Goal: Task Accomplishment & Management: Complete application form

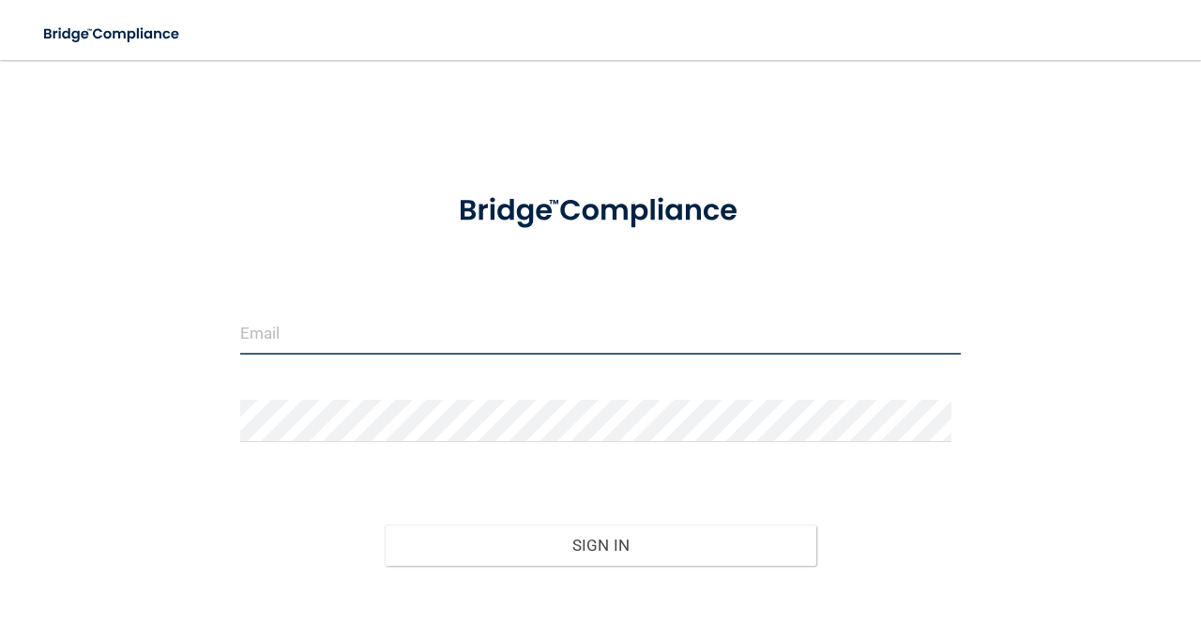
click at [269, 327] on input "email" at bounding box center [600, 334] width 721 height 42
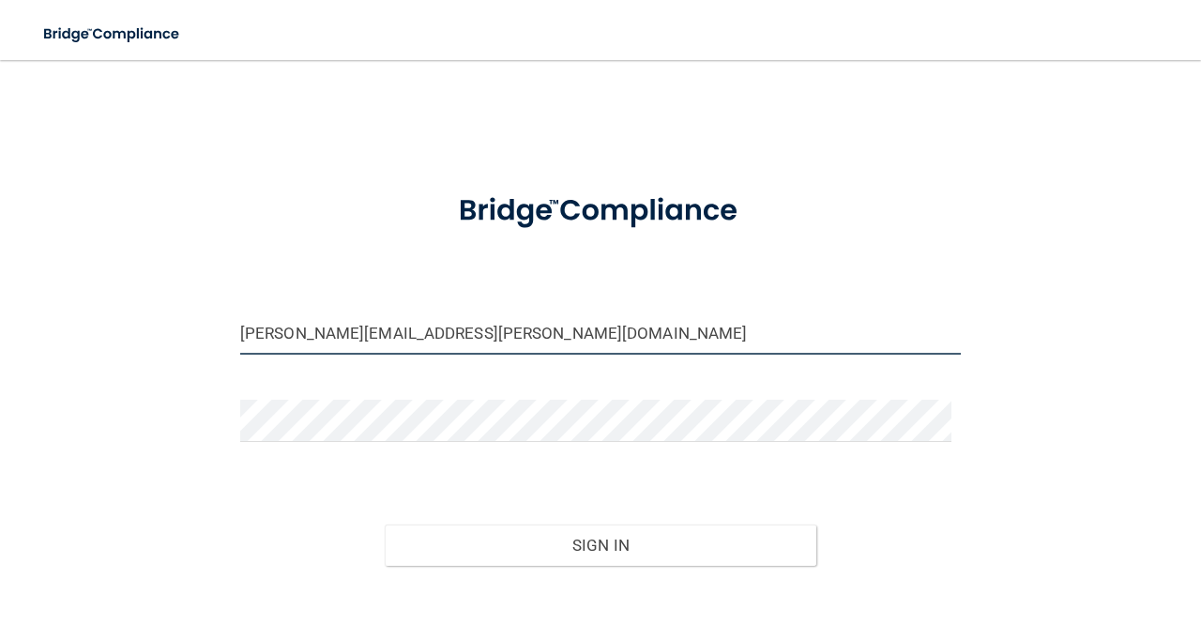
type input "[PERSON_NAME][EMAIL_ADDRESS][PERSON_NAME][DOMAIN_NAME]"
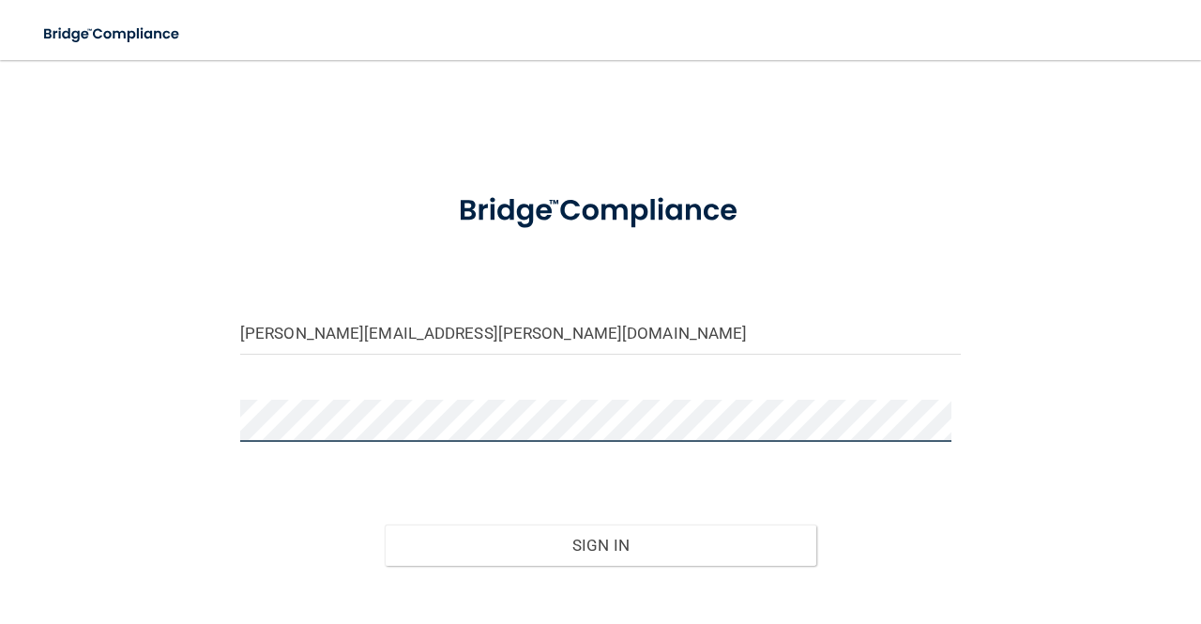
click at [385, 525] on button "Sign In" at bounding box center [601, 545] width 433 height 41
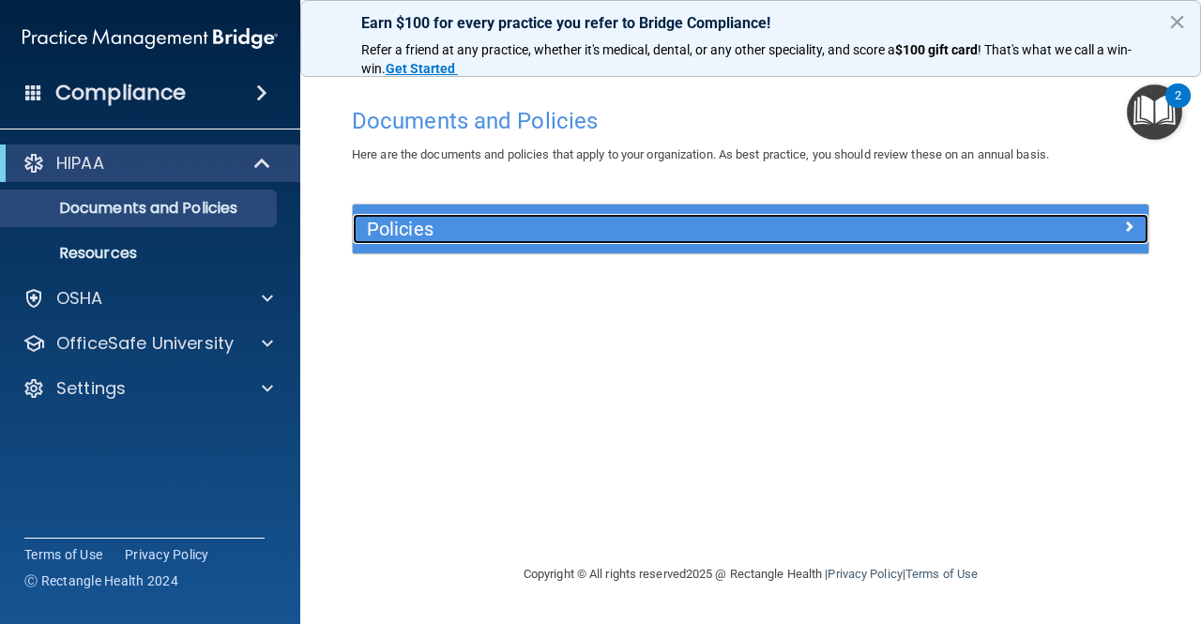
click at [940, 234] on div "Policies" at bounding box center [651, 229] width 597 height 30
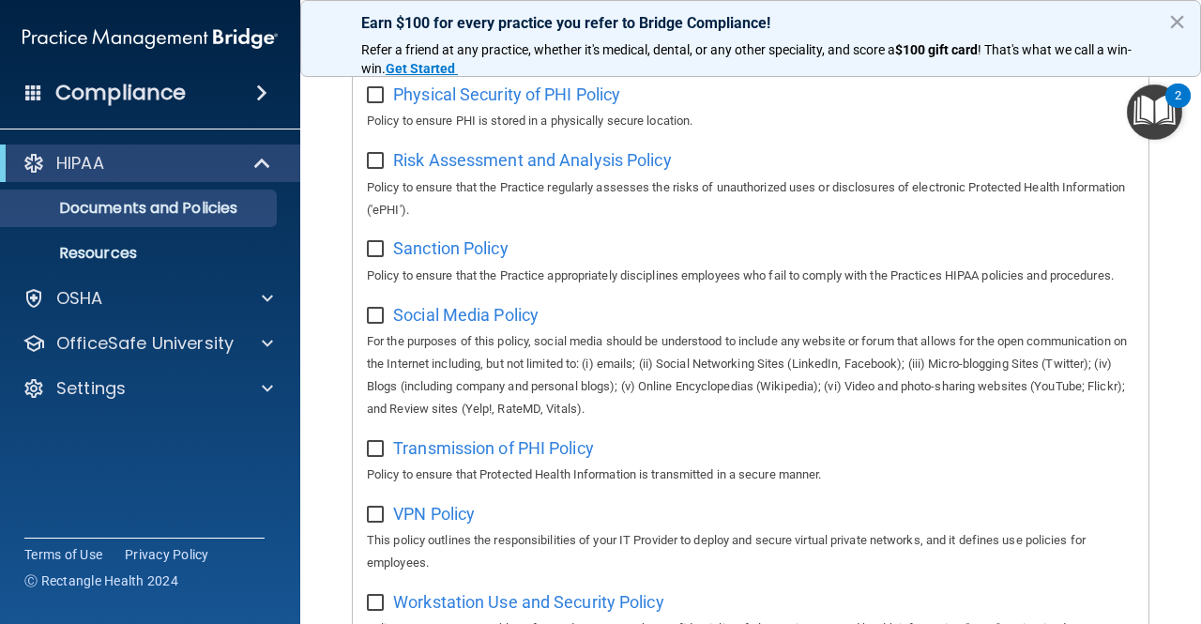
scroll to position [1340, 0]
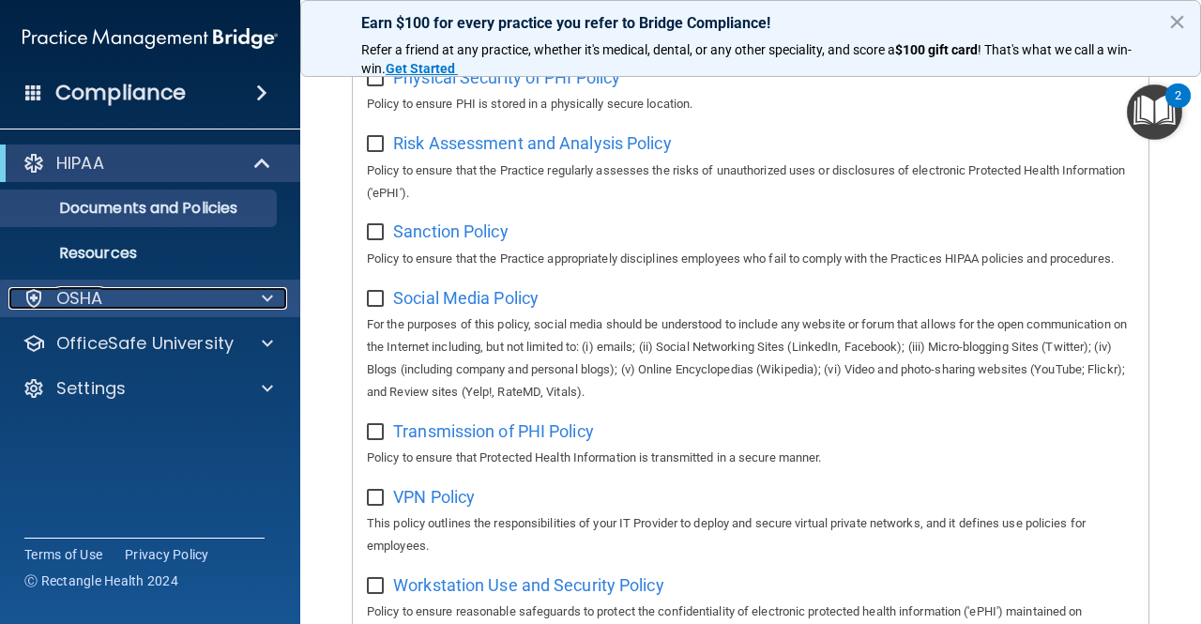
click at [182, 301] on div "OSHA" at bounding box center [124, 298] width 233 height 23
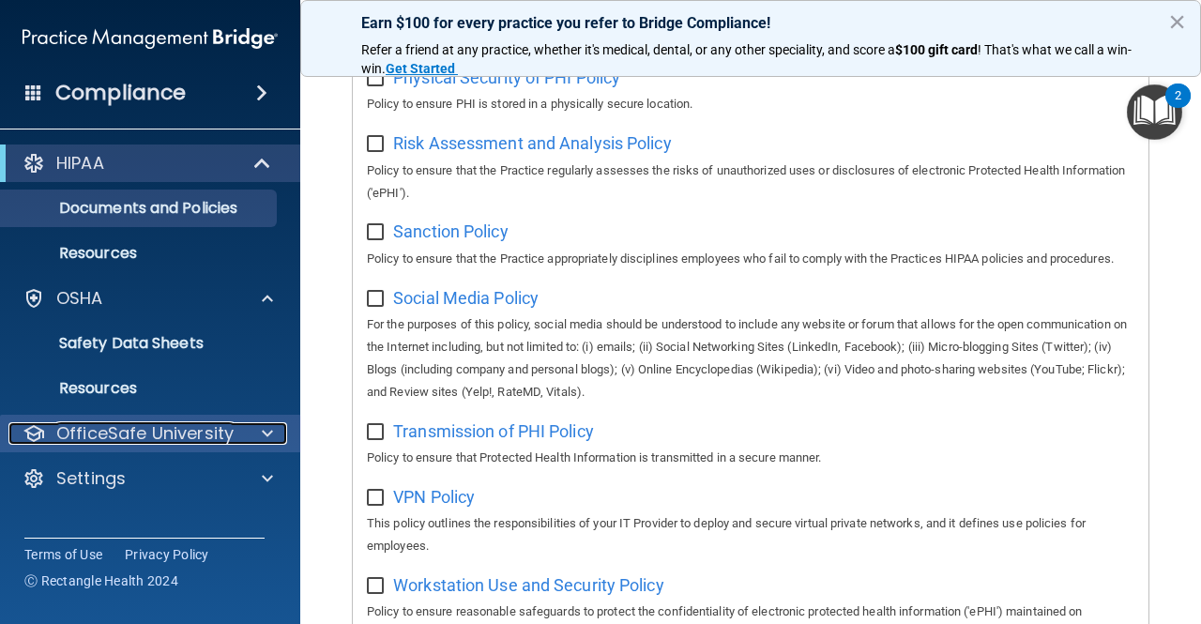
click at [276, 434] on div at bounding box center [264, 433] width 47 height 23
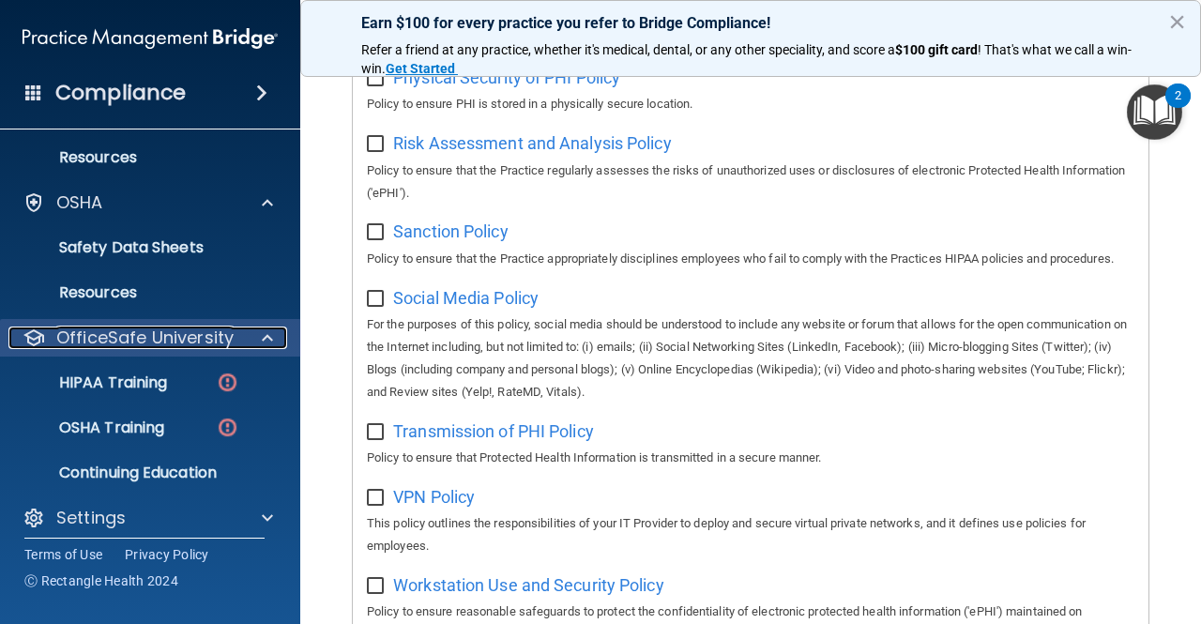
scroll to position [109, 0]
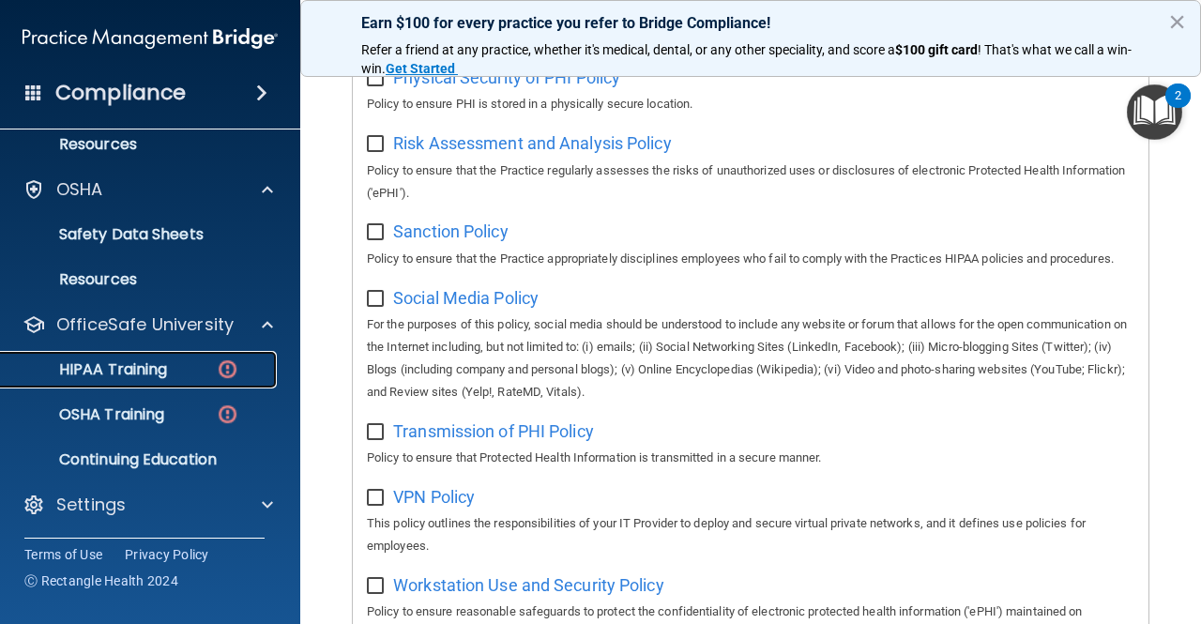
click at [147, 361] on p "HIPAA Training" at bounding box center [89, 369] width 155 height 19
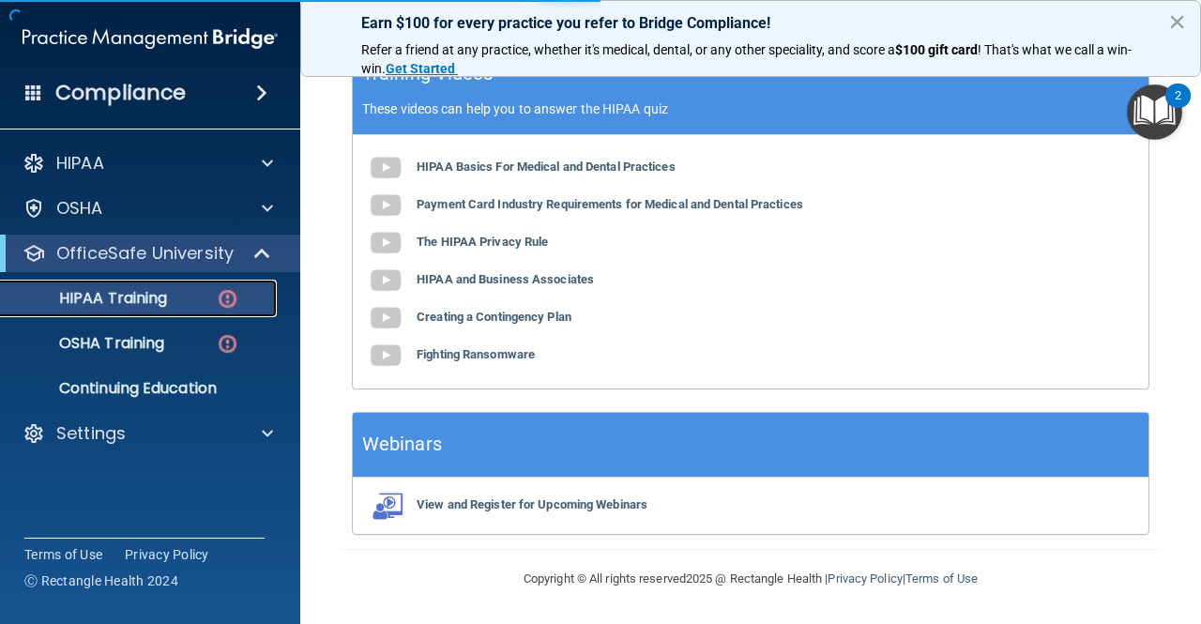
scroll to position [850, 0]
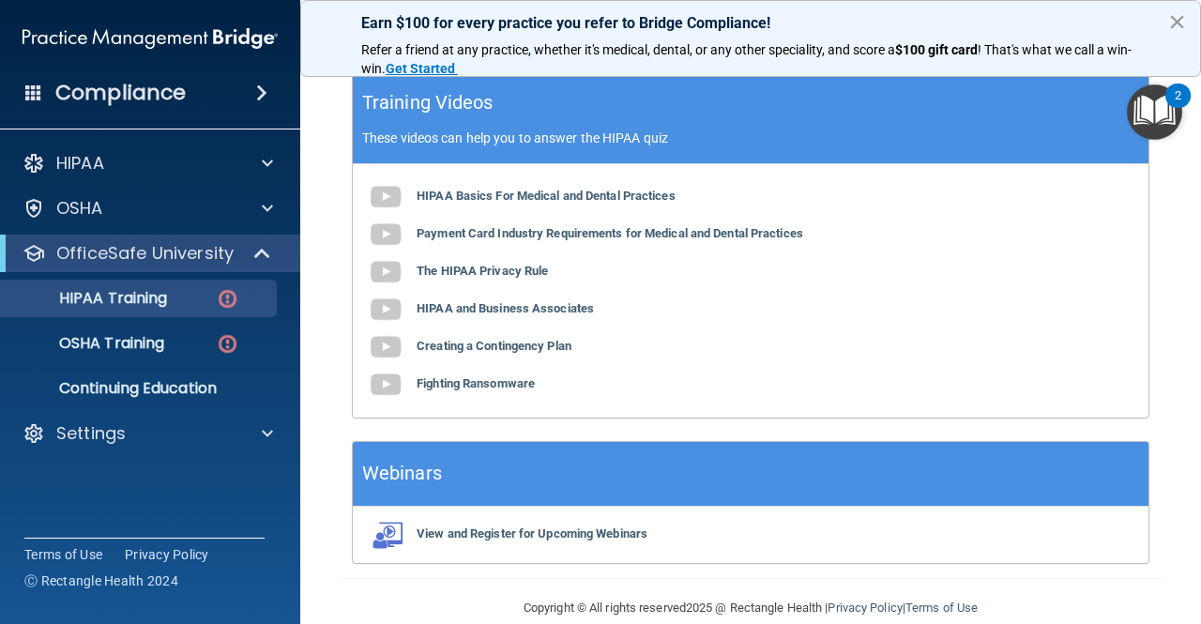
click at [1181, 19] on button "×" at bounding box center [1178, 22] width 18 height 30
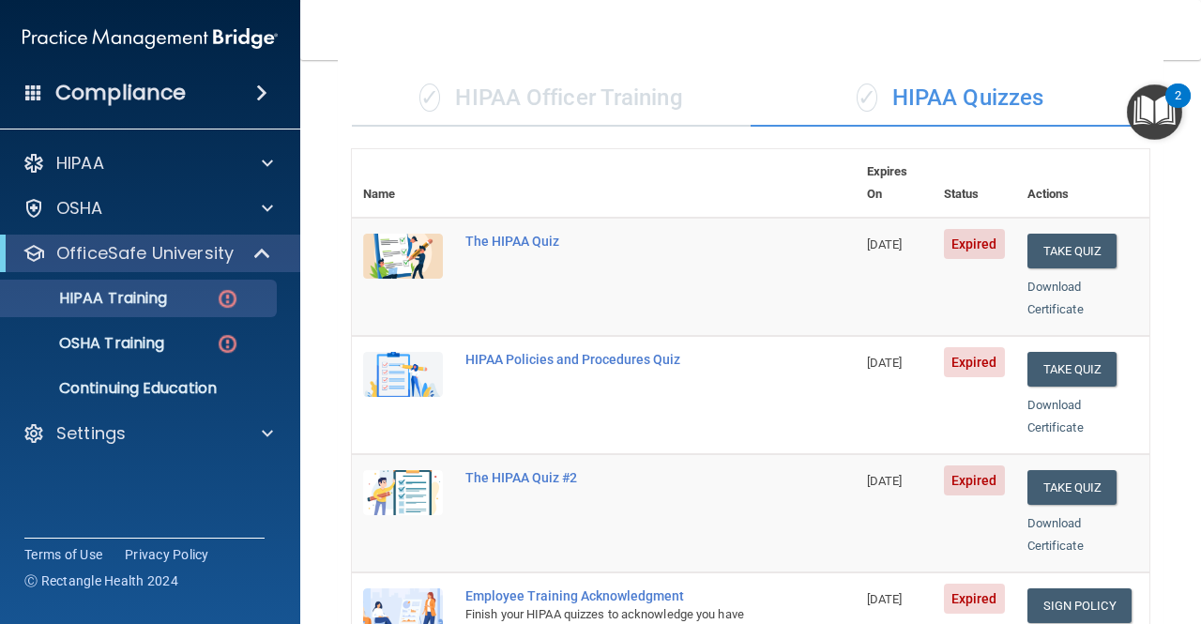
scroll to position [113, 0]
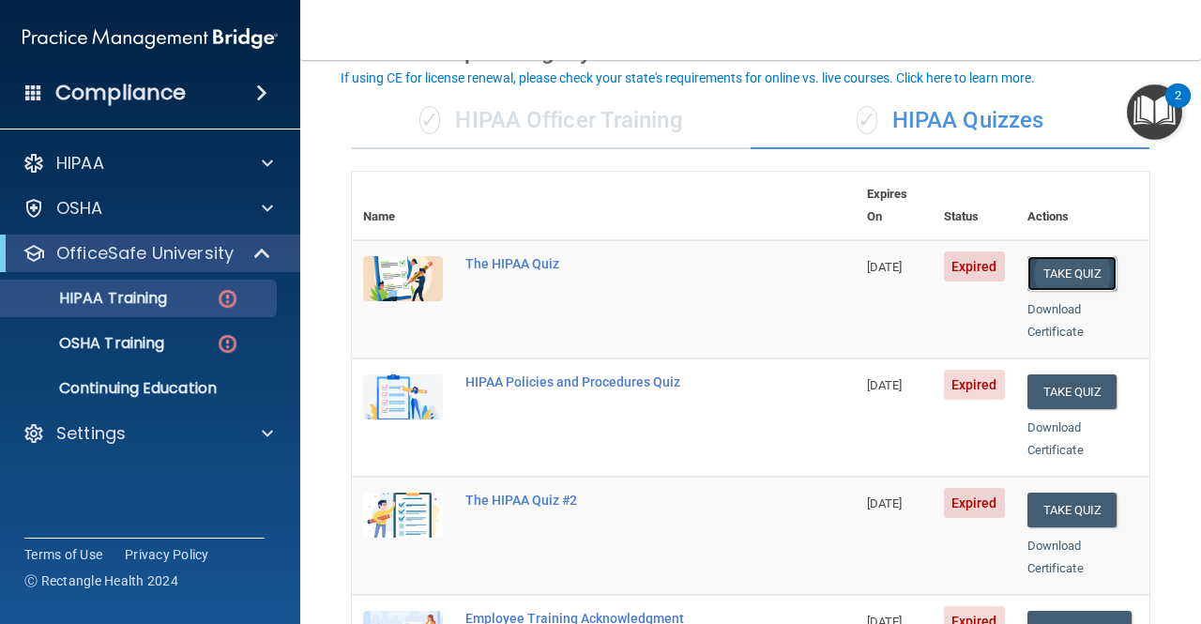
click at [1072, 256] on button "Take Quiz" at bounding box center [1073, 273] width 90 height 35
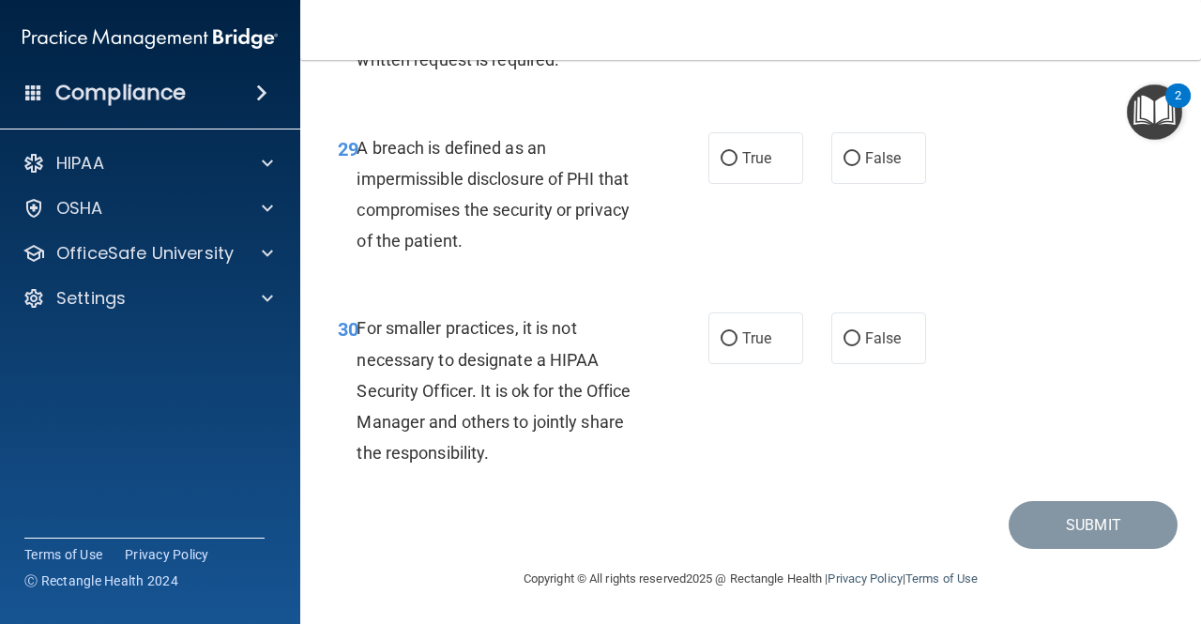
scroll to position [5553, 0]
click at [652, 344] on div "30 For smaller practices, it is not necessary to designate a HIPAA Security Off…" at bounding box center [523, 395] width 427 height 165
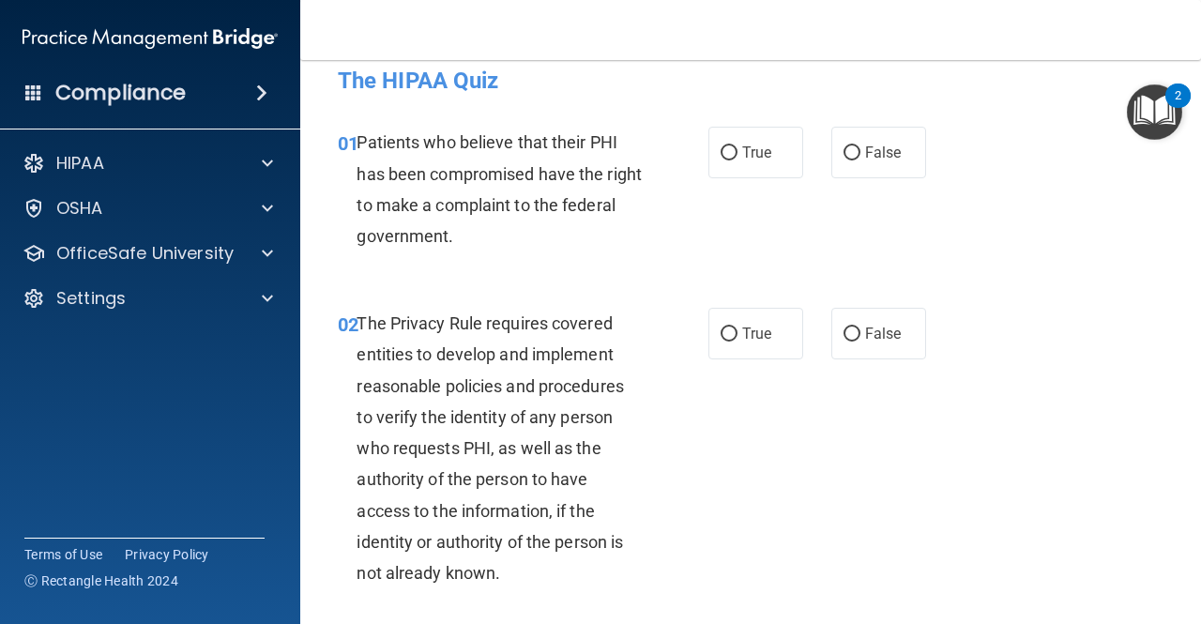
scroll to position [0, 0]
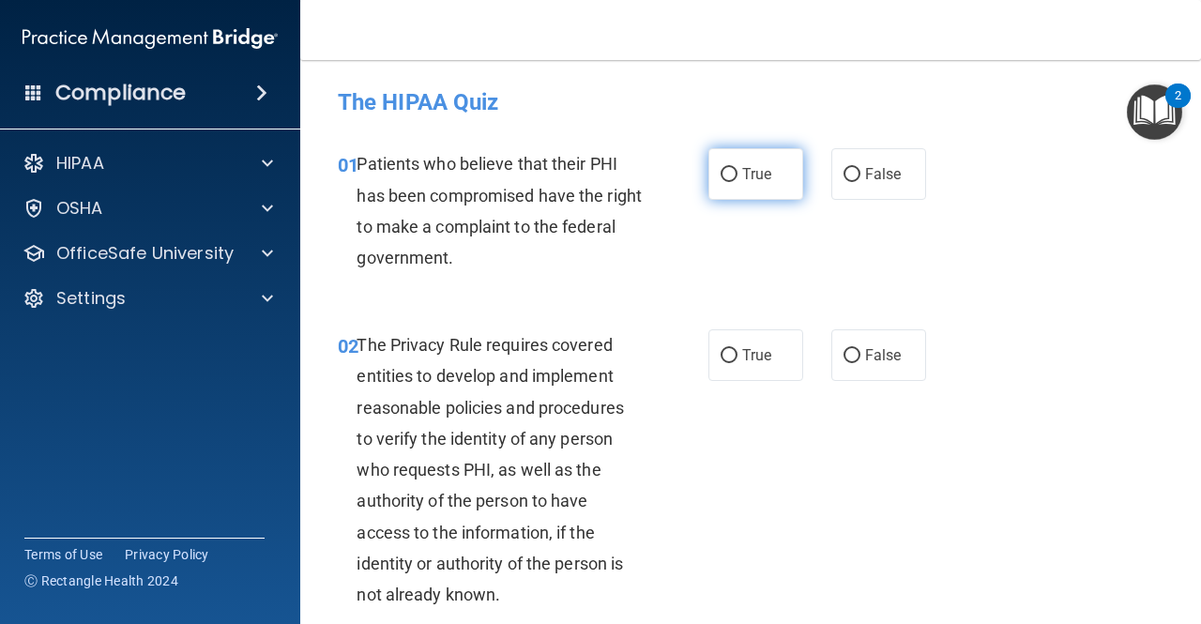
click at [758, 168] on span "True" at bounding box center [756, 174] width 29 height 18
click at [738, 168] on input "True" at bounding box center [729, 175] width 17 height 14
radio input "true"
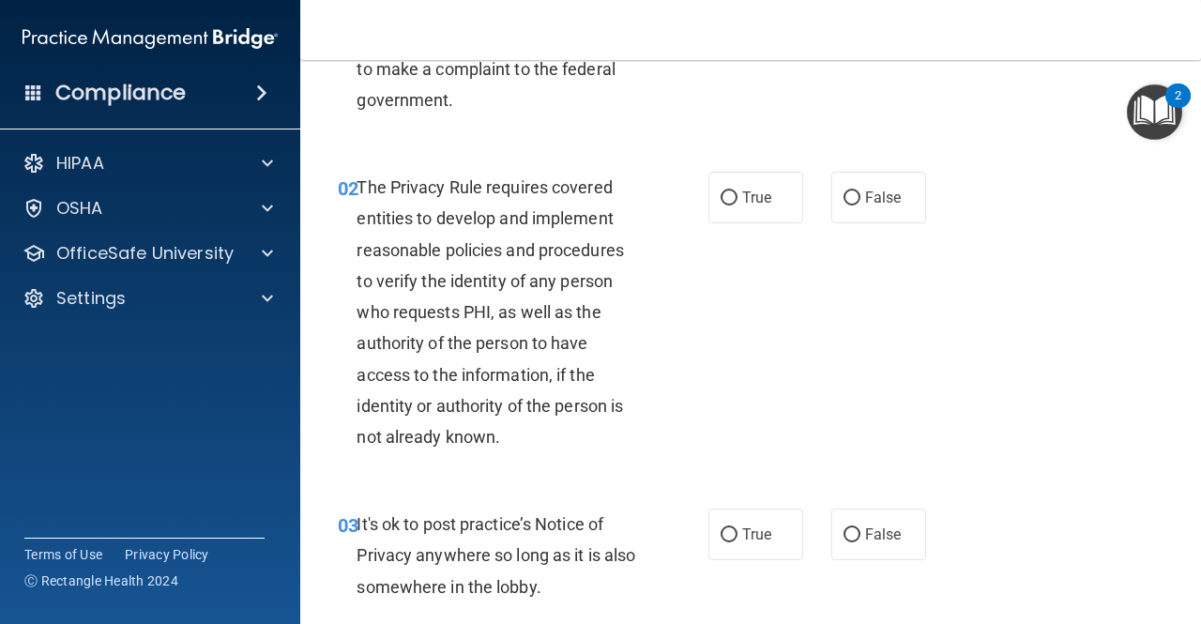
scroll to position [161, 0]
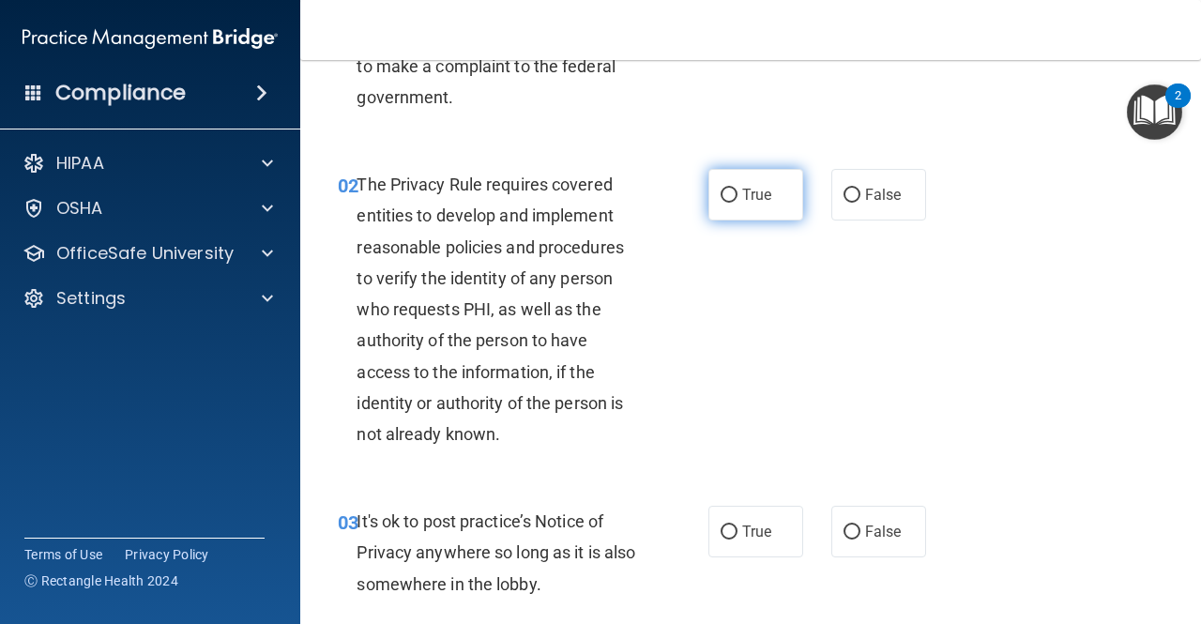
click at [773, 206] on label "True" at bounding box center [756, 195] width 95 height 52
click at [738, 203] on input "True" at bounding box center [729, 196] width 17 height 14
radio input "true"
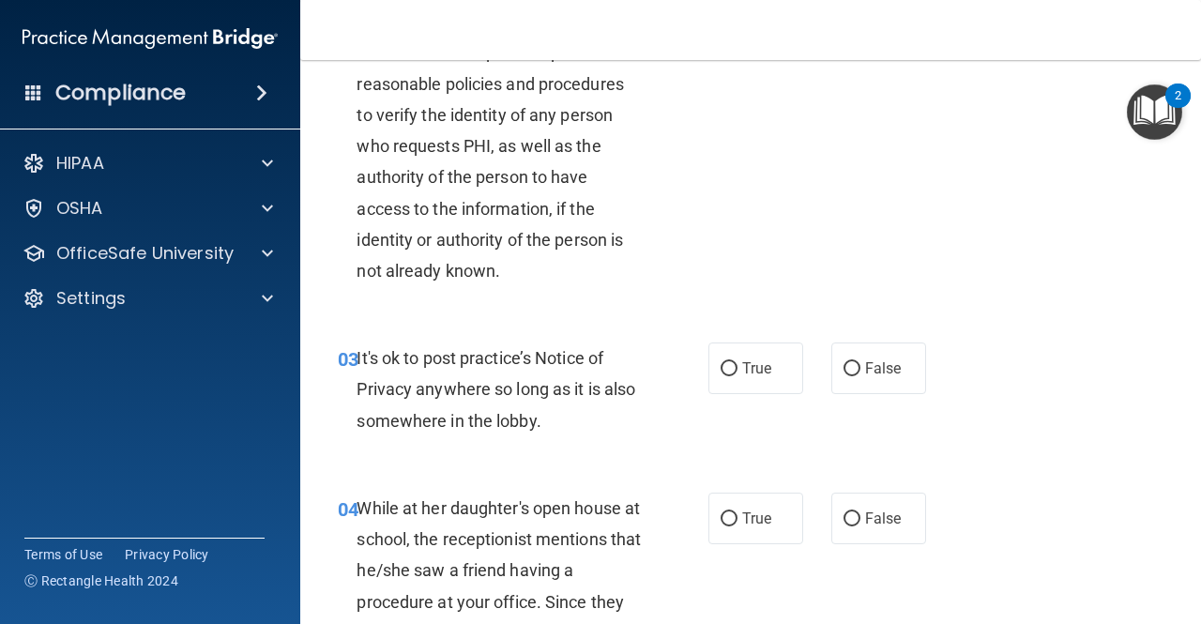
scroll to position [332, 0]
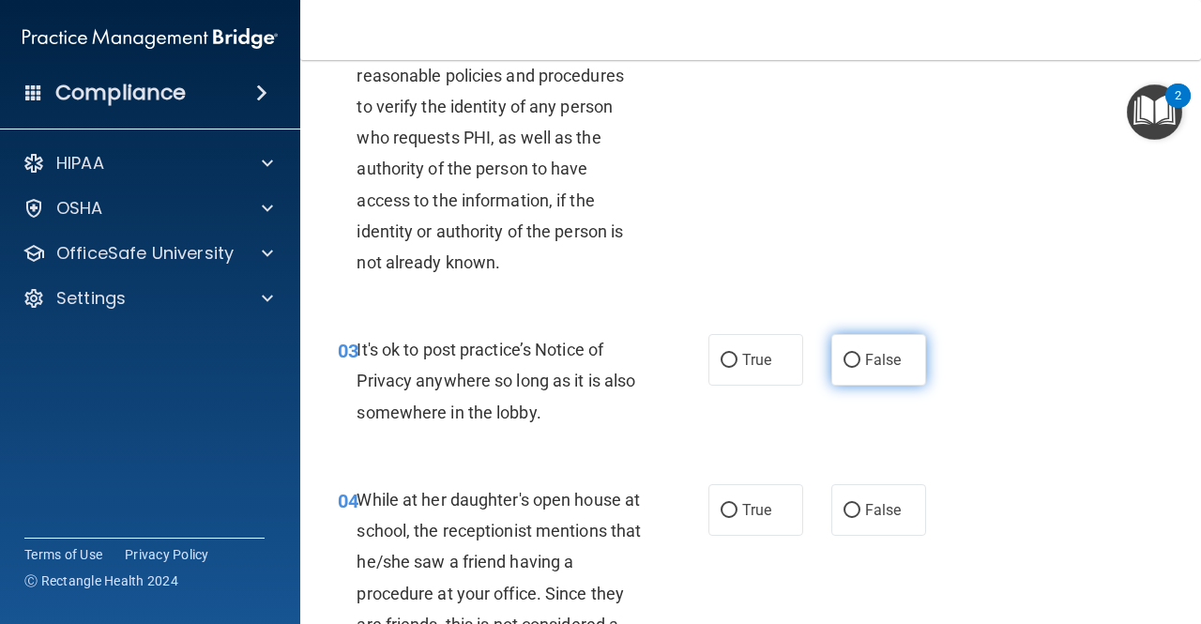
click at [850, 354] on input "False" at bounding box center [852, 361] width 17 height 14
radio input "true"
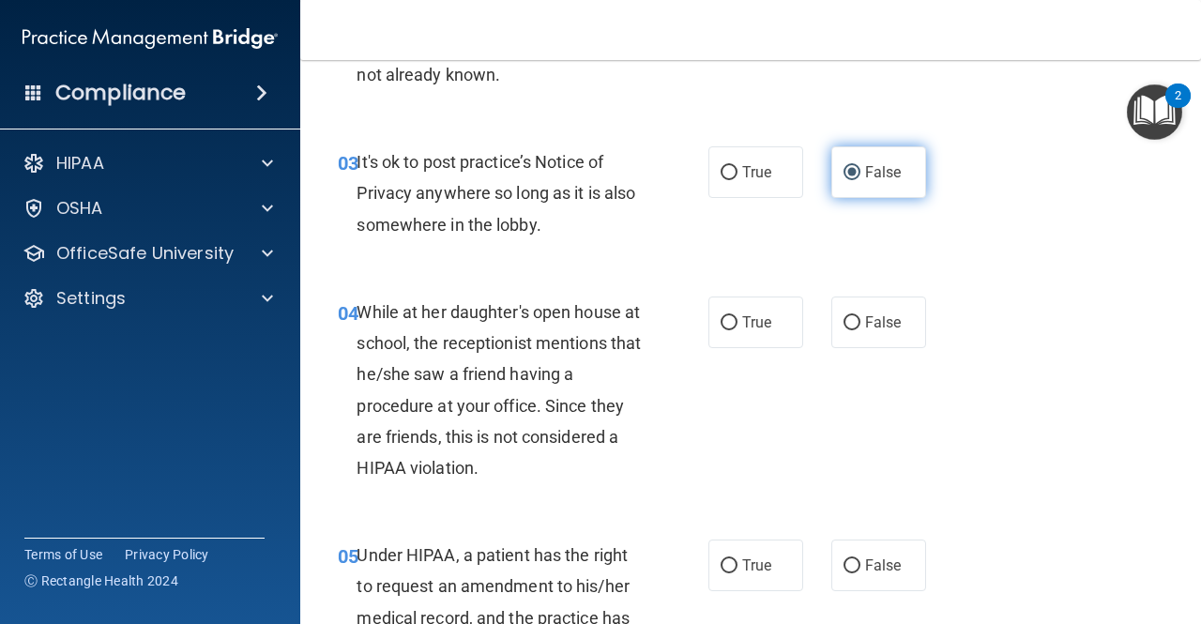
scroll to position [524, 0]
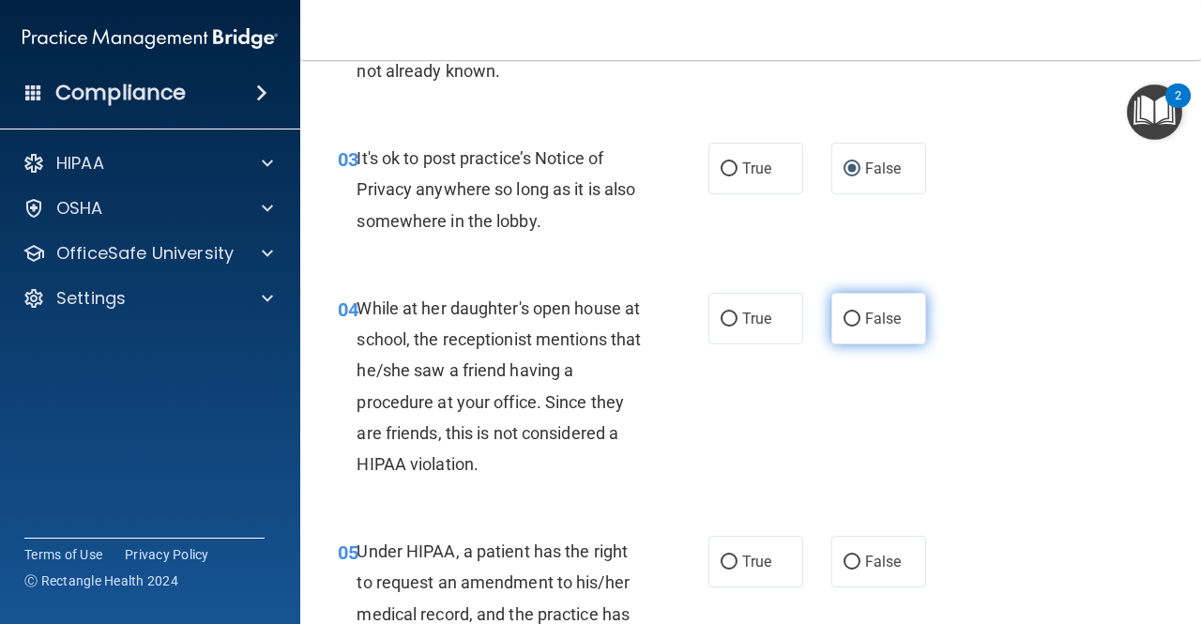
click at [839, 305] on label "False" at bounding box center [879, 319] width 95 height 52
click at [844, 313] on input "False" at bounding box center [852, 320] width 17 height 14
radio input "true"
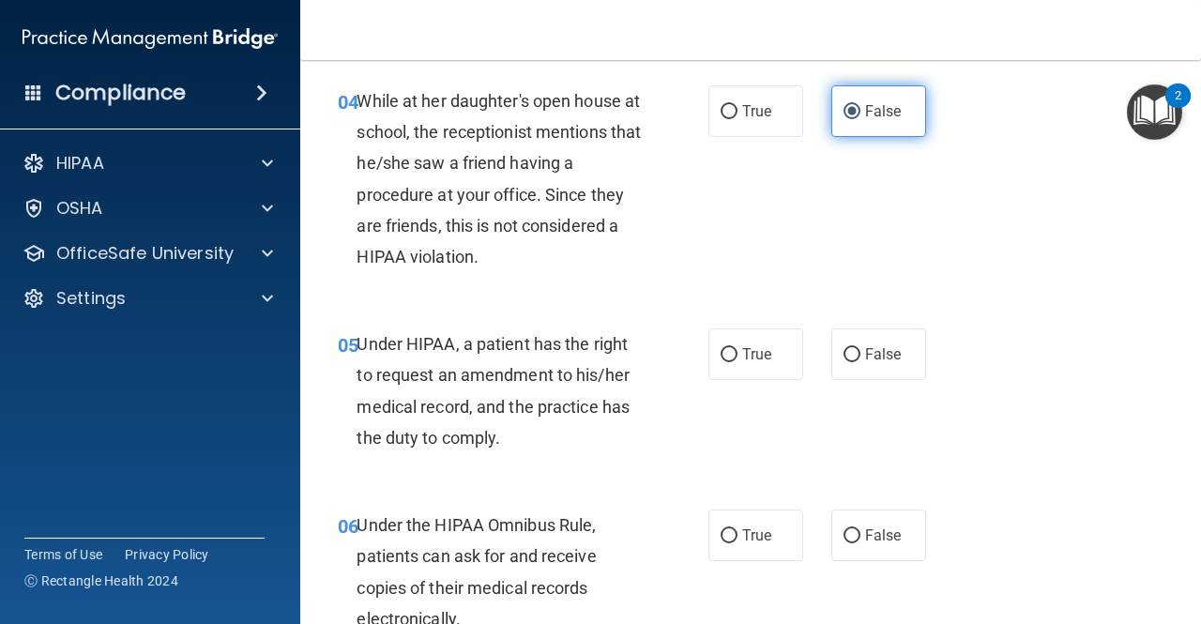
scroll to position [737, 0]
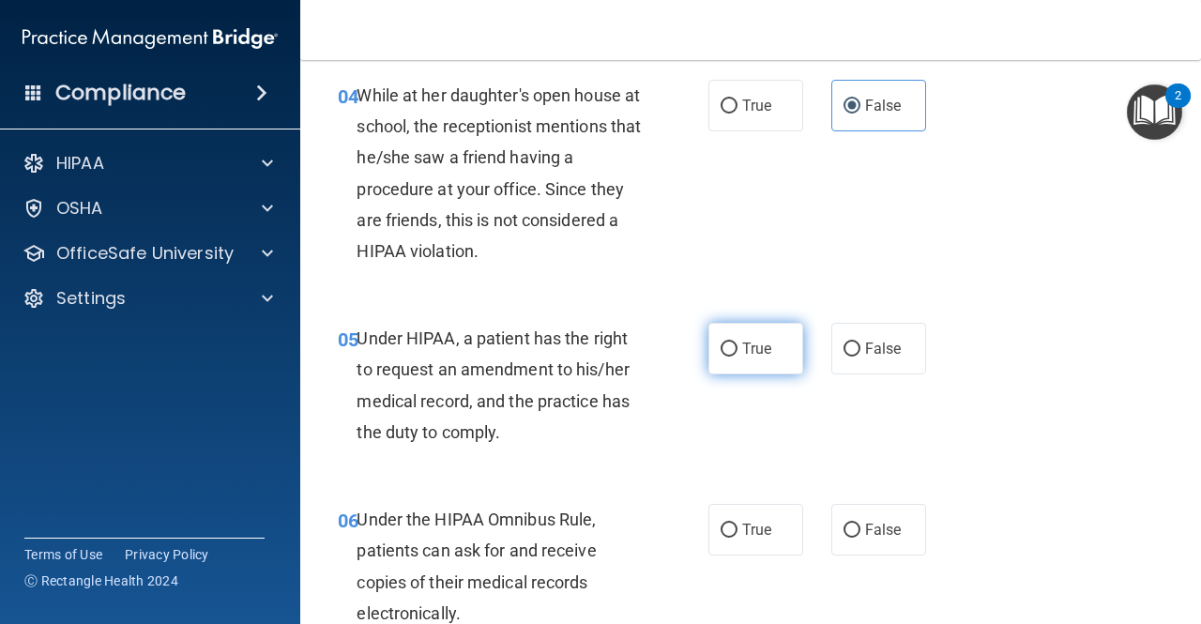
click at [742, 330] on label "True" at bounding box center [756, 349] width 95 height 52
click at [738, 343] on input "True" at bounding box center [729, 350] width 17 height 14
radio input "true"
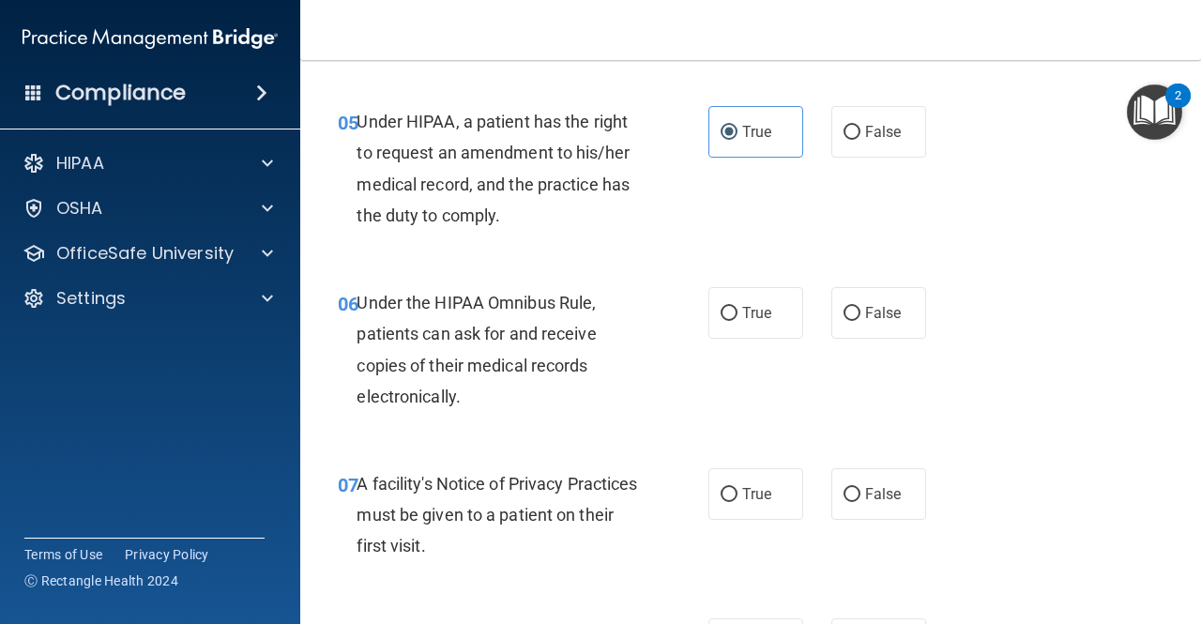
scroll to position [955, 0]
click at [781, 322] on label "True" at bounding box center [756, 312] width 95 height 52
click at [738, 320] on input "True" at bounding box center [729, 313] width 17 height 14
radio input "true"
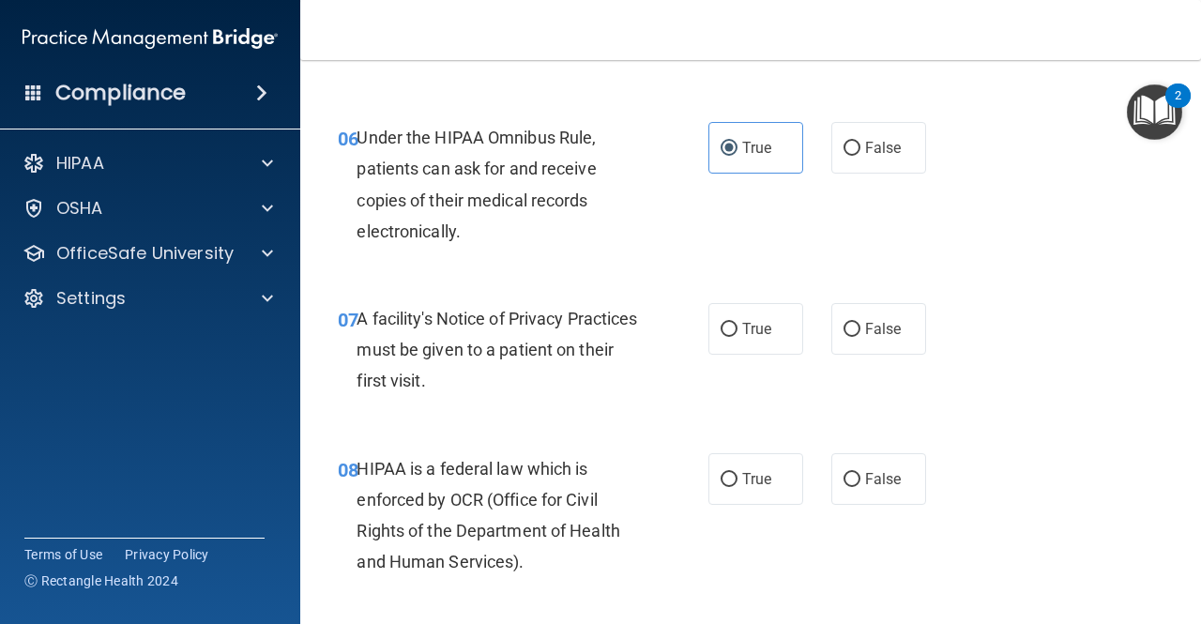
scroll to position [1120, 0]
click at [870, 328] on span "False" at bounding box center [883, 328] width 37 height 18
click at [861, 328] on input "False" at bounding box center [852, 329] width 17 height 14
radio input "true"
click at [734, 315] on label "True" at bounding box center [756, 328] width 95 height 52
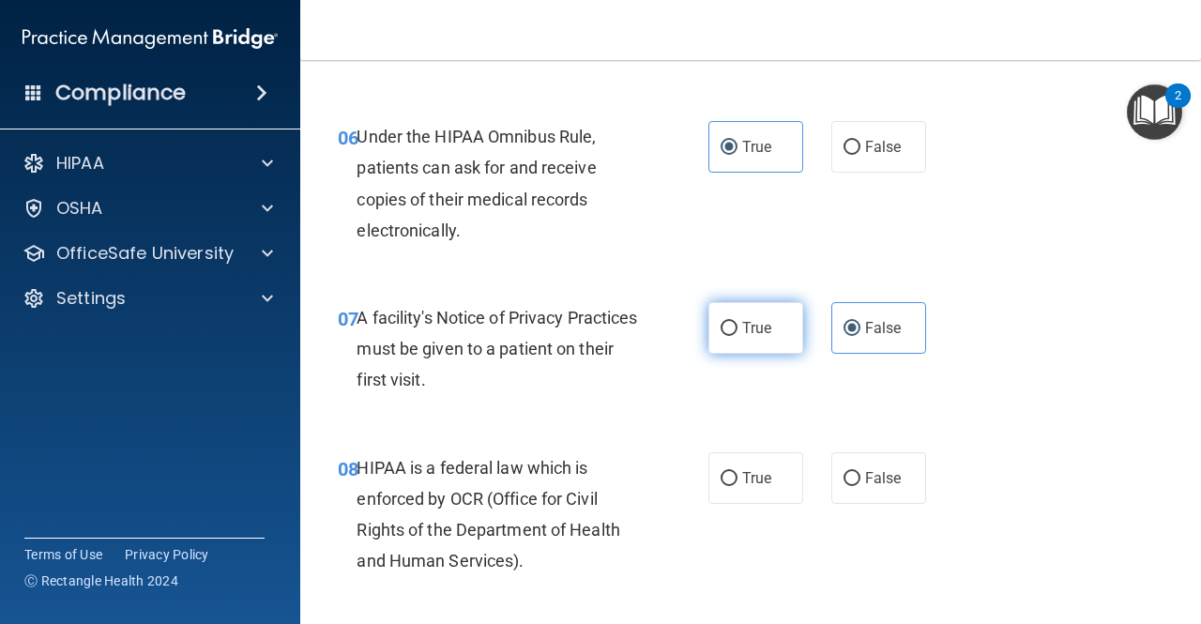
click at [734, 322] on input "True" at bounding box center [729, 329] width 17 height 14
radio input "true"
radio input "false"
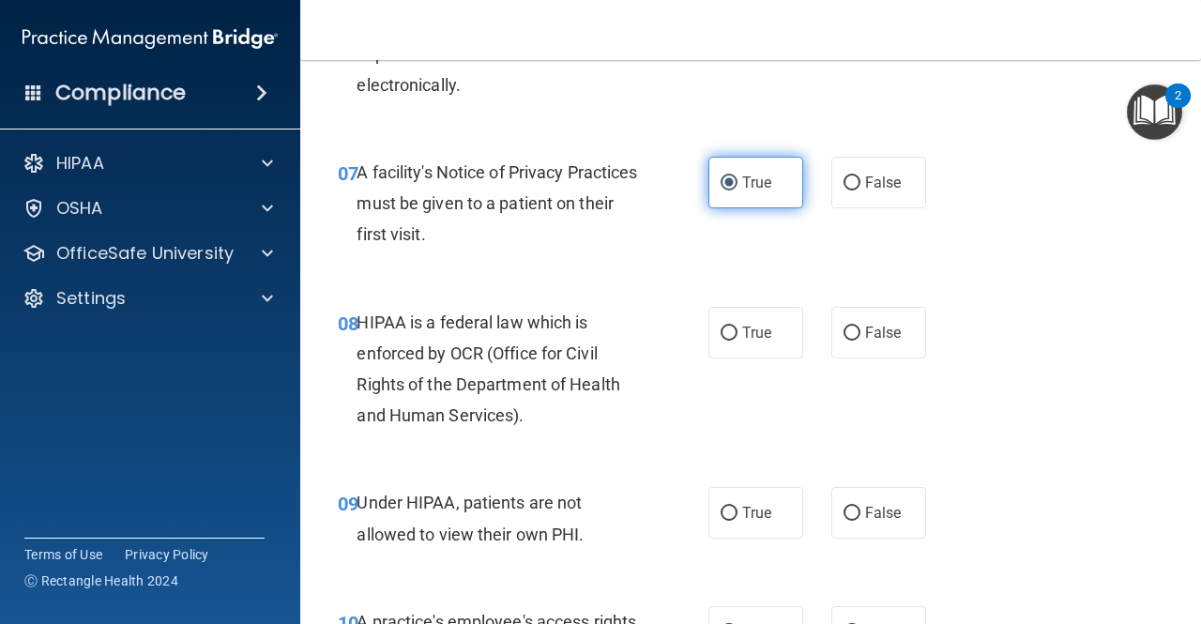
scroll to position [1273, 0]
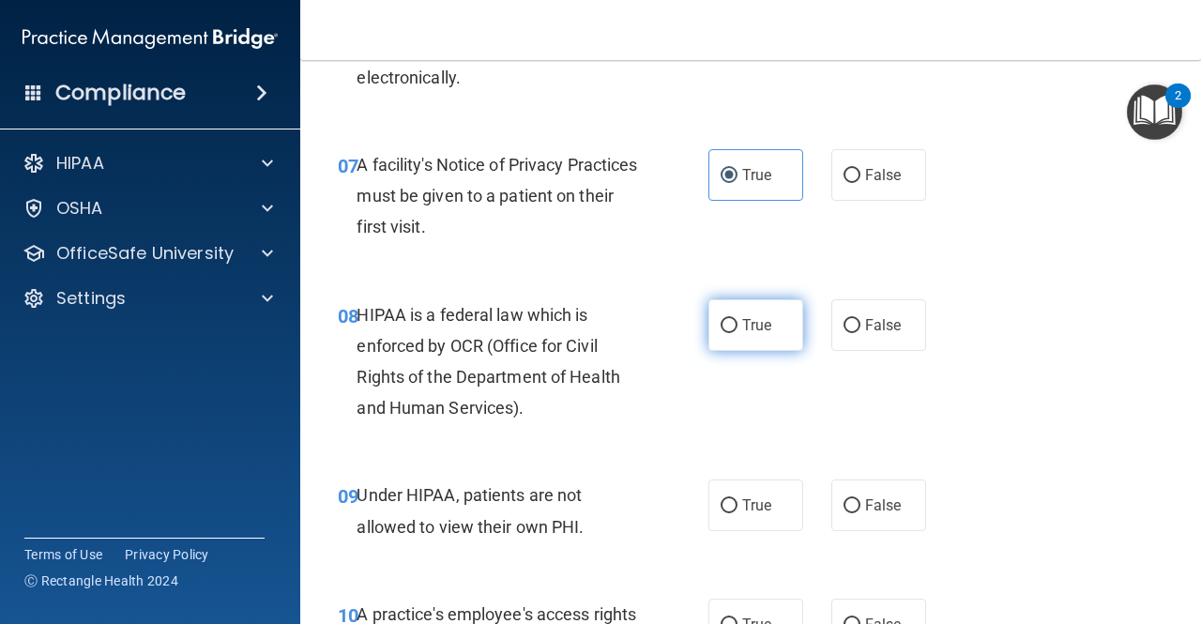
click at [757, 321] on span "True" at bounding box center [756, 325] width 29 height 18
click at [738, 321] on input "True" at bounding box center [729, 326] width 17 height 14
radio input "true"
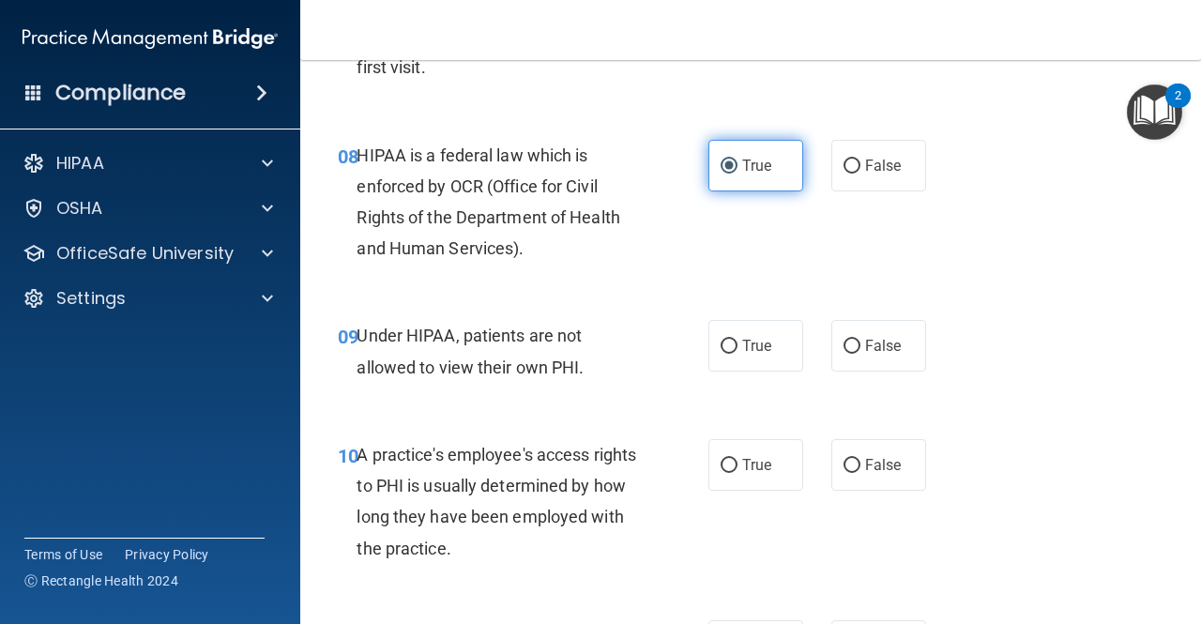
scroll to position [1435, 0]
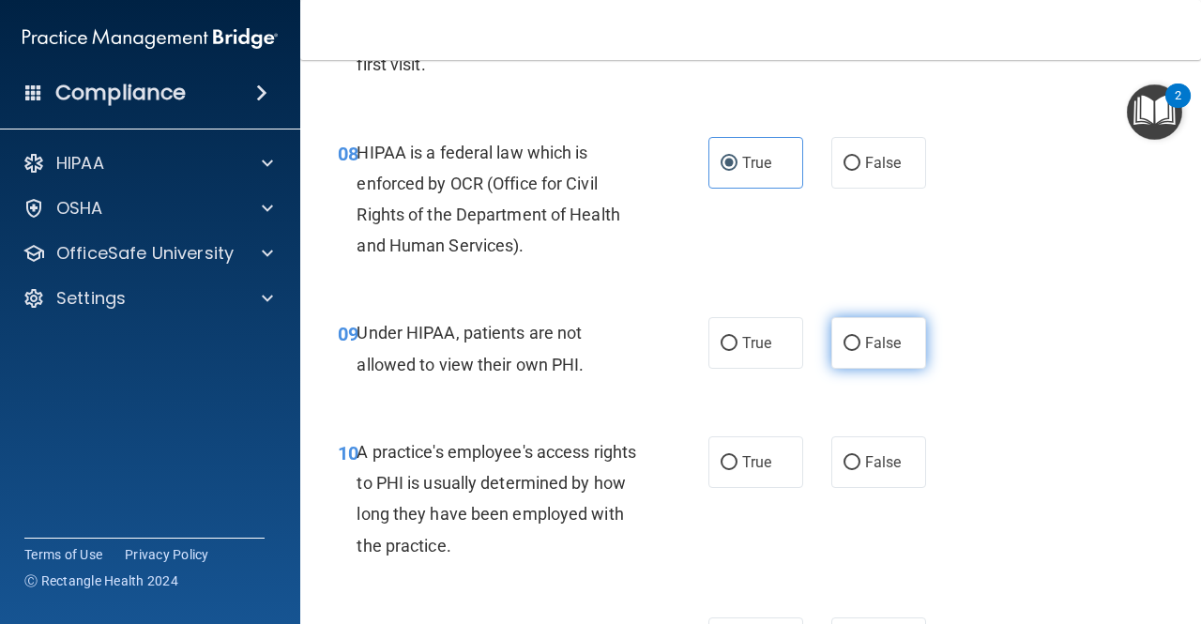
click at [872, 347] on span "False" at bounding box center [883, 343] width 37 height 18
click at [861, 347] on input "False" at bounding box center [852, 344] width 17 height 14
radio input "true"
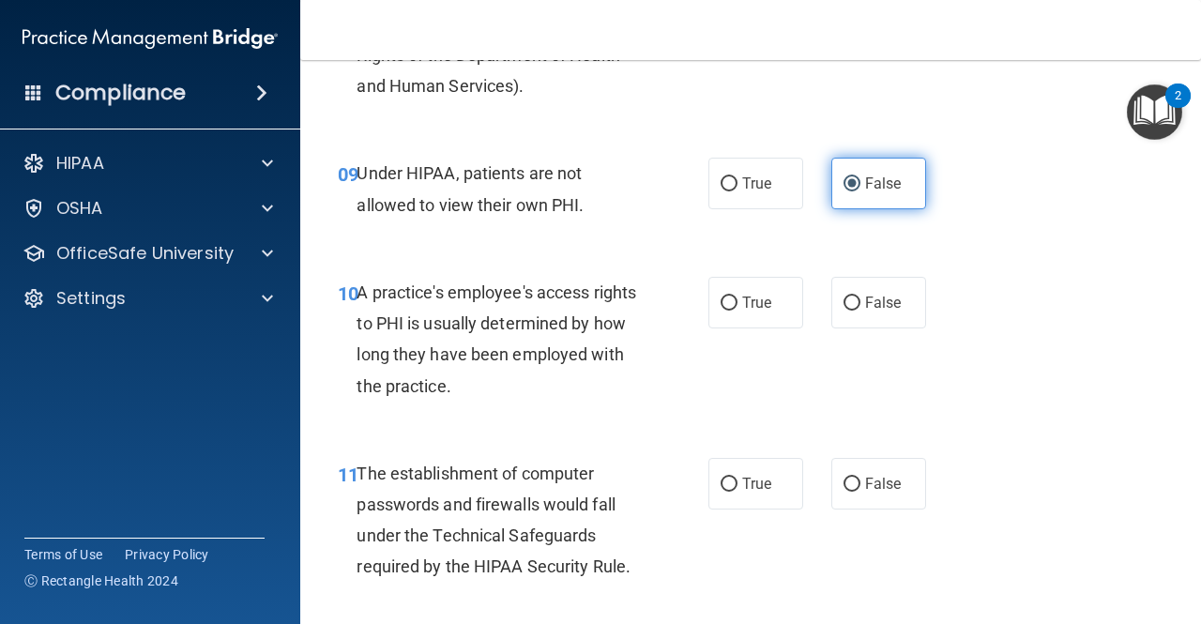
scroll to position [1597, 0]
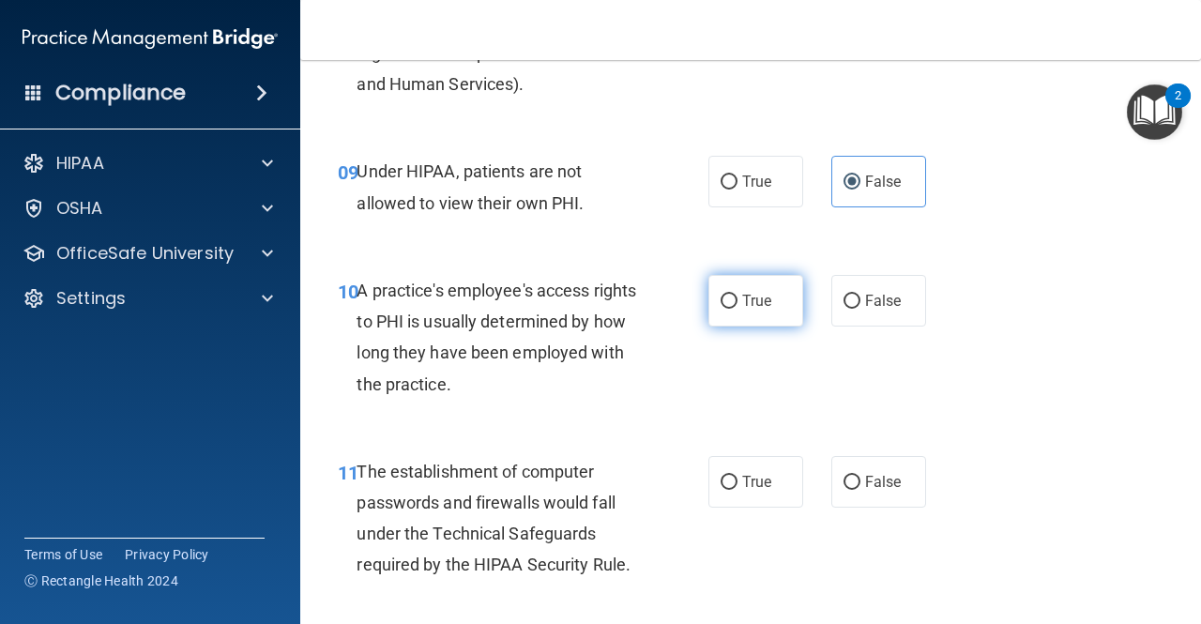
click at [777, 288] on label "True" at bounding box center [756, 301] width 95 height 52
click at [738, 295] on input "True" at bounding box center [729, 302] width 17 height 14
radio input "true"
click at [852, 298] on label "False" at bounding box center [879, 301] width 95 height 52
click at [852, 298] on input "False" at bounding box center [852, 302] width 17 height 14
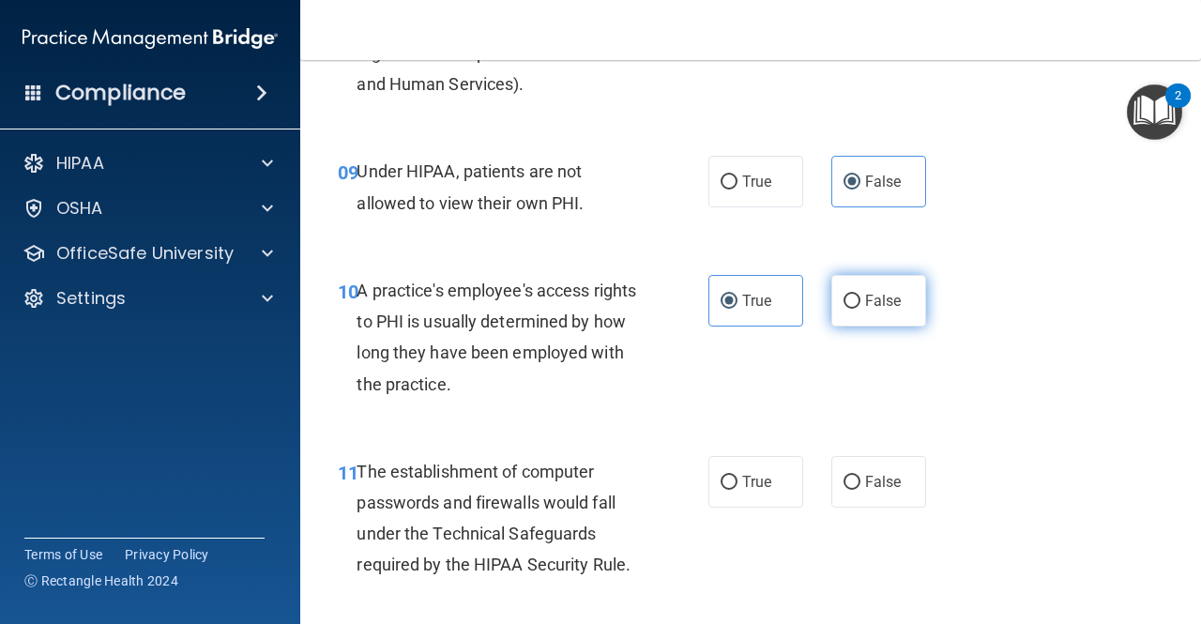
radio input "true"
radio input "false"
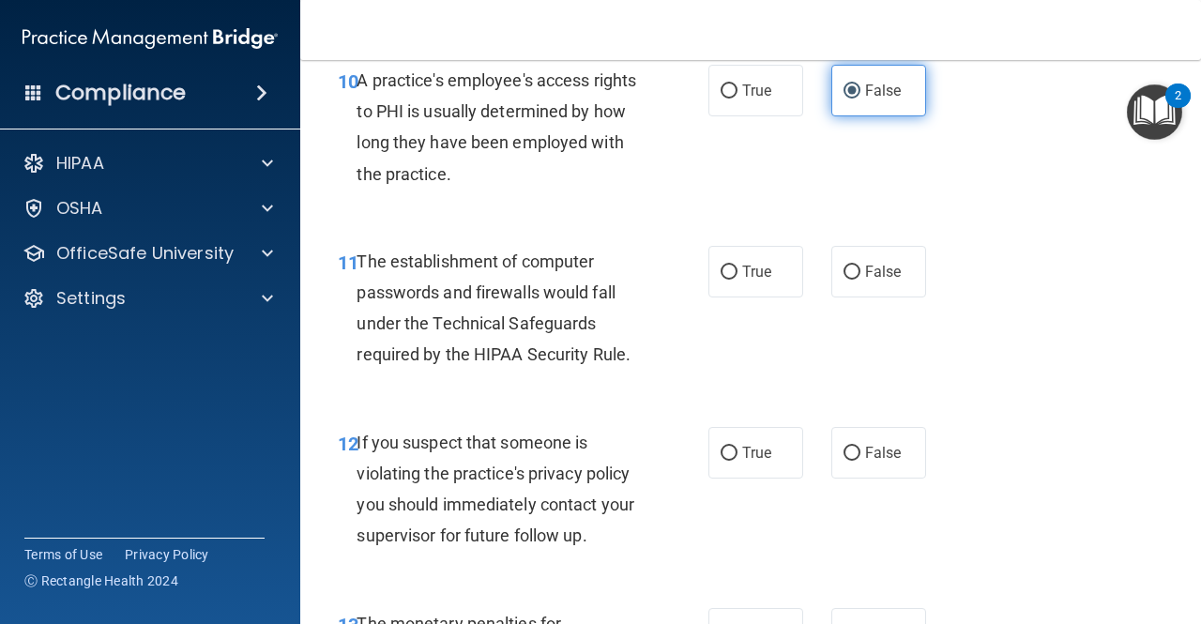
scroll to position [1808, 0]
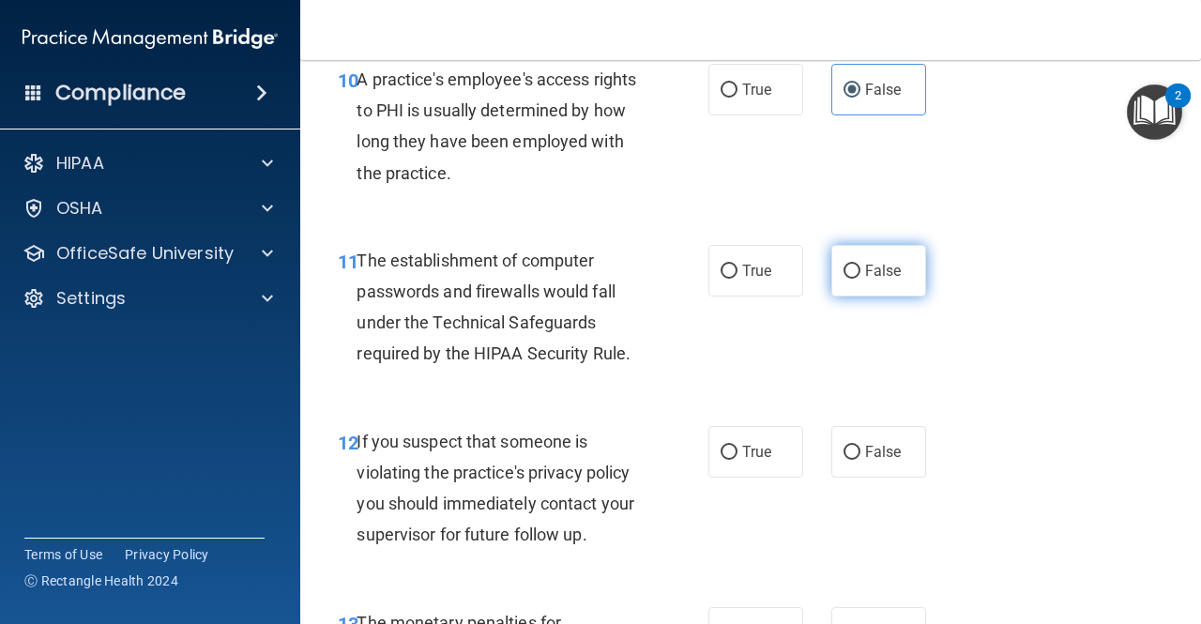
click at [849, 267] on input "False" at bounding box center [852, 272] width 17 height 14
radio input "true"
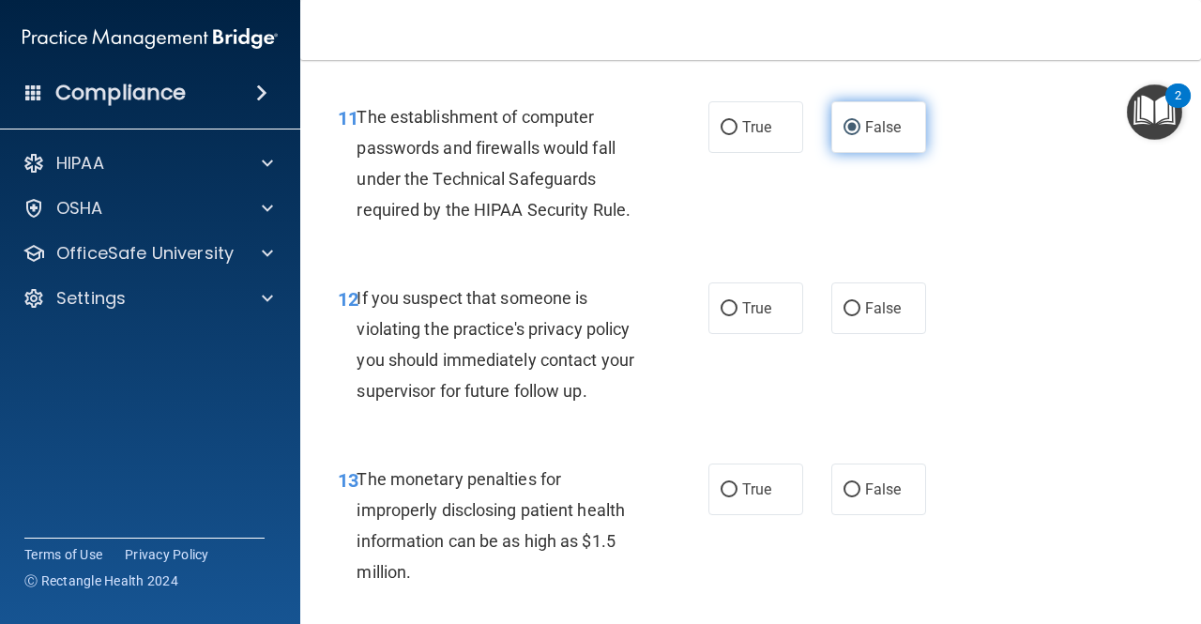
scroll to position [1952, 0]
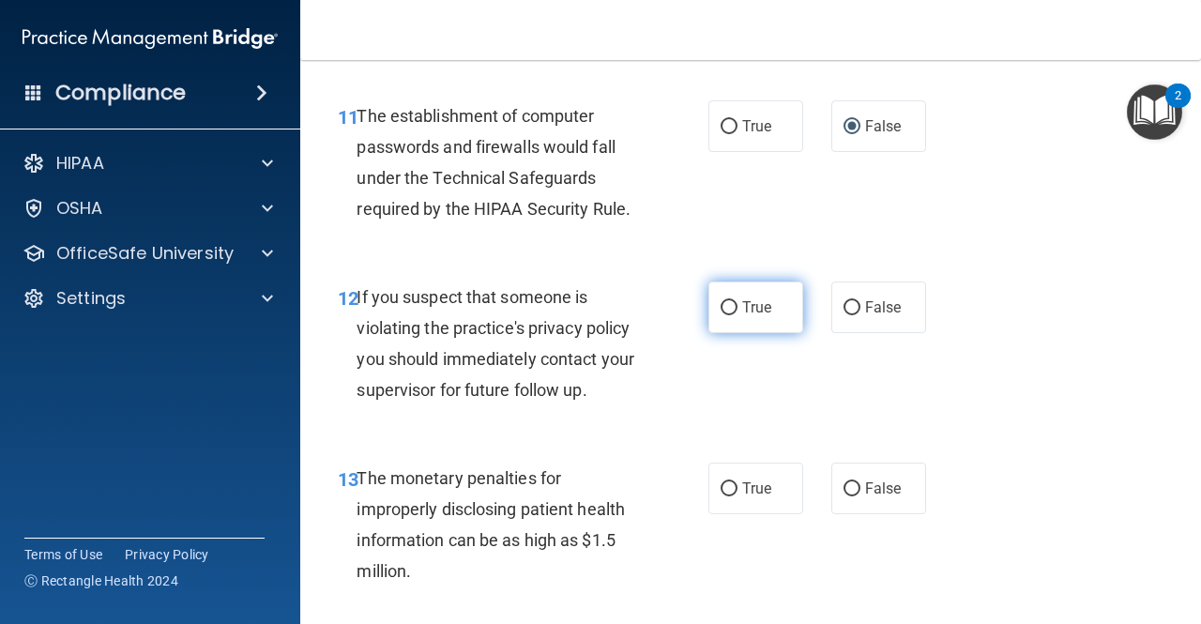
click at [785, 313] on label "True" at bounding box center [756, 308] width 95 height 52
click at [738, 313] on input "True" at bounding box center [729, 308] width 17 height 14
radio input "true"
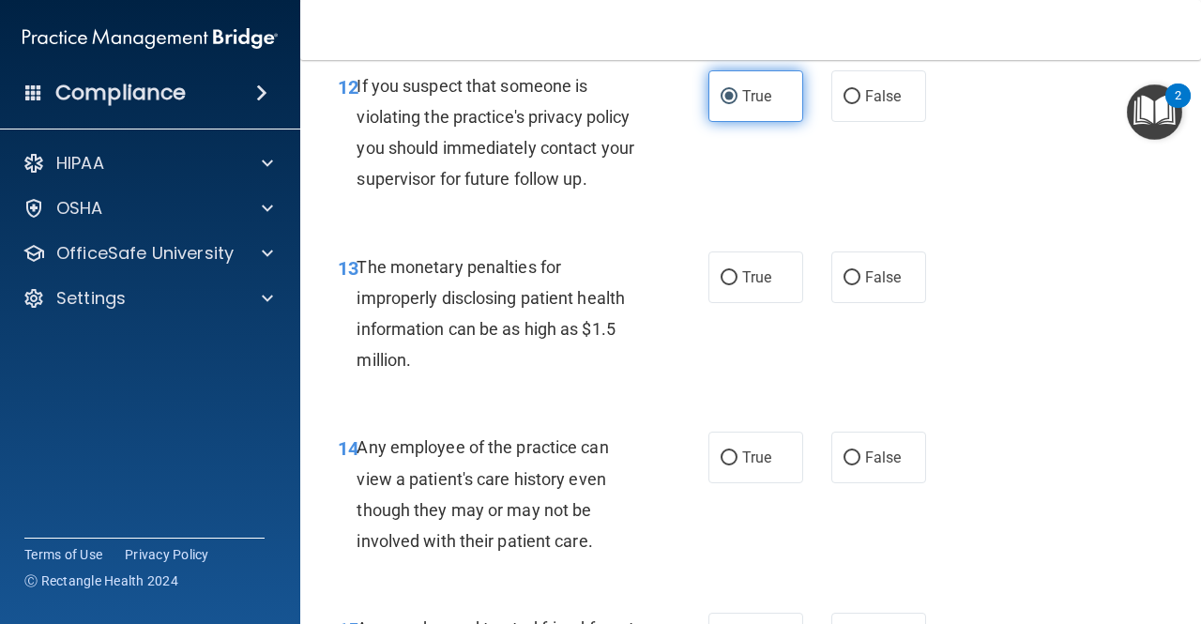
scroll to position [2170, 0]
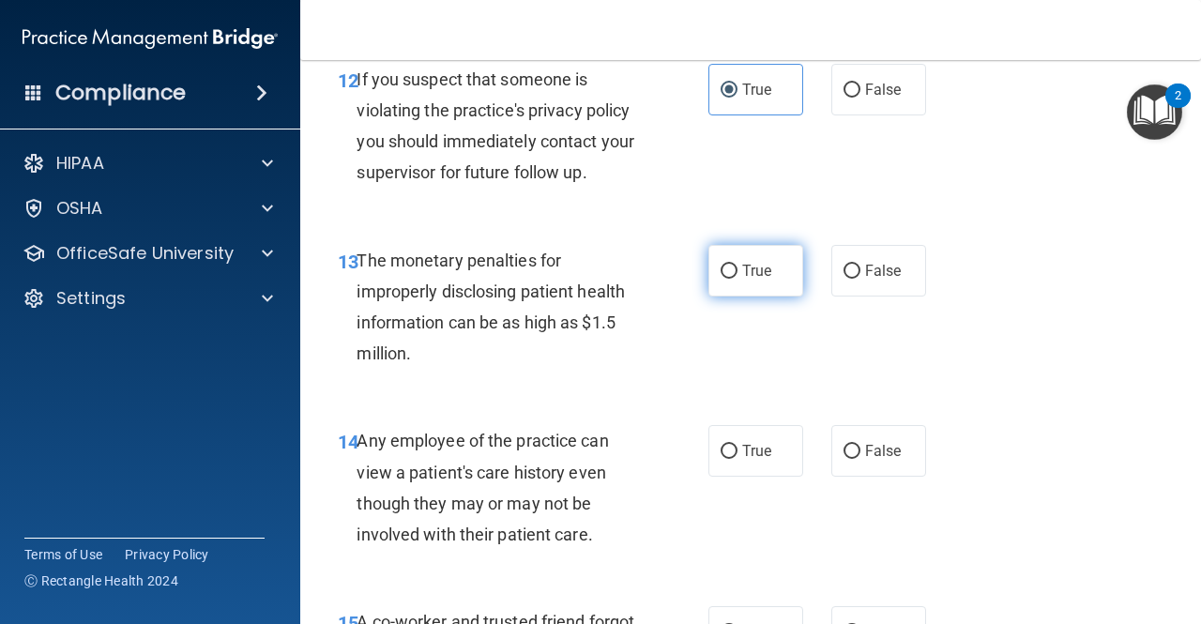
click at [762, 268] on span "True" at bounding box center [756, 271] width 29 height 18
click at [738, 268] on input "True" at bounding box center [729, 272] width 17 height 14
radio input "true"
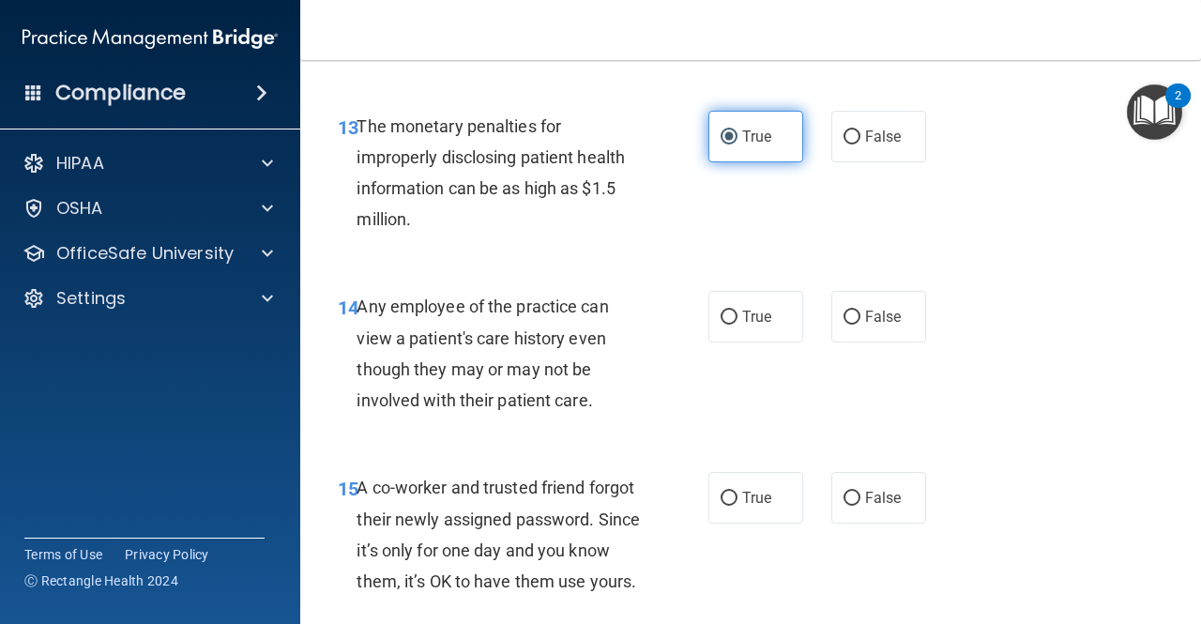
scroll to position [2316, 0]
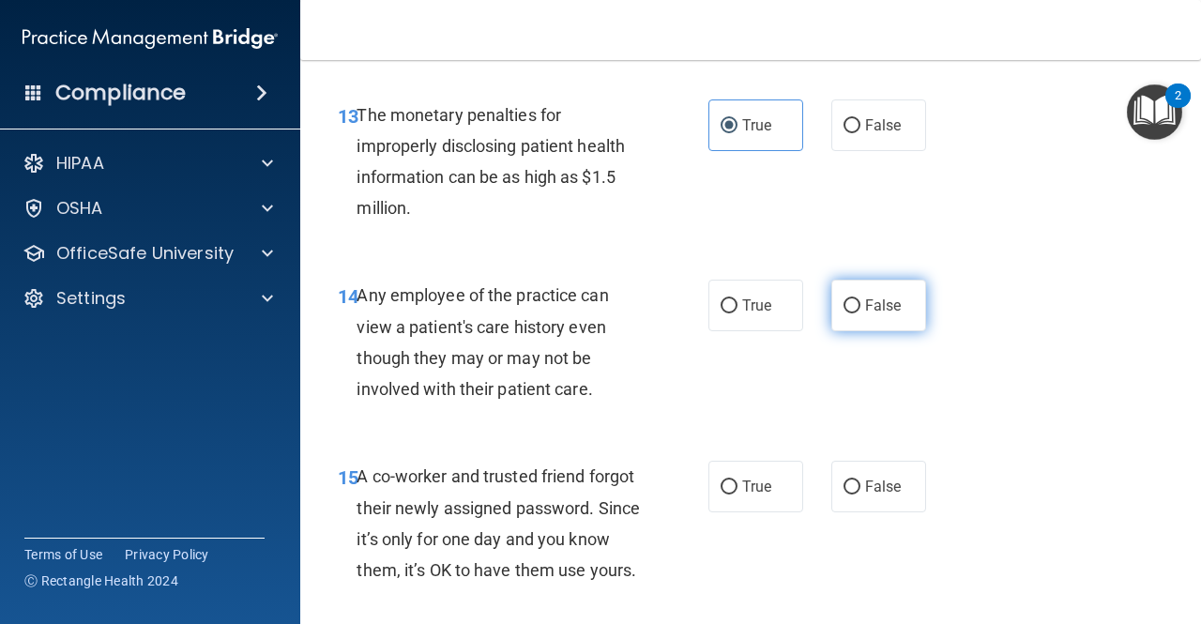
click at [836, 319] on label "False" at bounding box center [879, 306] width 95 height 52
click at [844, 314] on input "False" at bounding box center [852, 306] width 17 height 14
radio input "true"
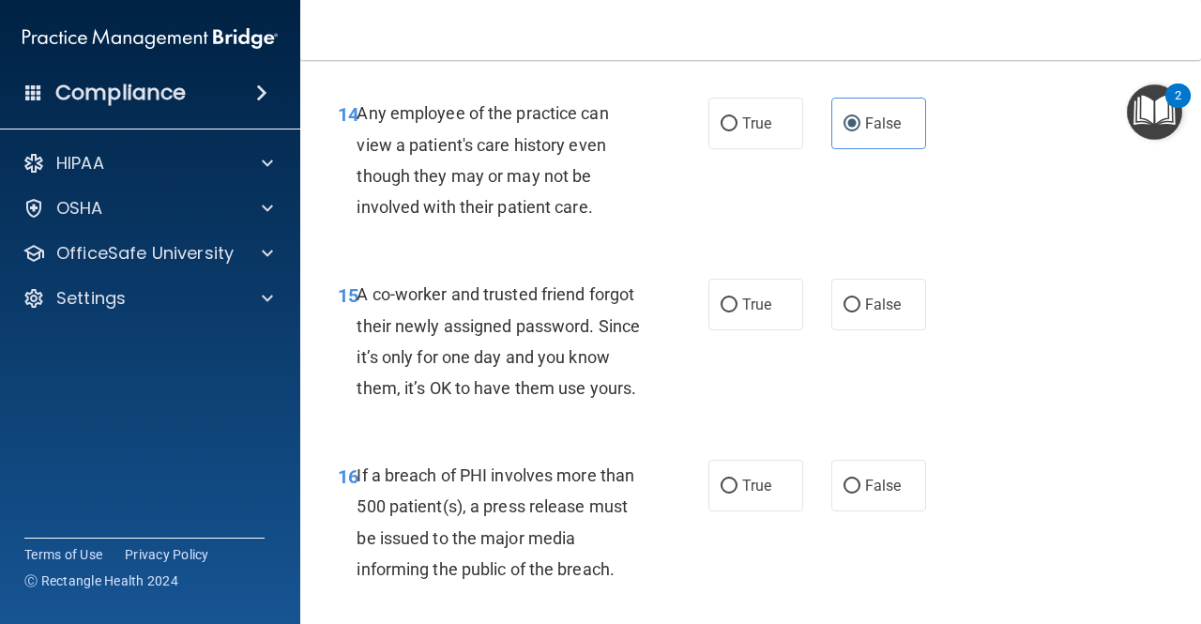
scroll to position [2499, 0]
click at [832, 321] on label "False" at bounding box center [879, 304] width 95 height 52
click at [844, 312] on input "False" at bounding box center [852, 305] width 17 height 14
radio input "true"
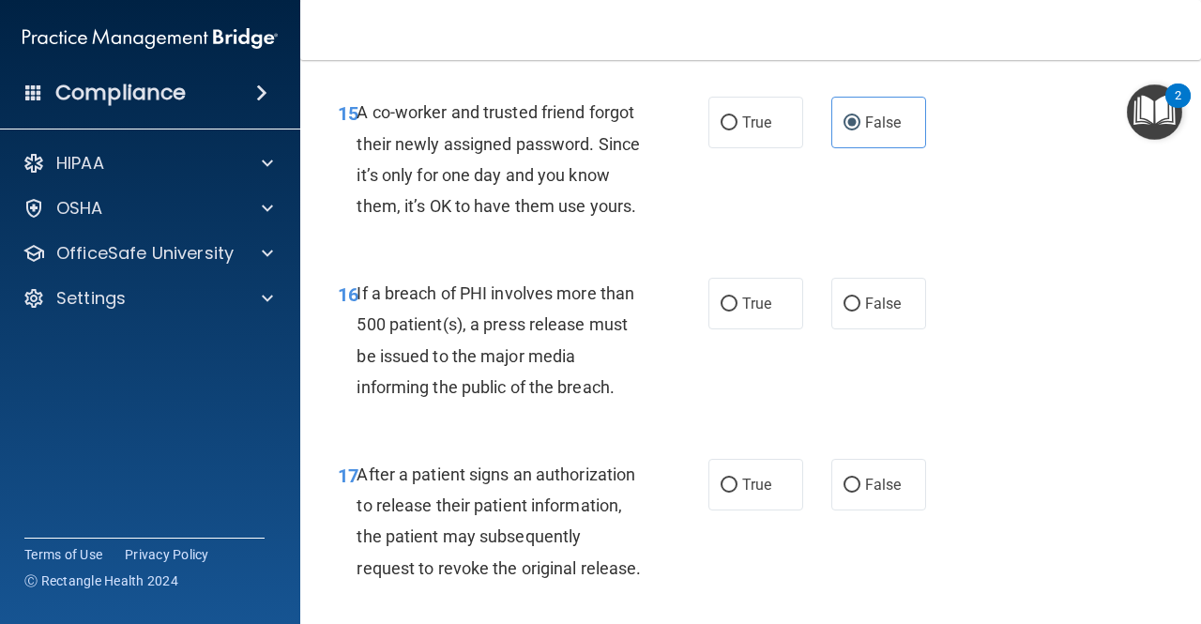
scroll to position [2686, 0]
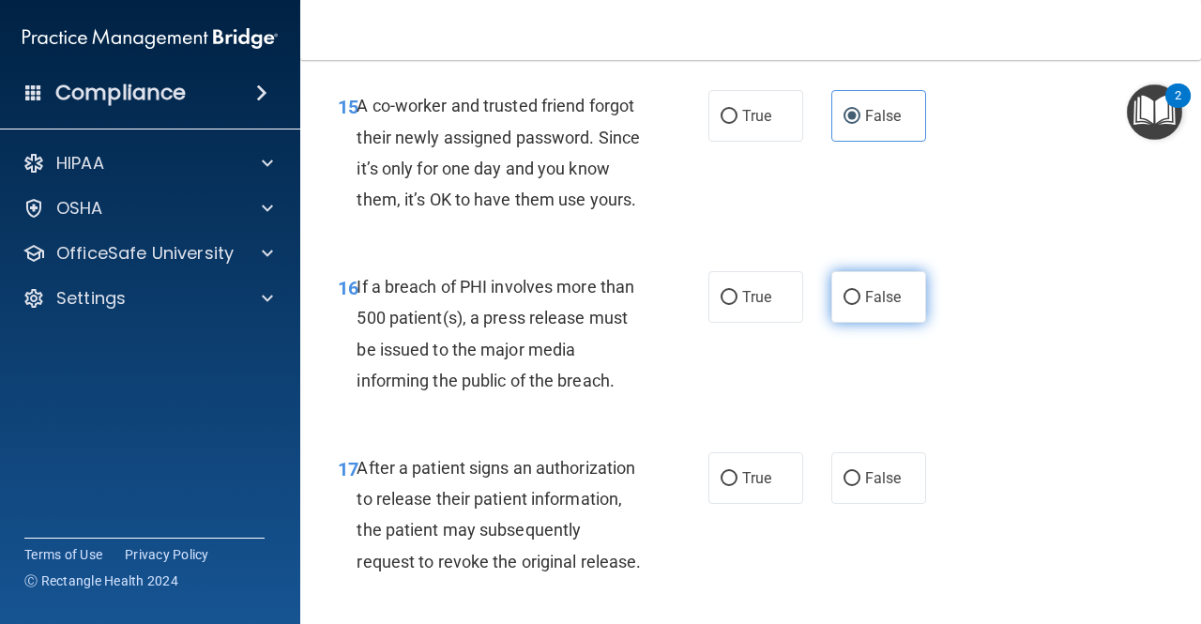
click at [832, 323] on label "False" at bounding box center [879, 297] width 95 height 52
click at [844, 305] on input "False" at bounding box center [852, 298] width 17 height 14
radio input "true"
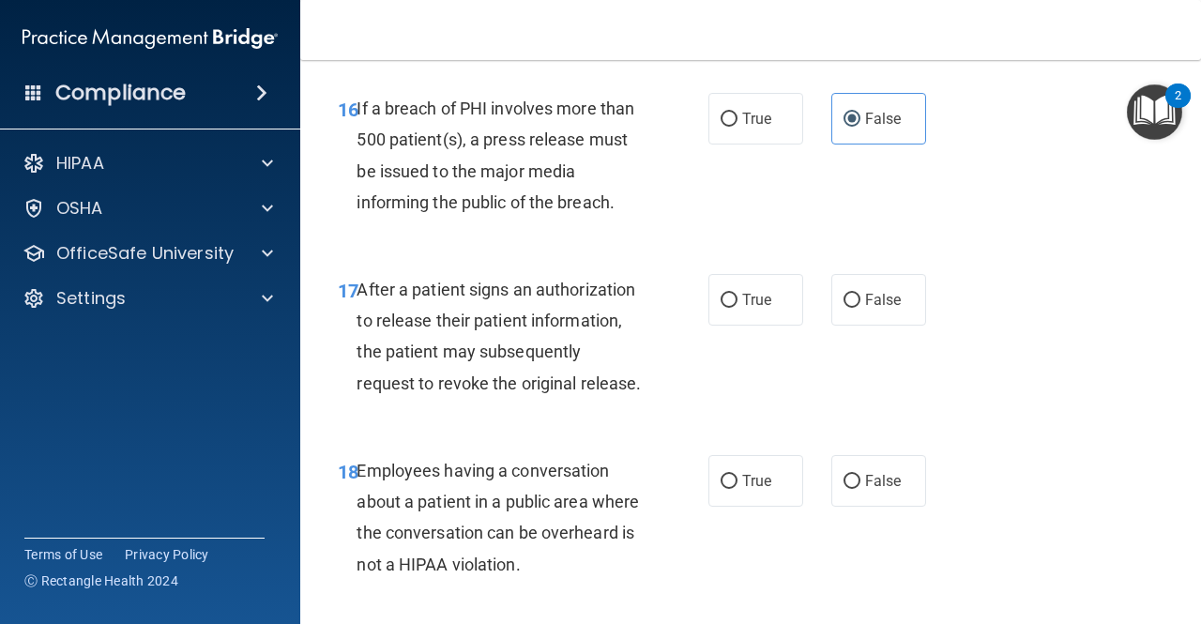
scroll to position [2866, 0]
click at [888, 308] on span "False" at bounding box center [883, 299] width 37 height 18
click at [861, 307] on input "False" at bounding box center [852, 300] width 17 height 14
radio input "true"
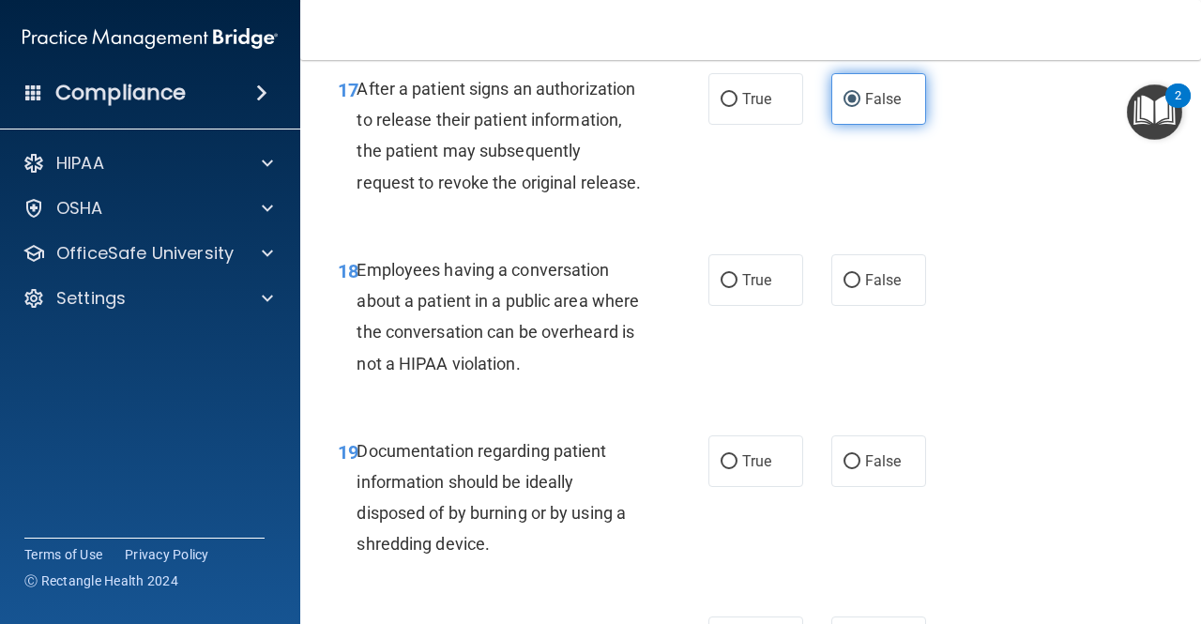
scroll to position [3067, 0]
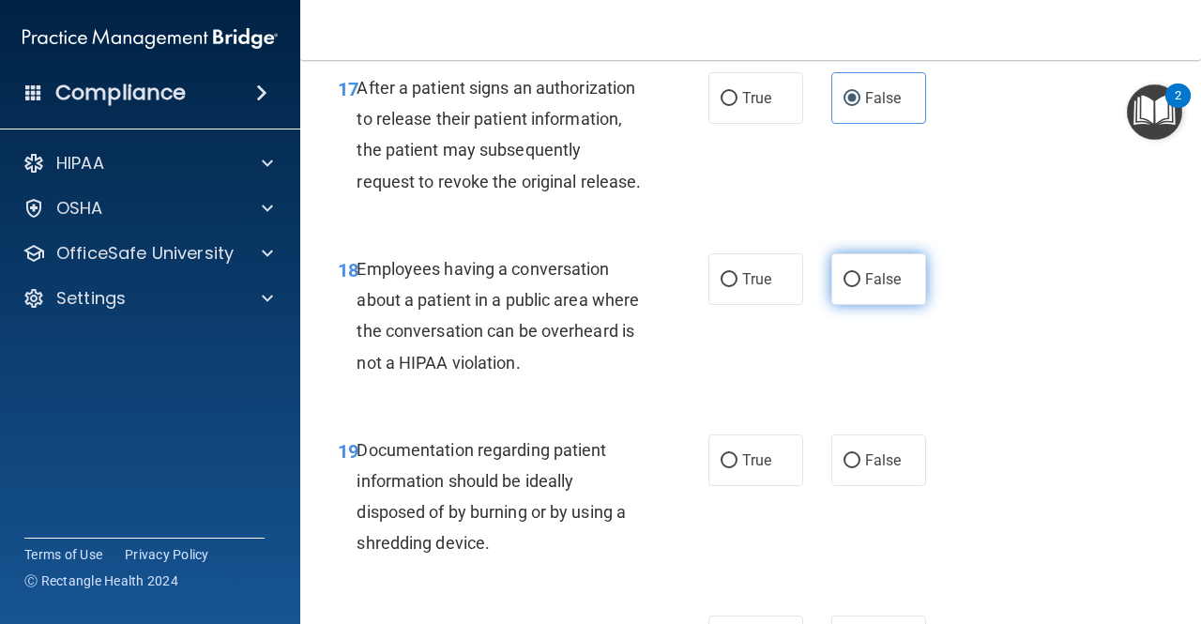
click at [889, 305] on label "False" at bounding box center [879, 279] width 95 height 52
click at [861, 287] on input "False" at bounding box center [852, 280] width 17 height 14
radio input "true"
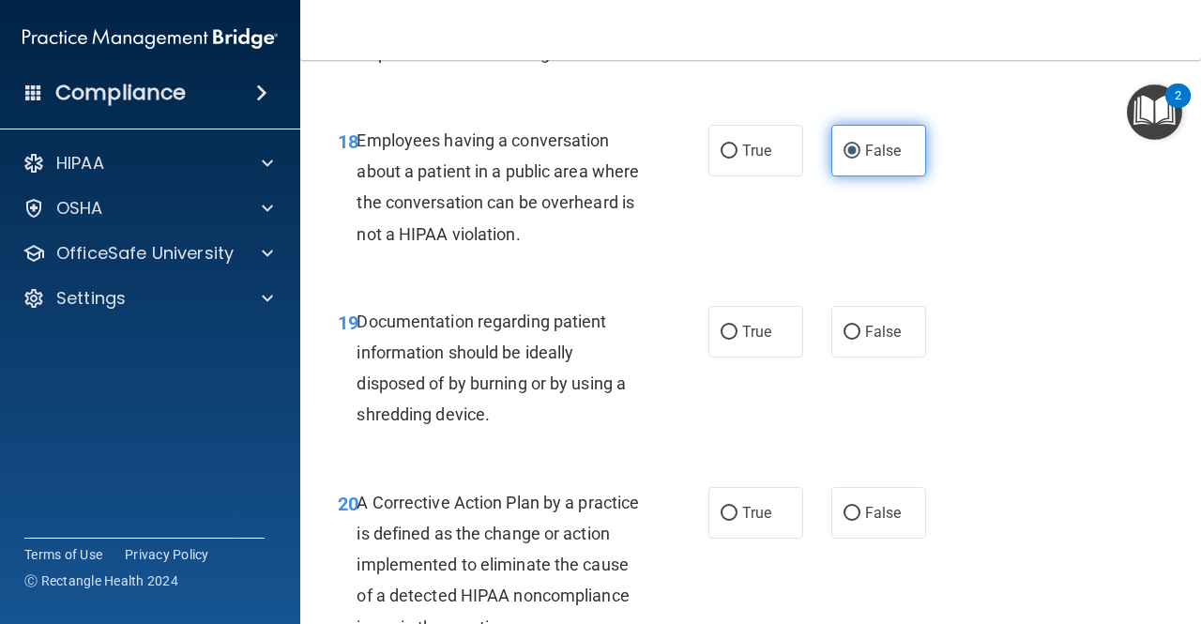
scroll to position [3220, 0]
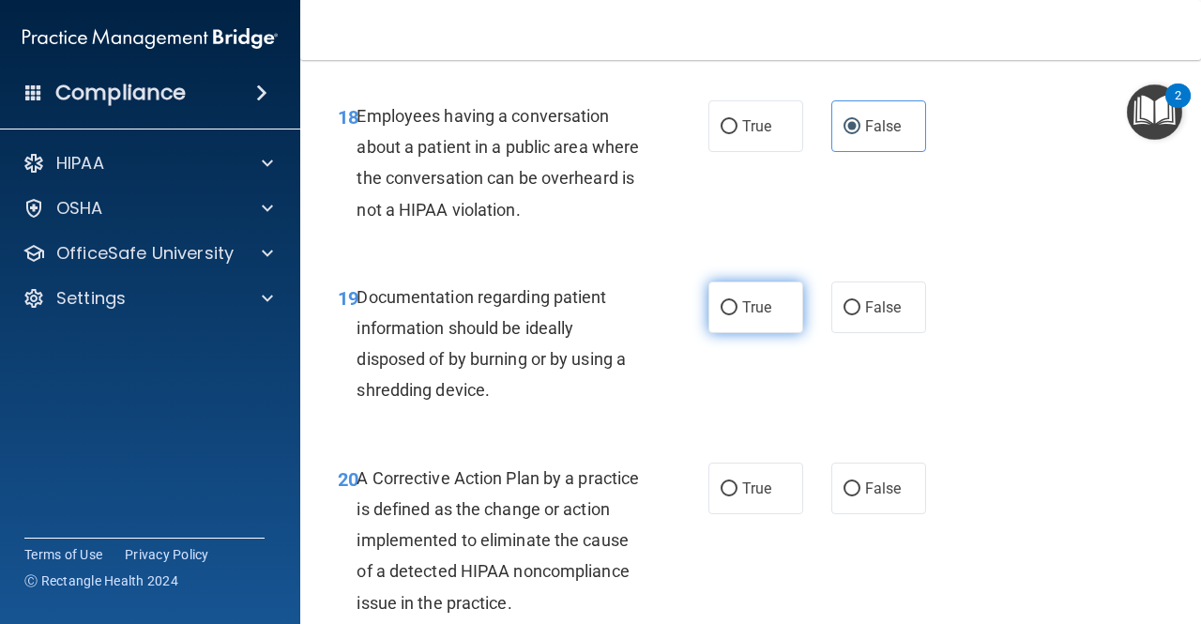
click at [768, 333] on label "True" at bounding box center [756, 308] width 95 height 52
click at [738, 315] on input "True" at bounding box center [729, 308] width 17 height 14
radio input "true"
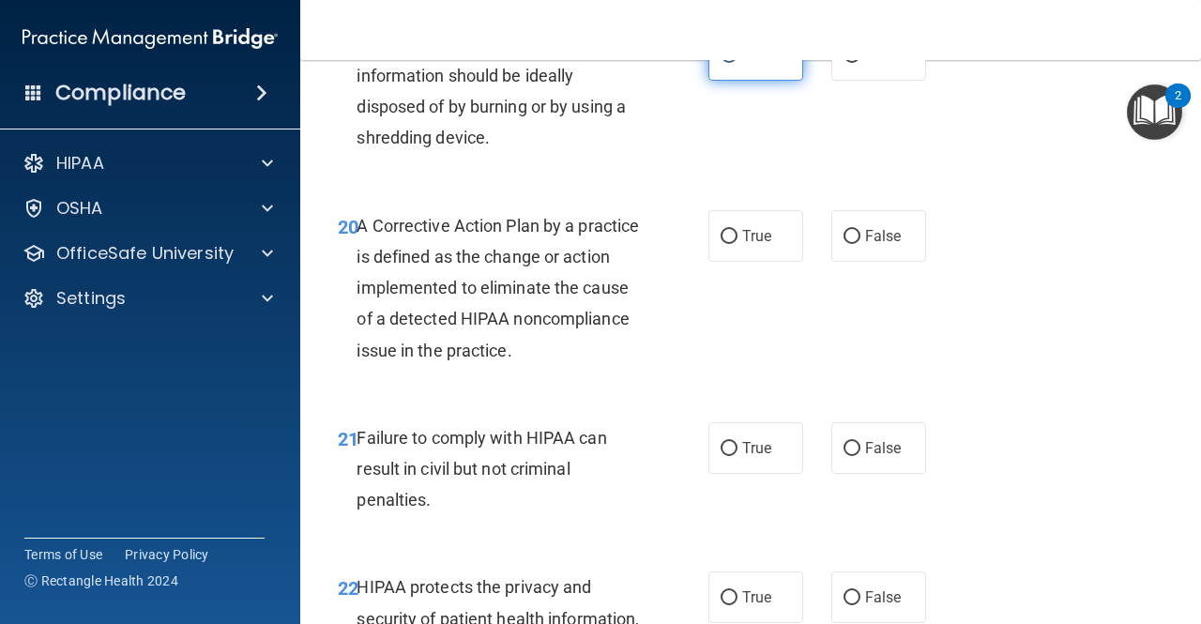
scroll to position [3484, 0]
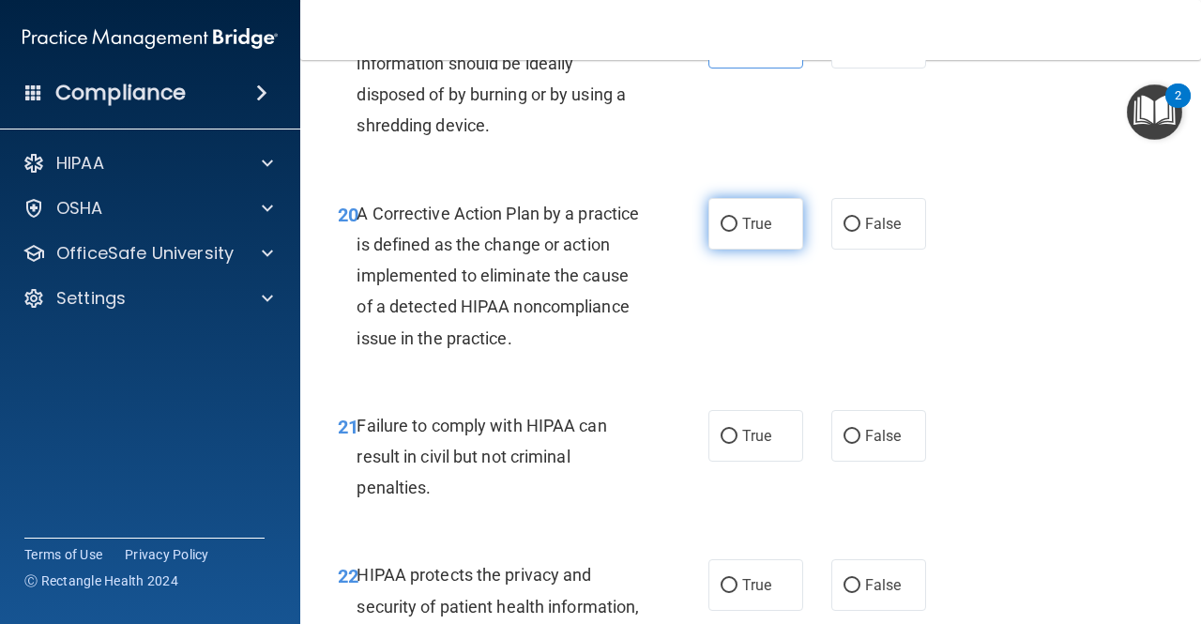
click at [734, 250] on label "True" at bounding box center [756, 224] width 95 height 52
click at [734, 232] on input "True" at bounding box center [729, 225] width 17 height 14
radio input "true"
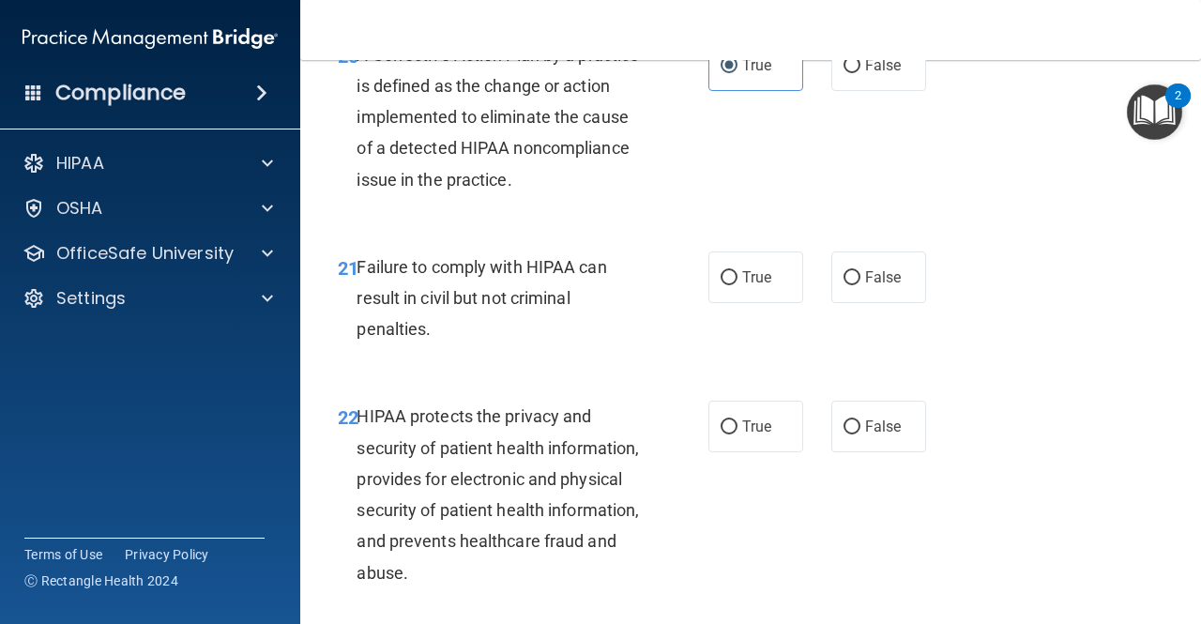
scroll to position [3645, 0]
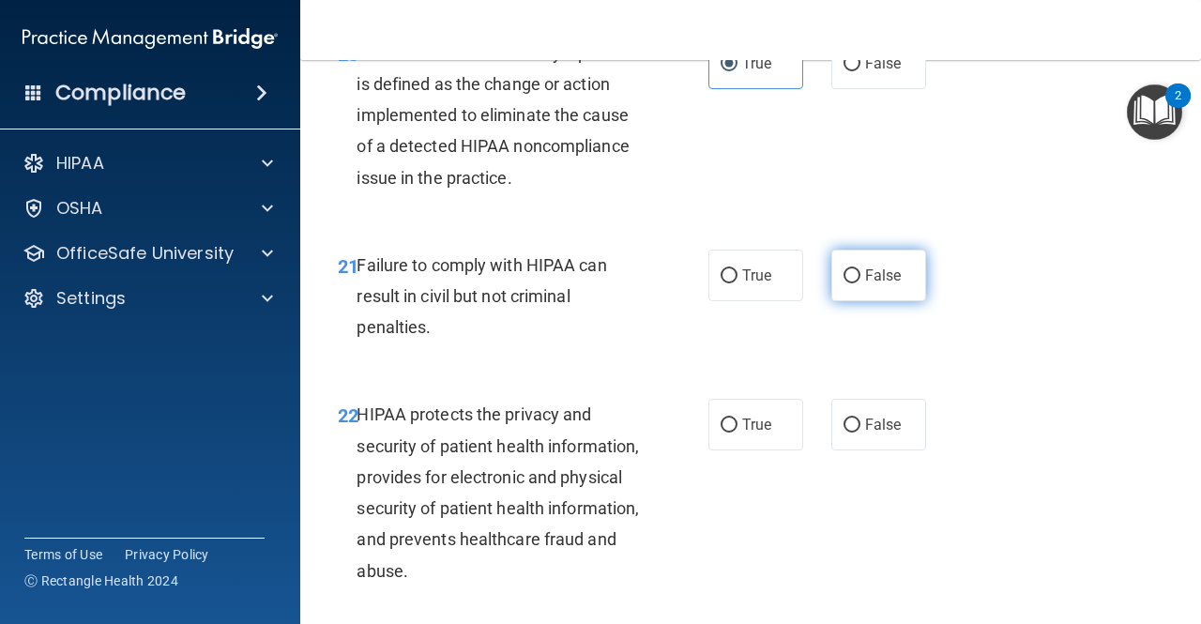
click at [865, 284] on span "False" at bounding box center [883, 276] width 37 height 18
click at [857, 283] on input "False" at bounding box center [852, 276] width 17 height 14
radio input "true"
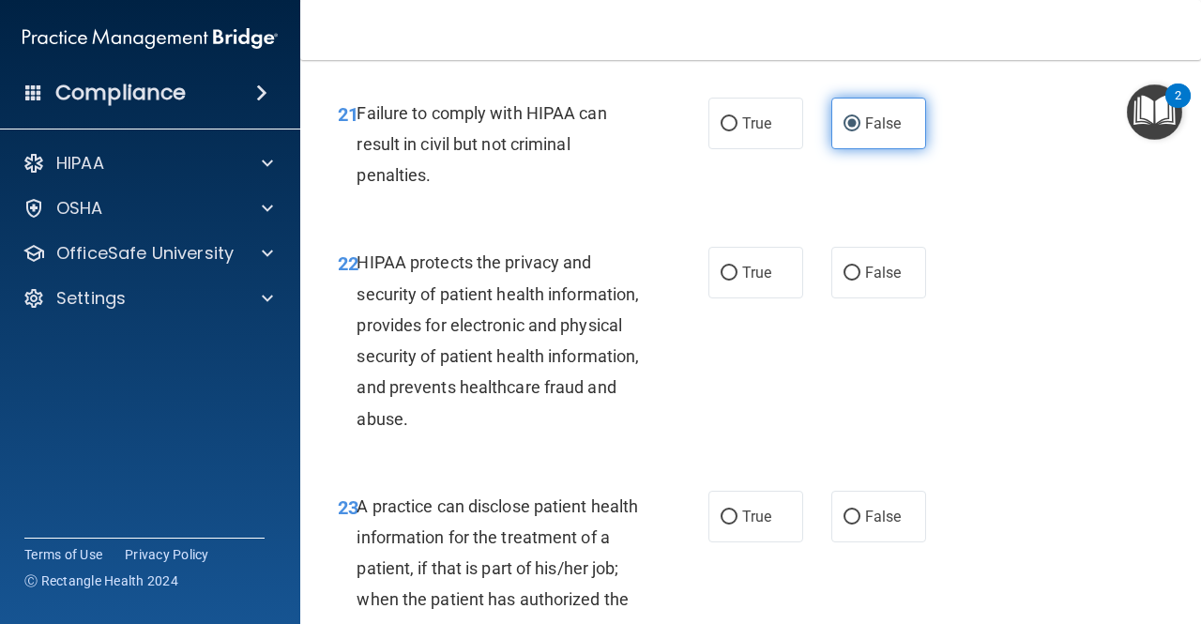
scroll to position [3800, 0]
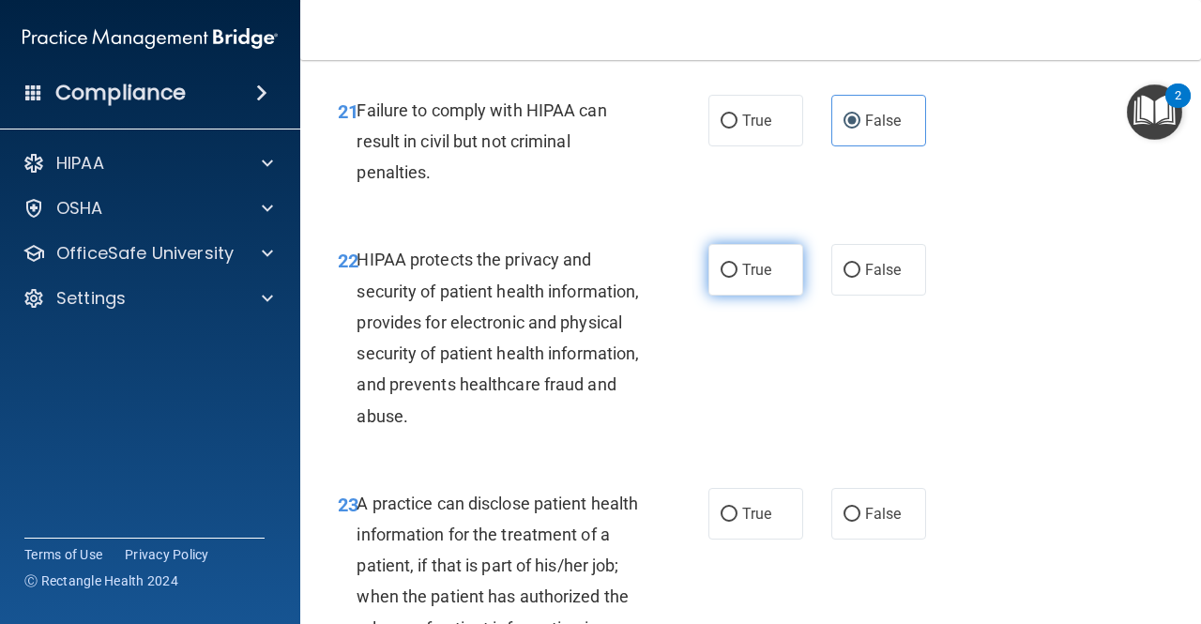
click at [779, 296] on label "True" at bounding box center [756, 270] width 95 height 52
click at [738, 278] on input "True" at bounding box center [729, 271] width 17 height 14
radio input "true"
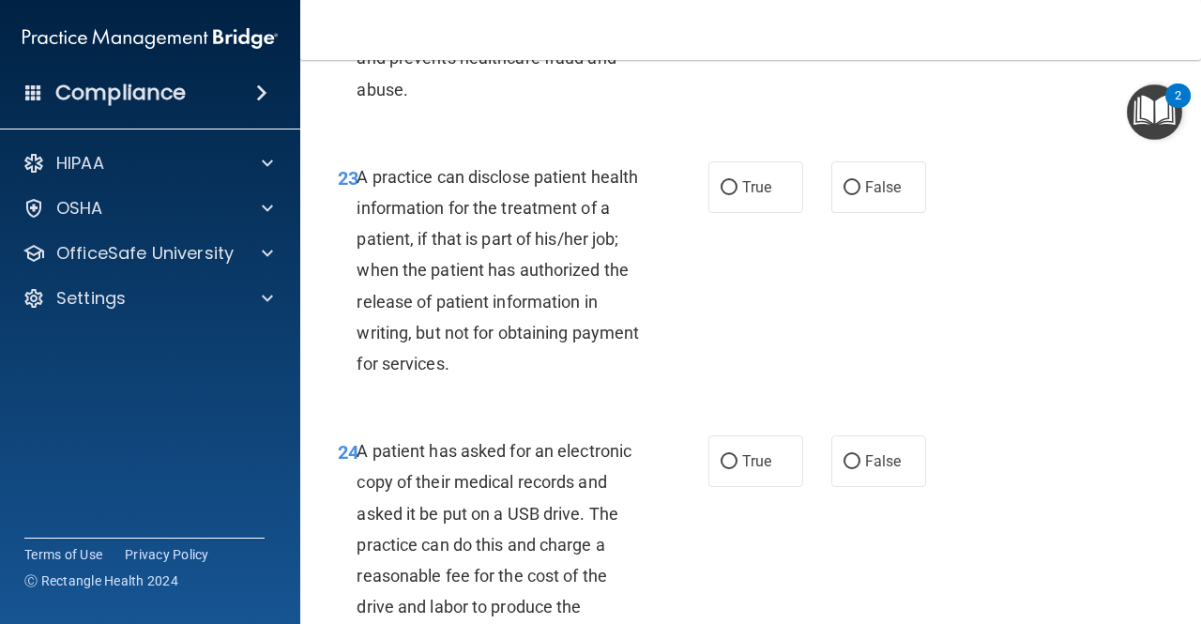
scroll to position [4129, 0]
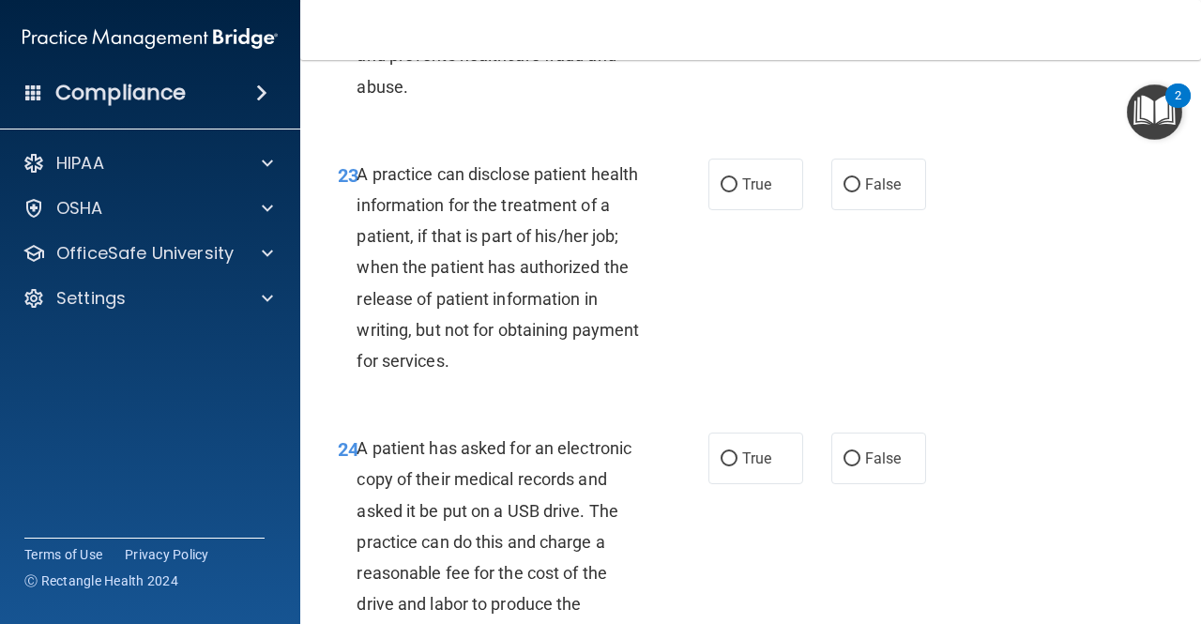
click at [459, 250] on div "A practice can disclose patient health information for the treatment of a patie…" at bounding box center [506, 268] width 299 height 219
click at [732, 210] on label "True" at bounding box center [756, 185] width 95 height 52
click at [732, 192] on input "True" at bounding box center [729, 185] width 17 height 14
radio input "true"
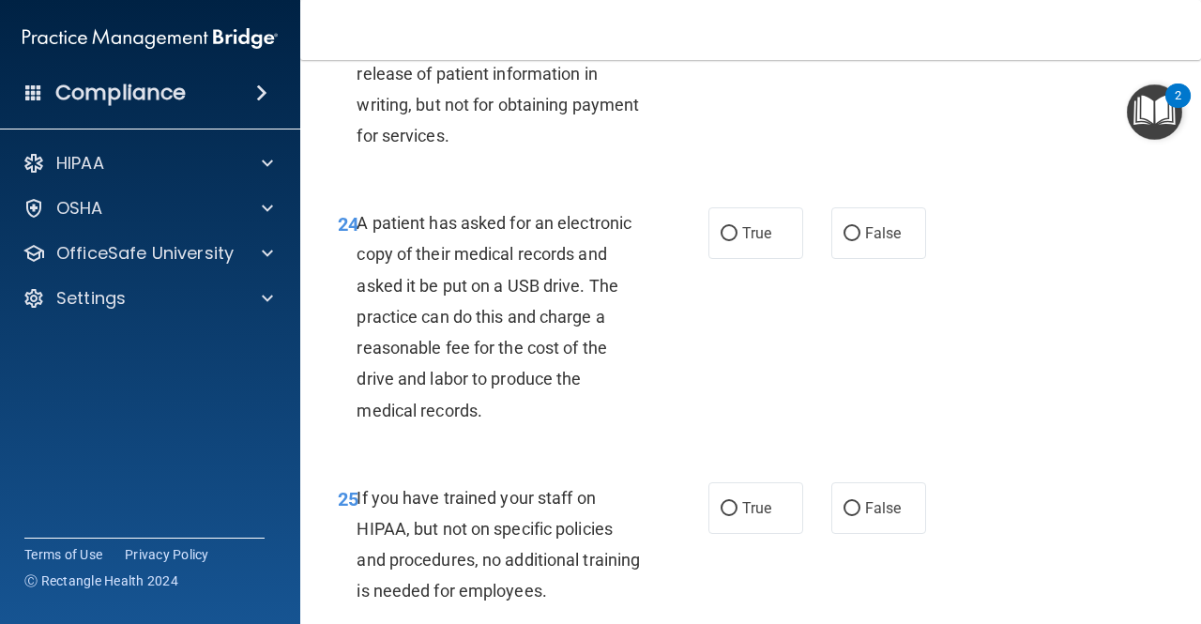
scroll to position [4372, 0]
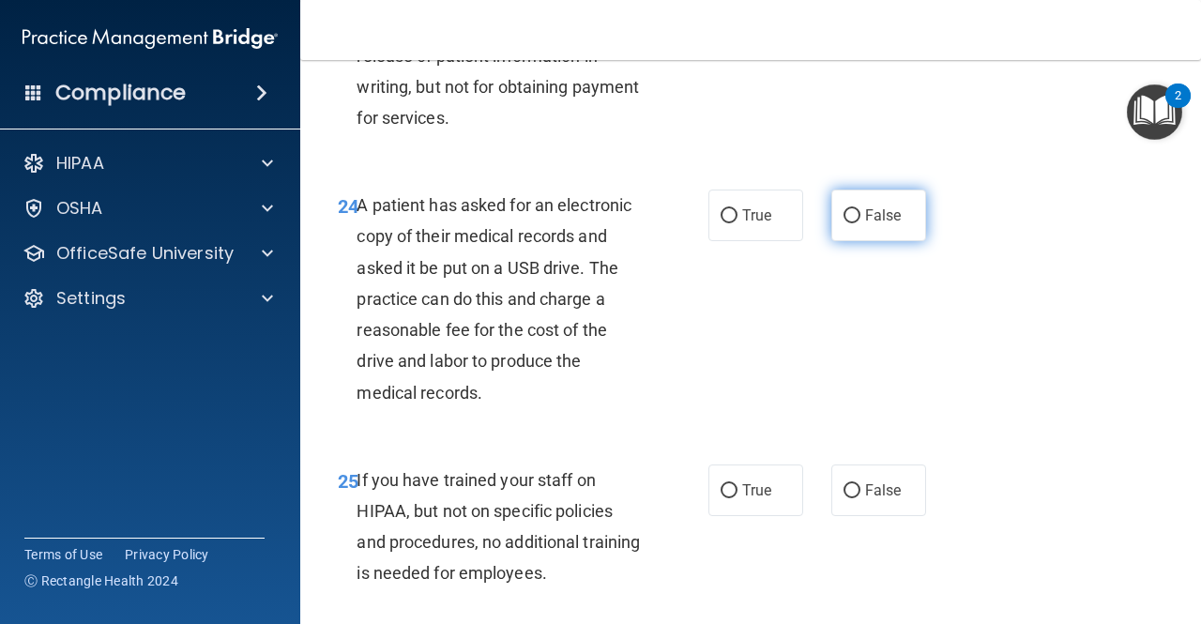
click at [903, 241] on label "False" at bounding box center [879, 216] width 95 height 52
click at [861, 223] on input "False" at bounding box center [852, 216] width 17 height 14
radio input "true"
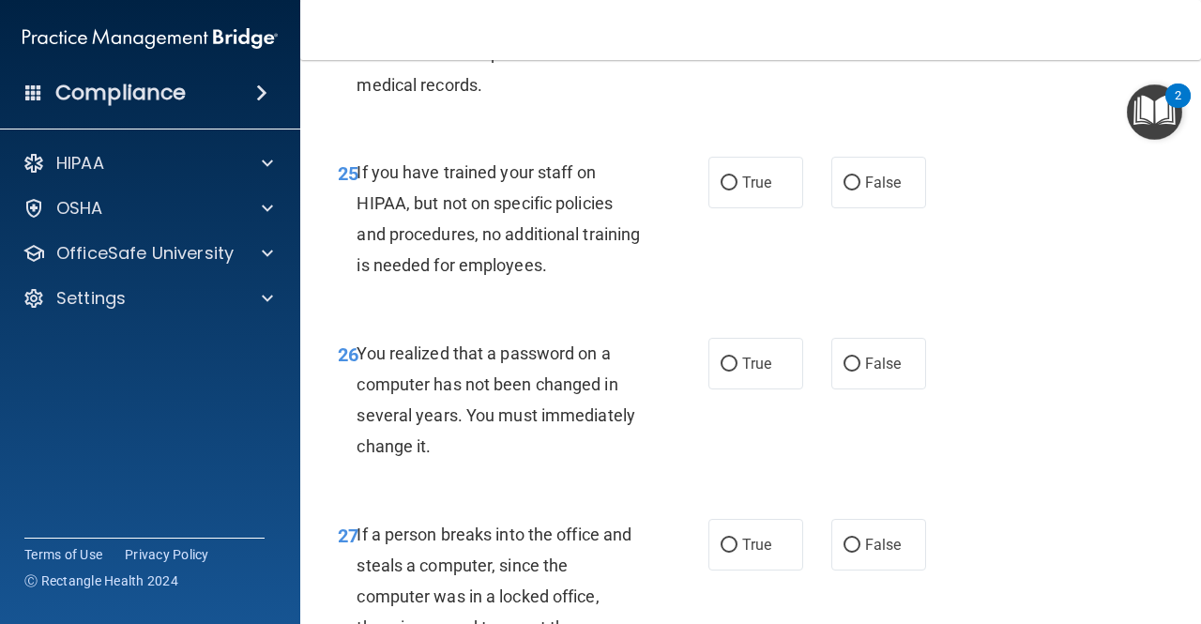
scroll to position [4682, 0]
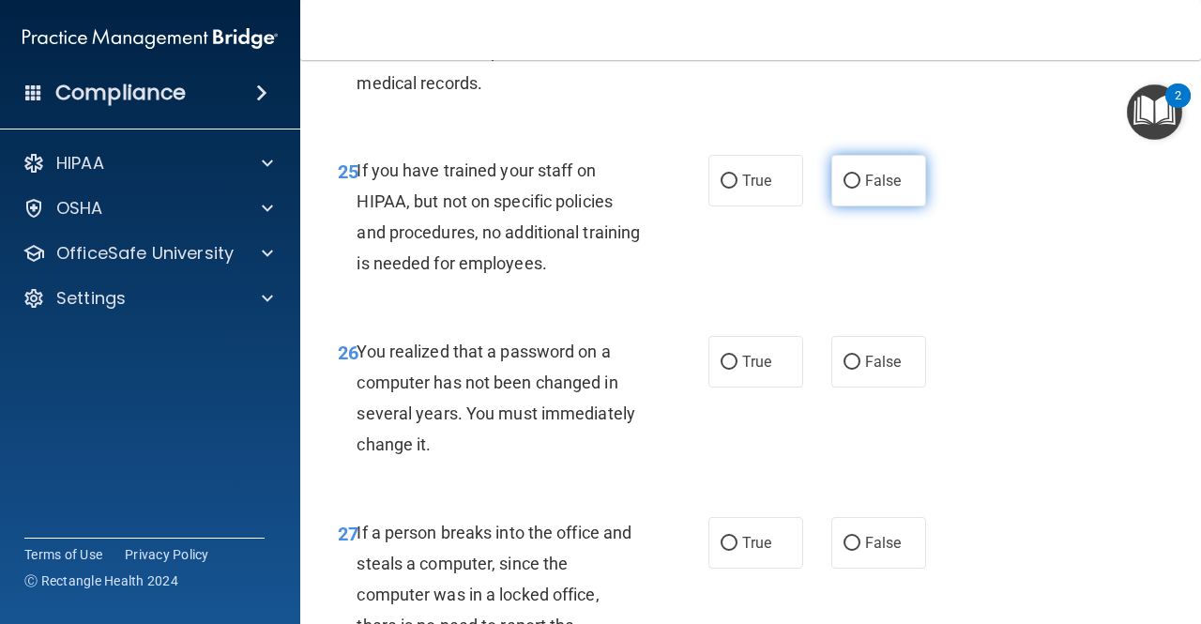
click at [849, 207] on label "False" at bounding box center [879, 181] width 95 height 52
click at [849, 189] on input "False" at bounding box center [852, 182] width 17 height 14
radio input "true"
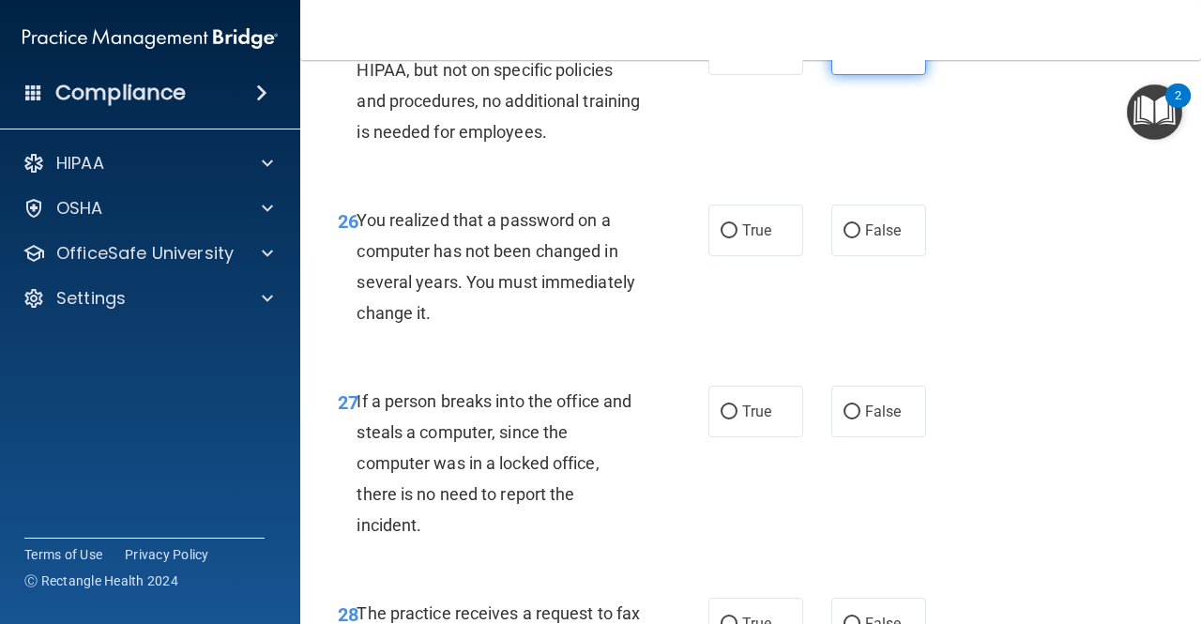
scroll to position [4816, 0]
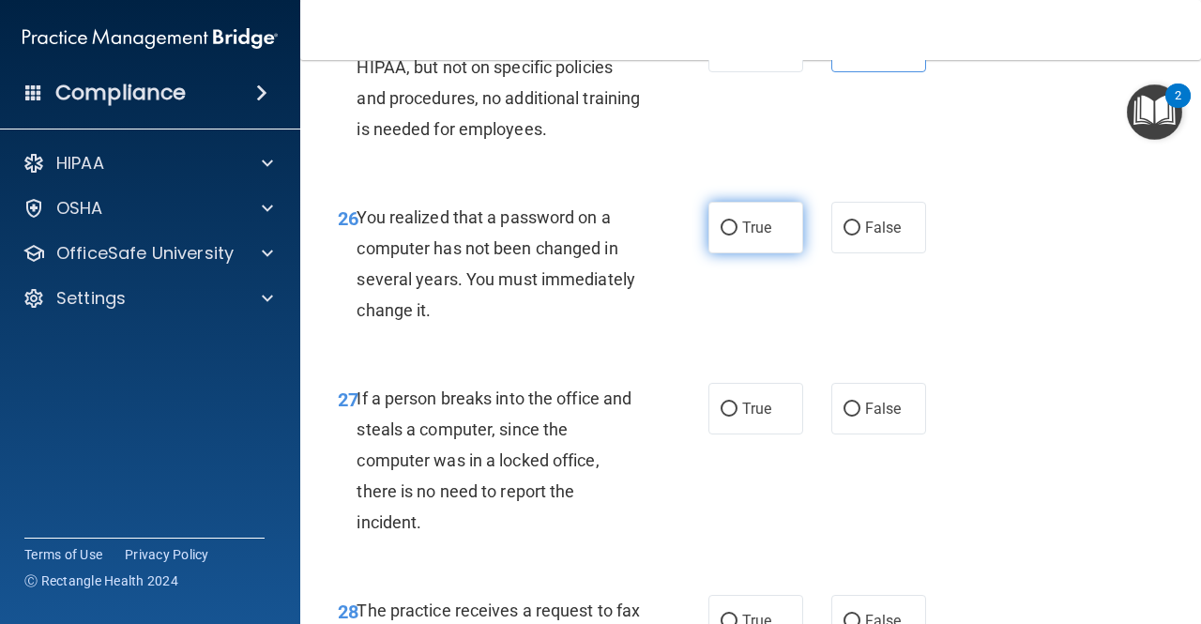
click at [770, 253] on label "True" at bounding box center [756, 228] width 95 height 52
click at [738, 236] on input "True" at bounding box center [729, 229] width 17 height 14
radio input "true"
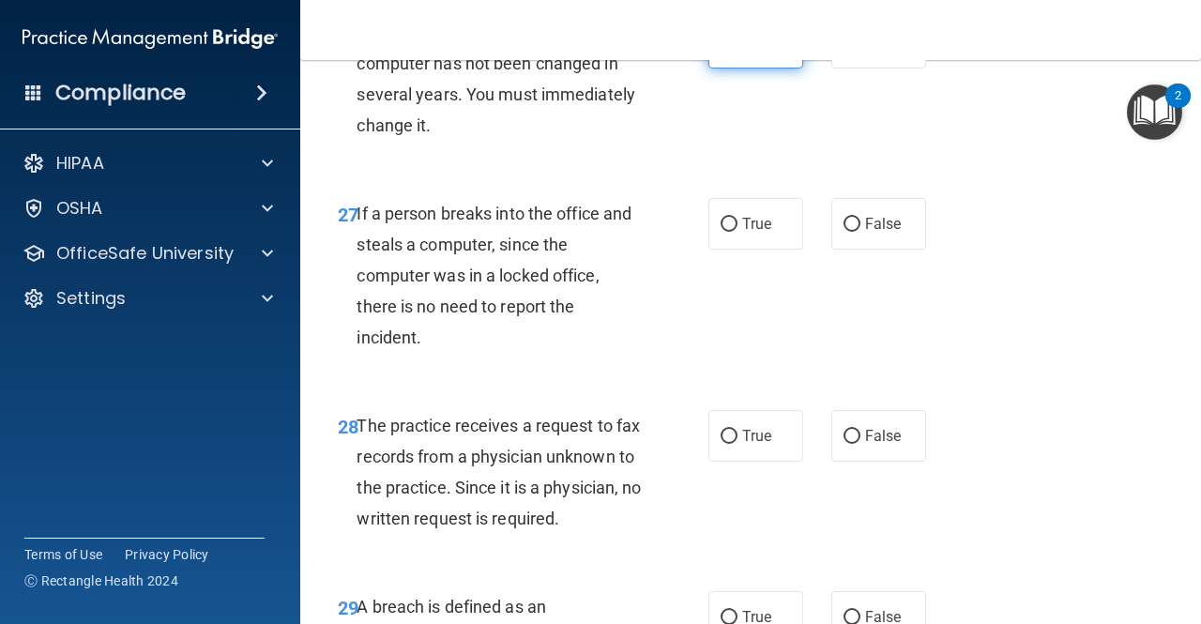
scroll to position [5002, 0]
click at [876, 232] on span "False" at bounding box center [883, 223] width 37 height 18
click at [861, 231] on input "False" at bounding box center [852, 224] width 17 height 14
radio input "true"
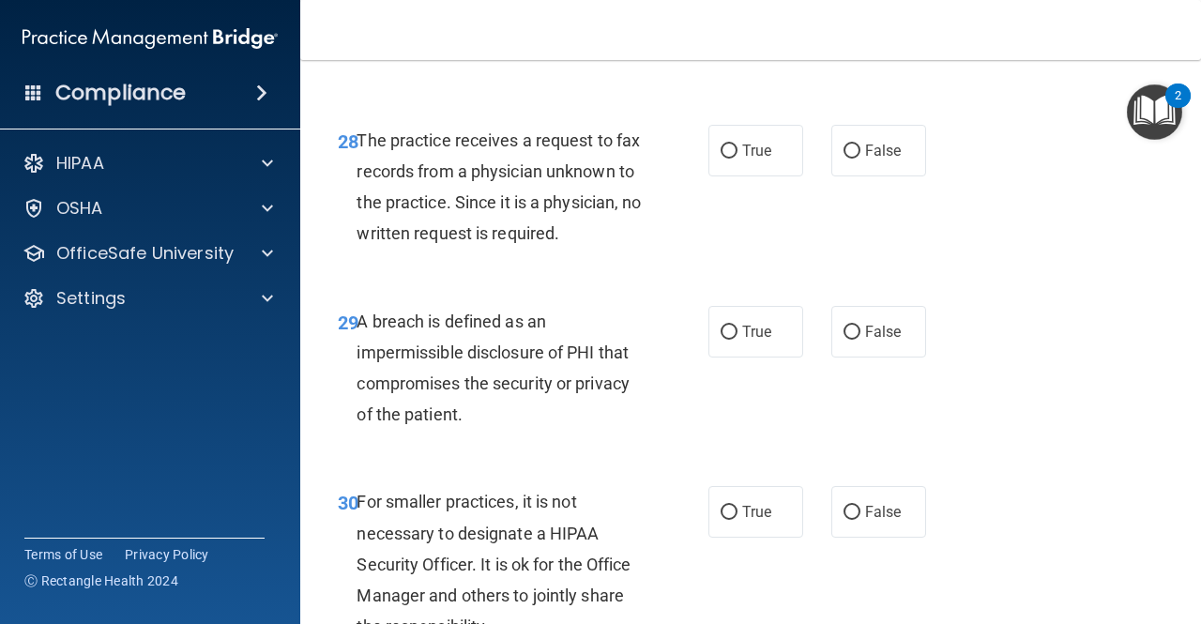
scroll to position [5288, 0]
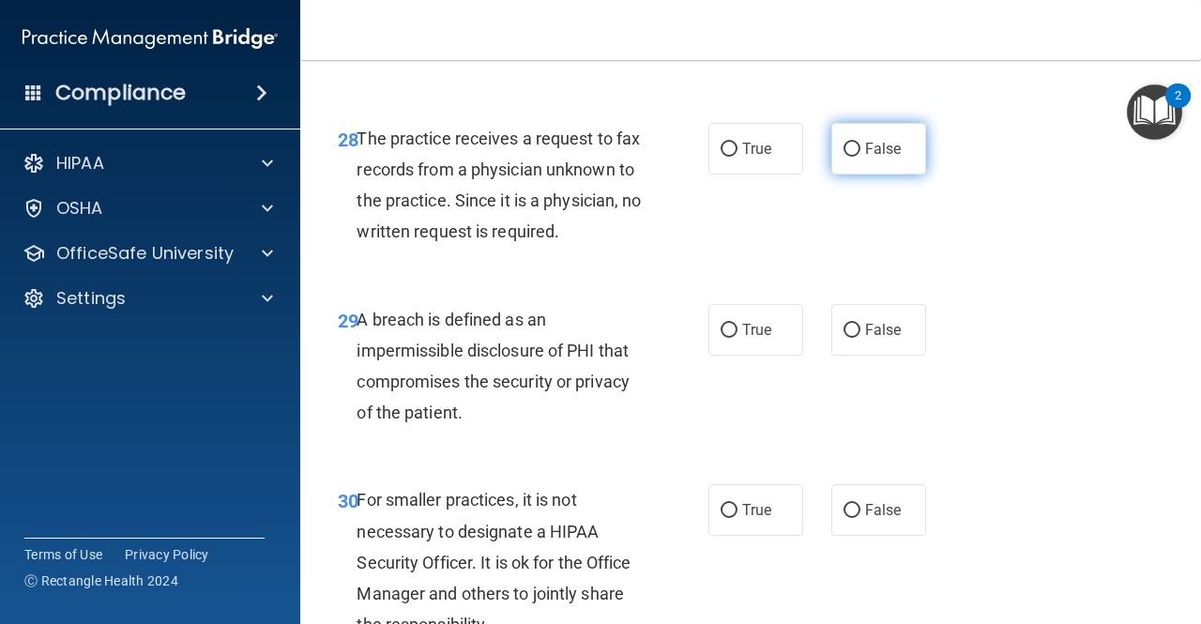
click at [899, 175] on label "False" at bounding box center [879, 149] width 95 height 52
click at [861, 157] on input "False" at bounding box center [852, 150] width 17 height 14
radio input "true"
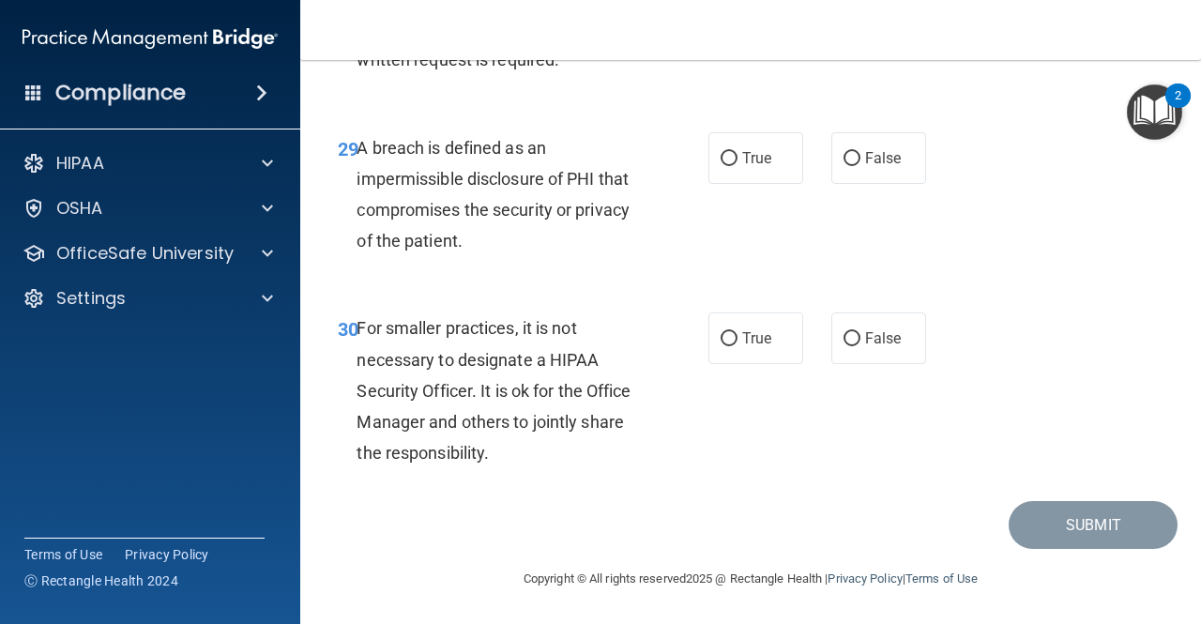
scroll to position [5529, 0]
click at [869, 167] on span "False" at bounding box center [883, 158] width 37 height 18
click at [861, 166] on input "False" at bounding box center [852, 159] width 17 height 14
radio input "true"
click at [879, 364] on label "False" at bounding box center [879, 339] width 95 height 52
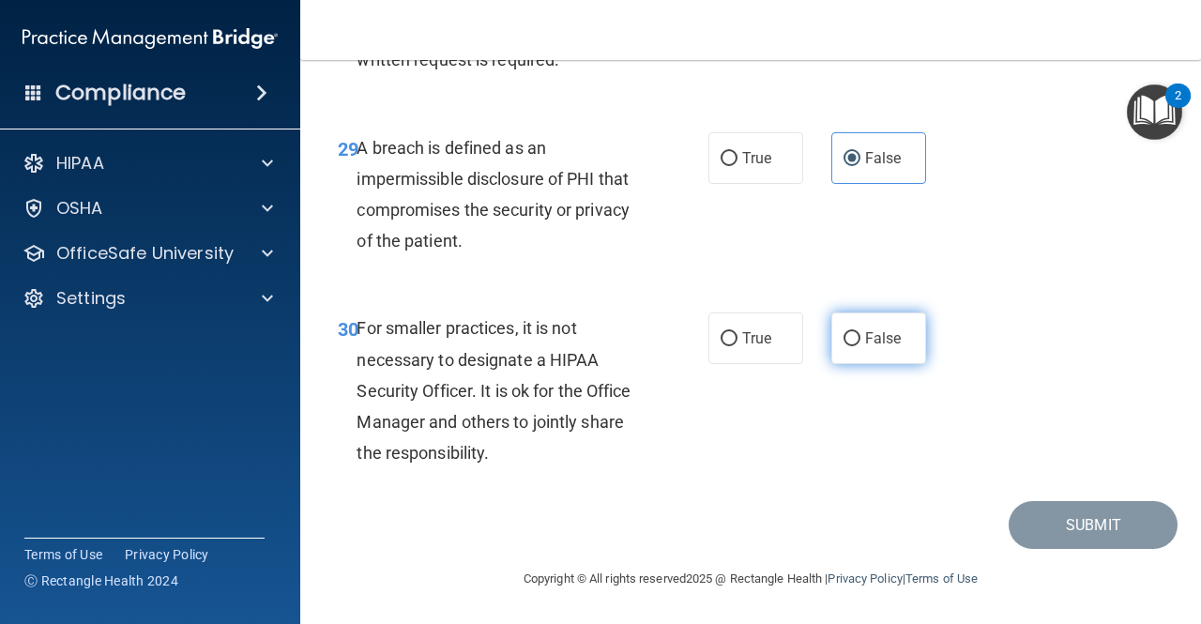
click at [861, 346] on input "False" at bounding box center [852, 339] width 17 height 14
radio input "true"
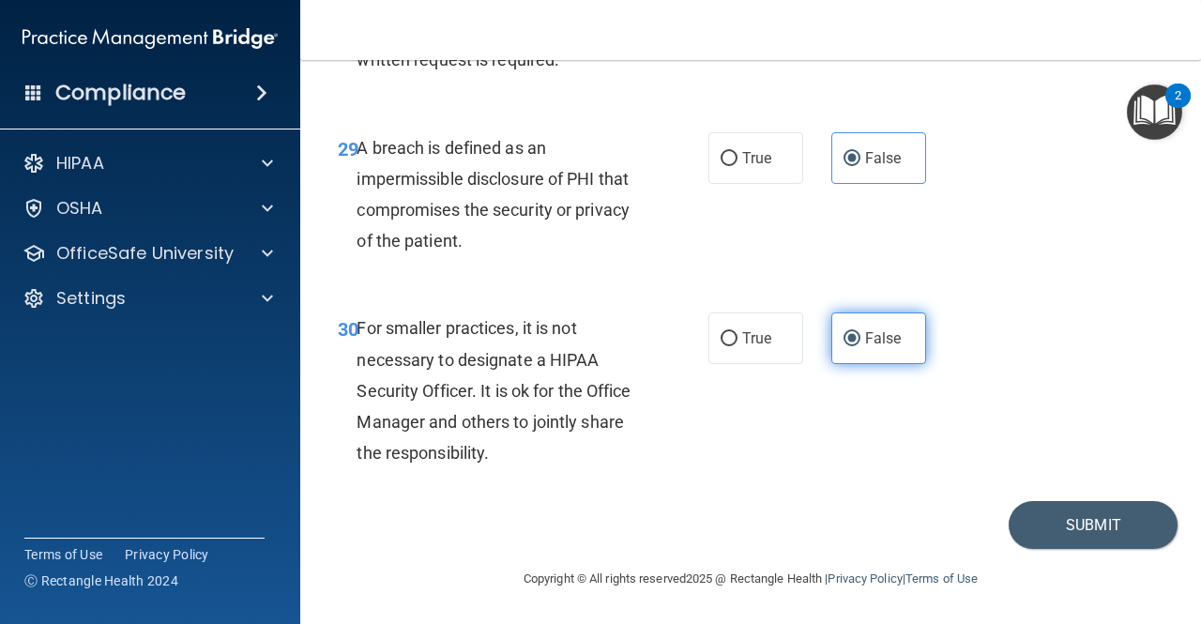
scroll to position [5553, 0]
click at [1040, 537] on button "Submit" at bounding box center [1093, 525] width 169 height 48
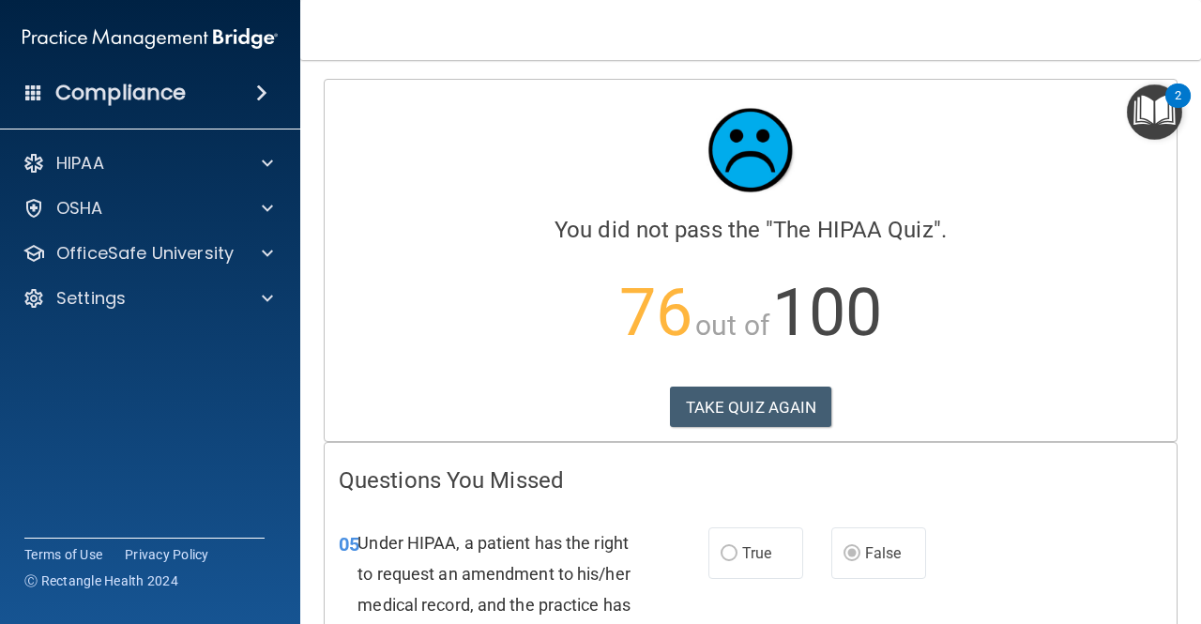
click at [1005, 479] on h4 "Questions You Missed" at bounding box center [751, 480] width 824 height 24
click at [792, 413] on button "TAKE QUIZ AGAIN" at bounding box center [751, 407] width 162 height 41
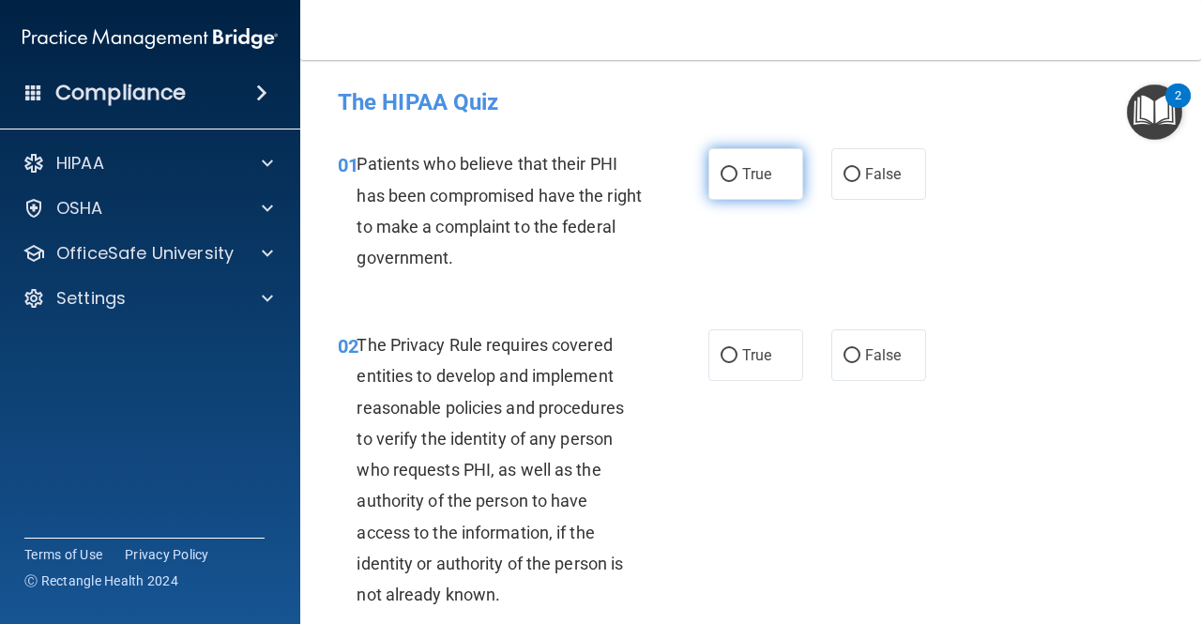
click at [725, 168] on input "True" at bounding box center [729, 175] width 17 height 14
radio input "true"
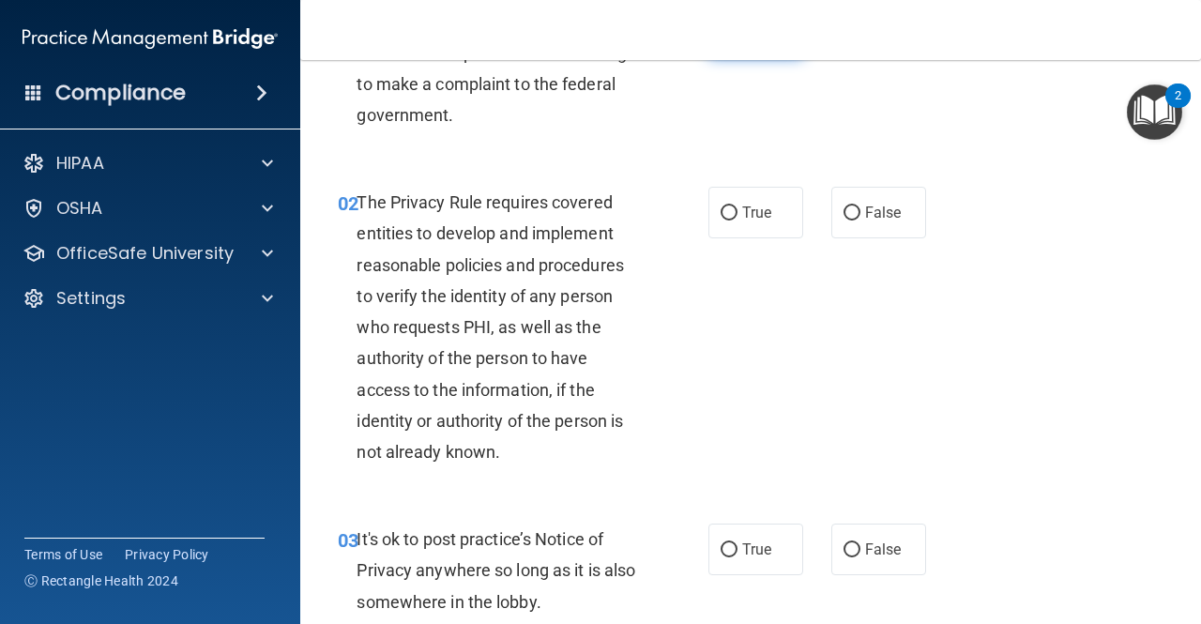
scroll to position [145, 0]
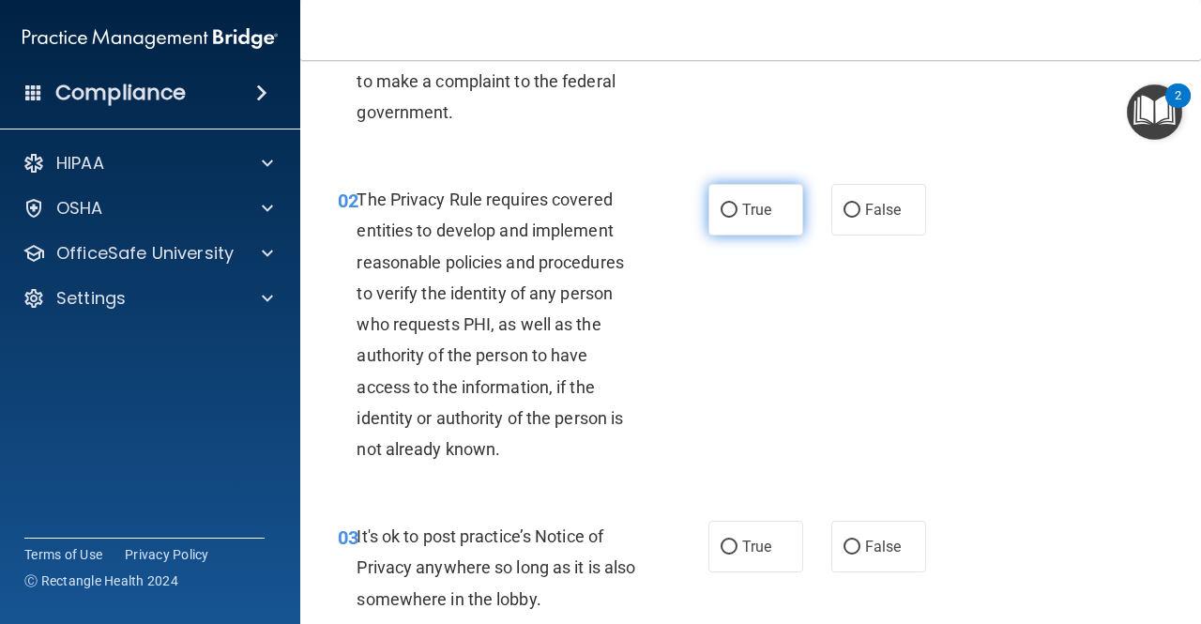
click at [721, 214] on input "True" at bounding box center [729, 211] width 17 height 14
radio input "true"
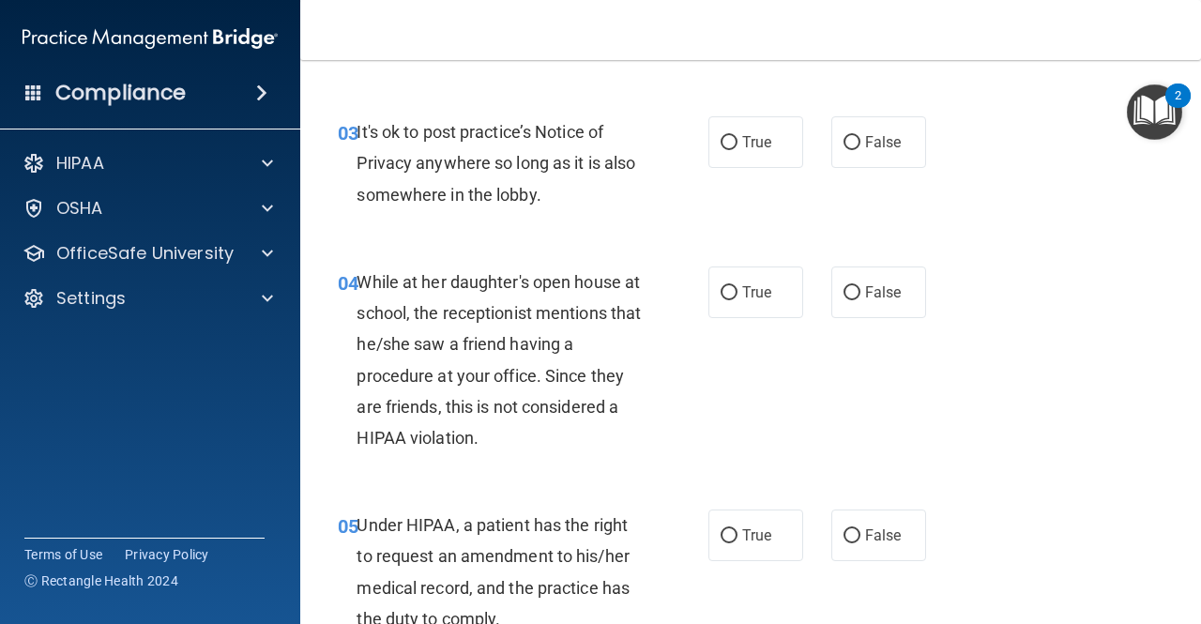
scroll to position [551, 0]
click at [844, 145] on input "False" at bounding box center [852, 142] width 17 height 14
radio input "true"
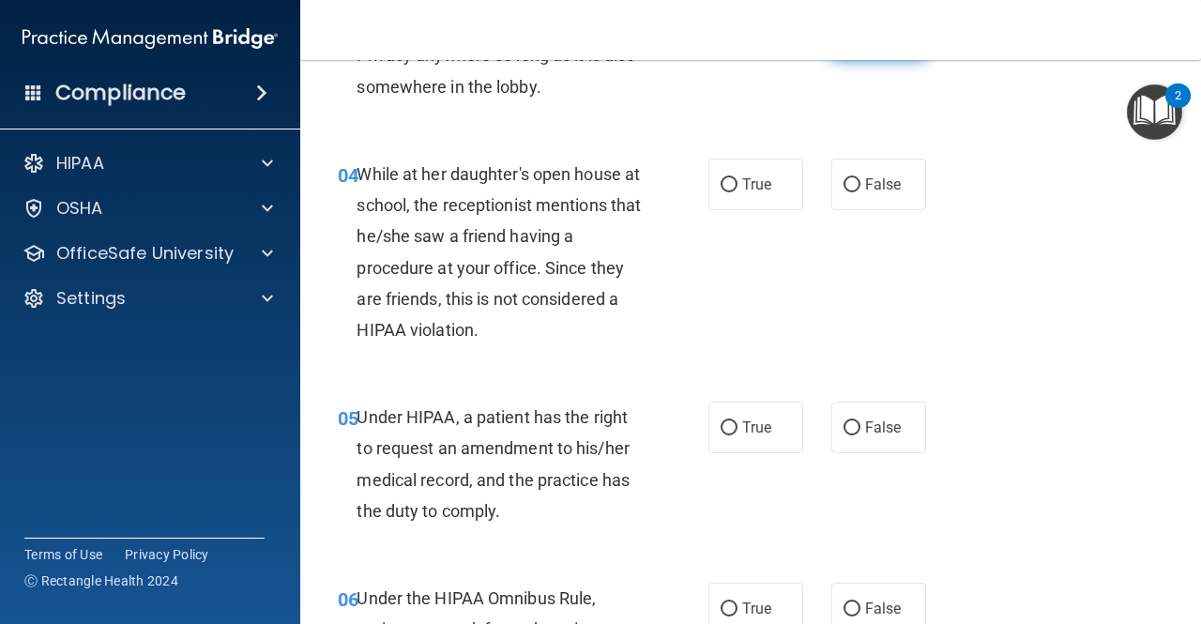
scroll to position [663, 0]
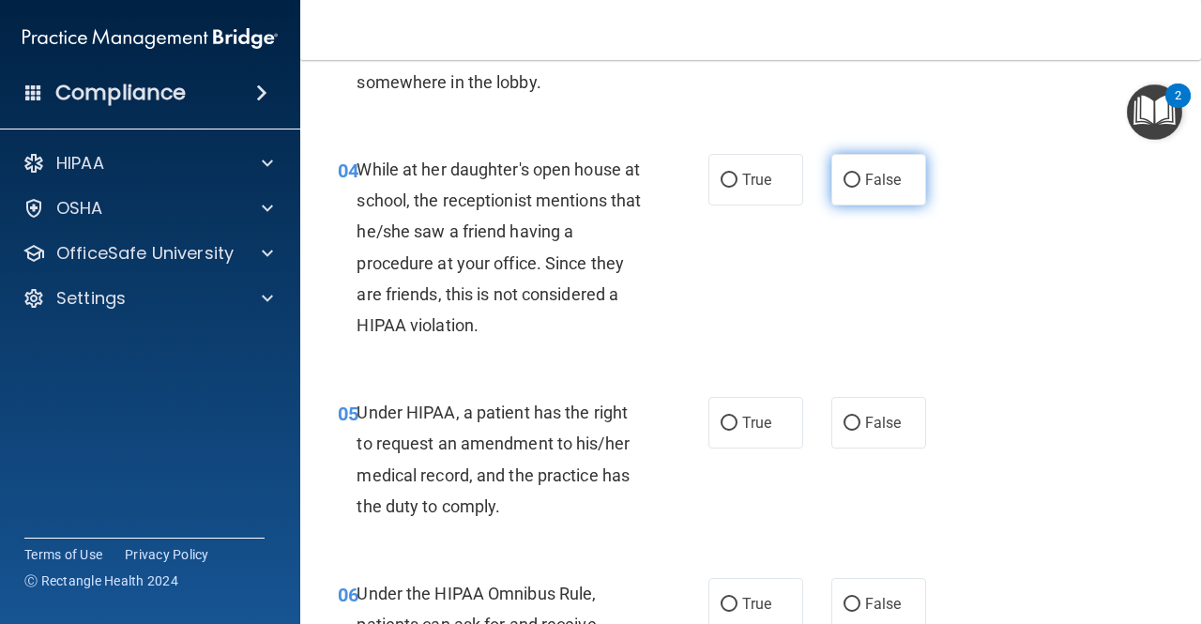
click at [871, 188] on span "False" at bounding box center [883, 180] width 37 height 18
click at [861, 188] on input "False" at bounding box center [852, 181] width 17 height 14
radio input "true"
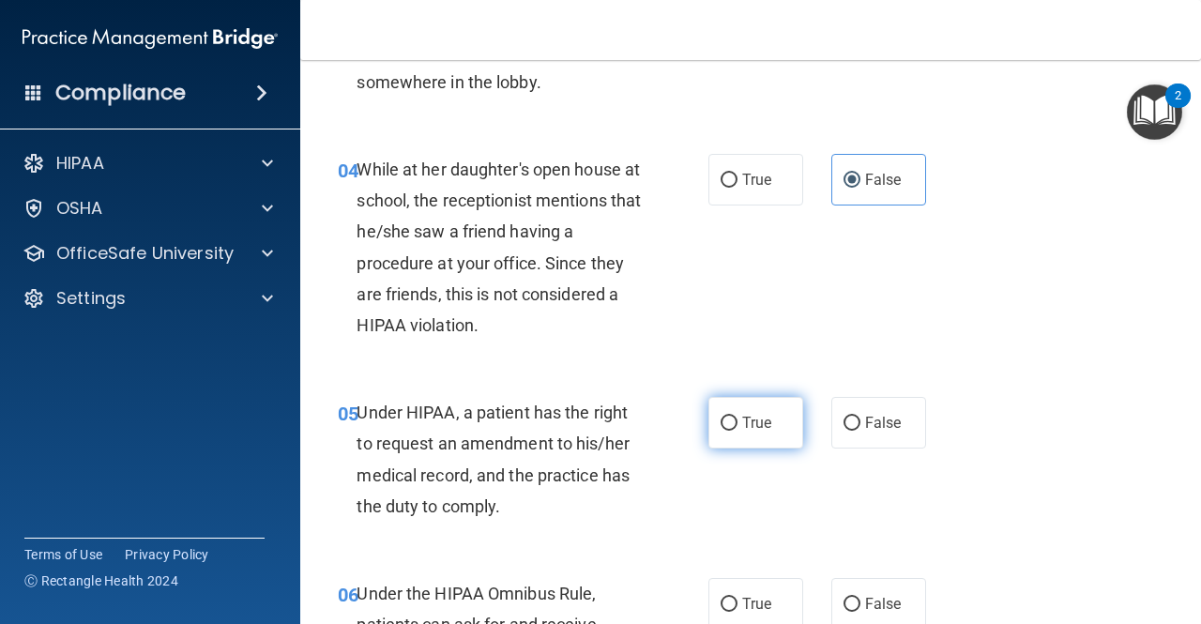
click at [759, 437] on label "True" at bounding box center [756, 423] width 95 height 52
click at [738, 431] on input "True" at bounding box center [729, 424] width 17 height 14
radio input "true"
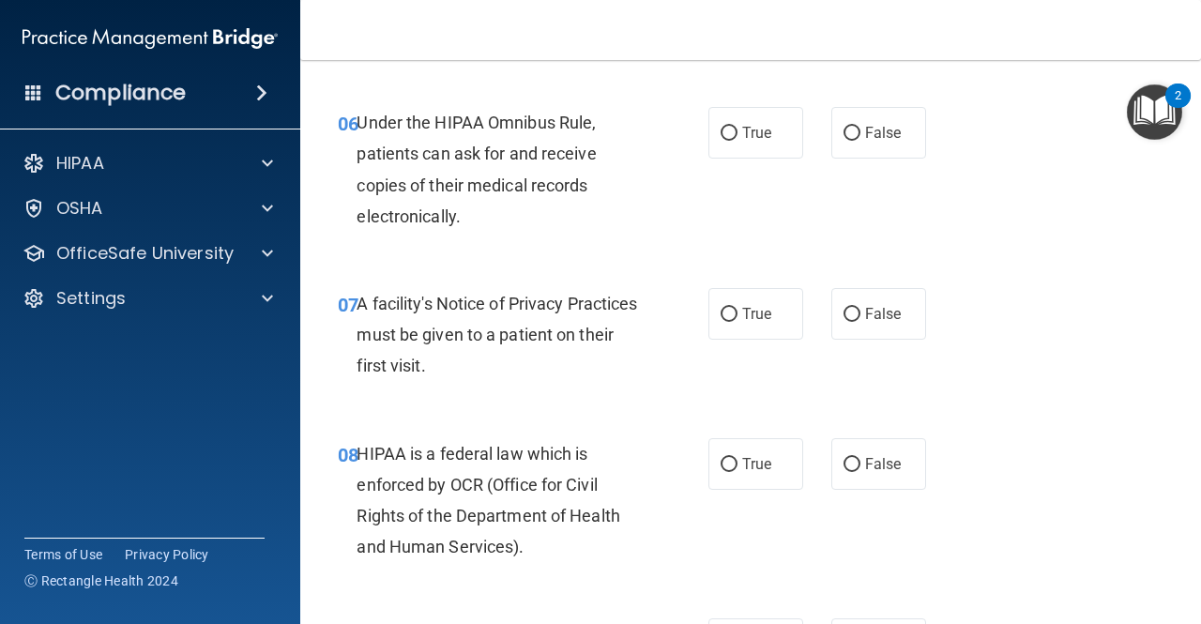
scroll to position [1134, 0]
click at [735, 157] on label "True" at bounding box center [756, 133] width 95 height 52
click at [735, 141] on input "True" at bounding box center [729, 134] width 17 height 14
radio input "true"
click at [727, 312] on input "True" at bounding box center [729, 315] width 17 height 14
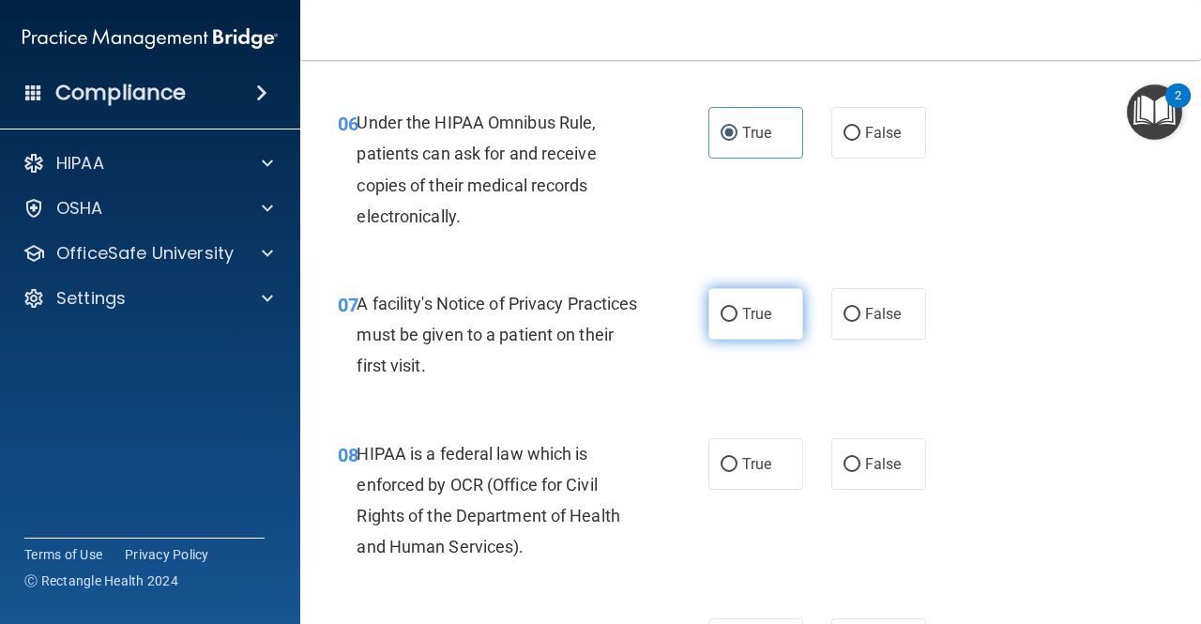
radio input "true"
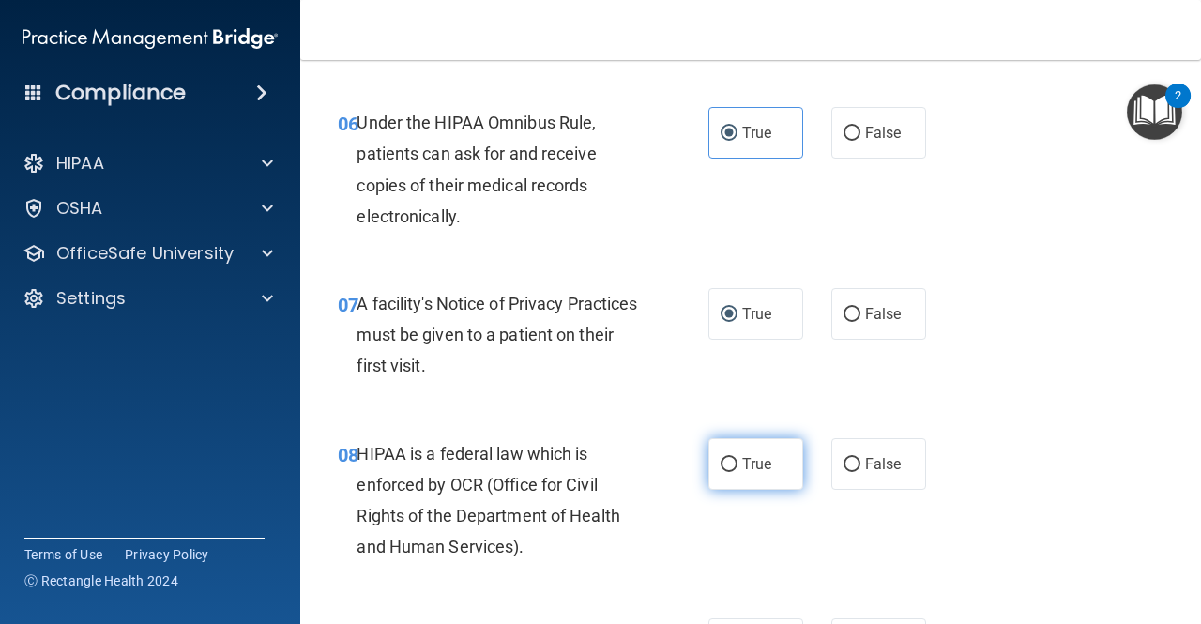
click at [759, 451] on label "True" at bounding box center [756, 464] width 95 height 52
click at [738, 458] on input "True" at bounding box center [729, 465] width 17 height 14
radio input "true"
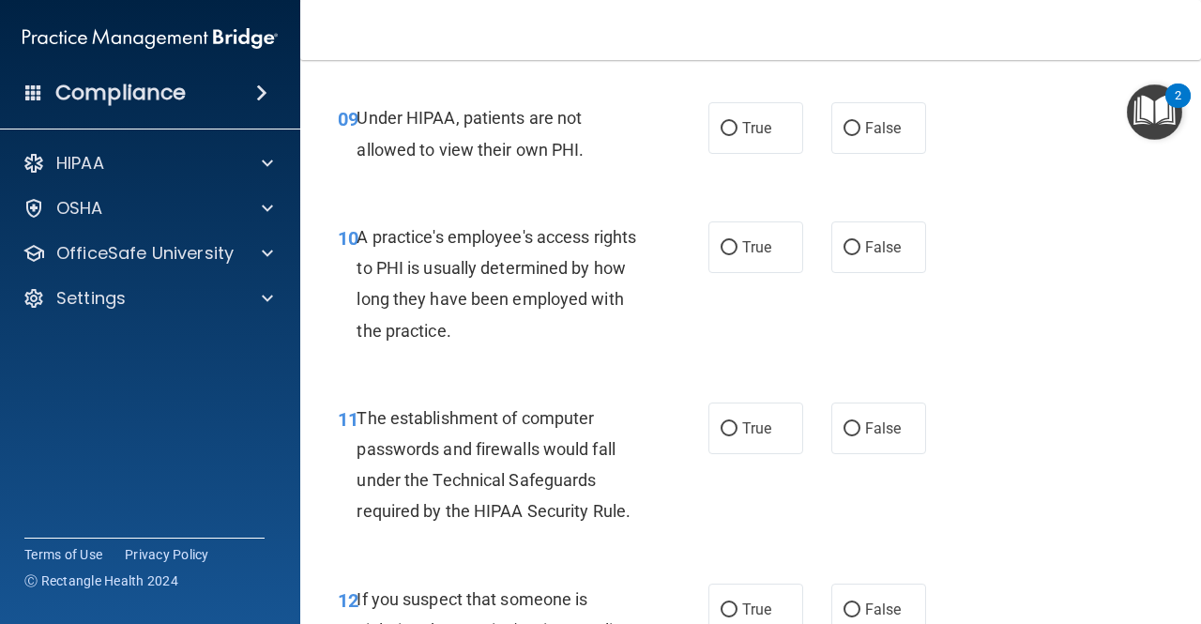
scroll to position [1645, 0]
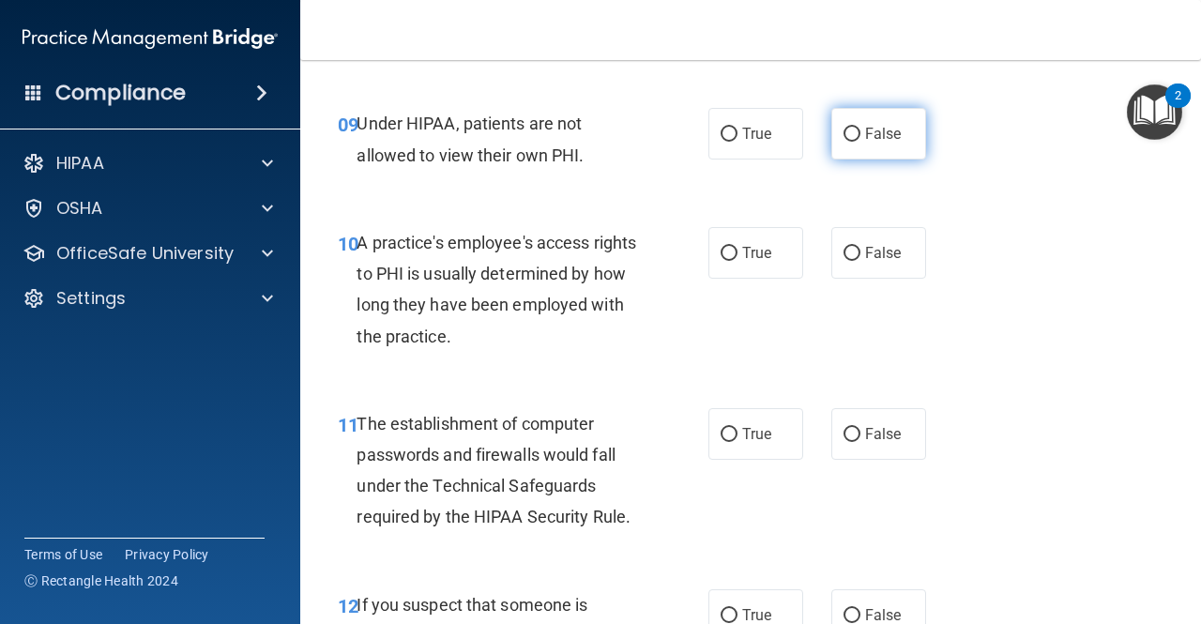
click at [840, 158] on label "False" at bounding box center [879, 134] width 95 height 52
click at [844, 142] on input "False" at bounding box center [852, 135] width 17 height 14
radio input "true"
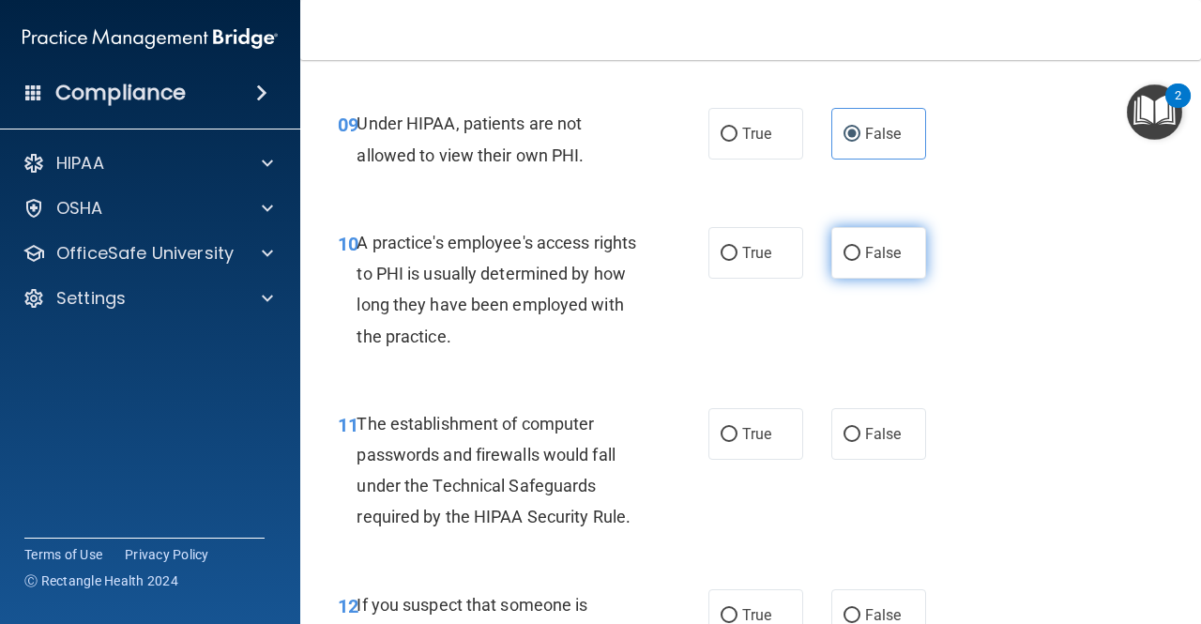
click at [865, 258] on span "False" at bounding box center [883, 253] width 37 height 18
click at [861, 258] on input "False" at bounding box center [852, 254] width 17 height 14
radio input "true"
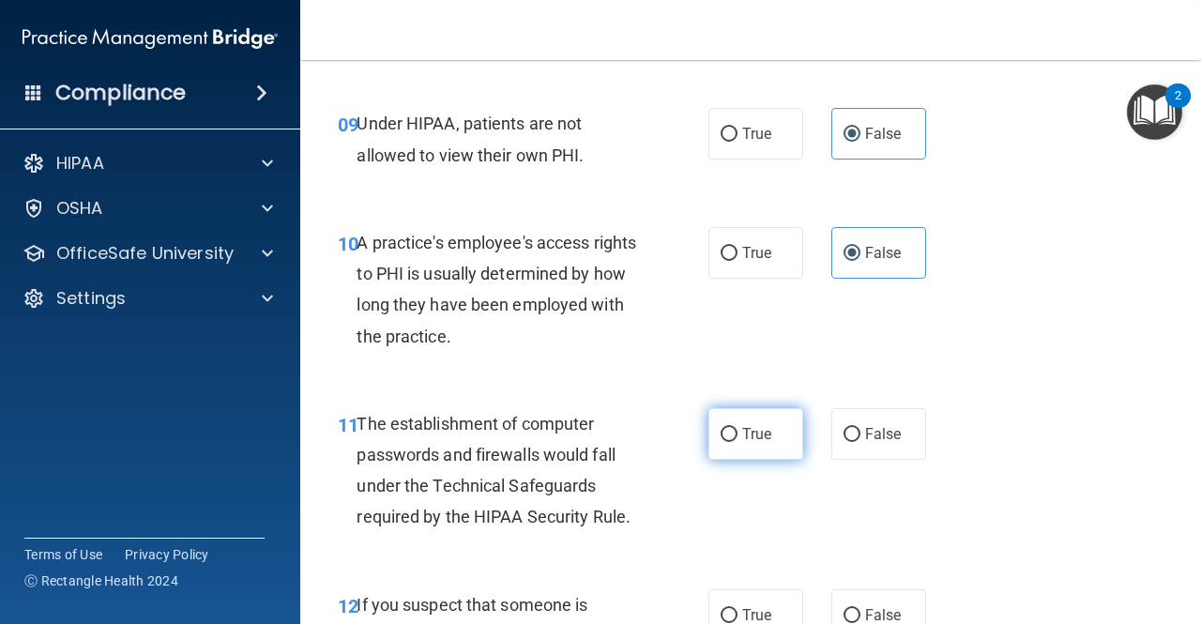
click at [757, 432] on span "True" at bounding box center [756, 434] width 29 height 18
click at [738, 432] on input "True" at bounding box center [729, 435] width 17 height 14
radio input "true"
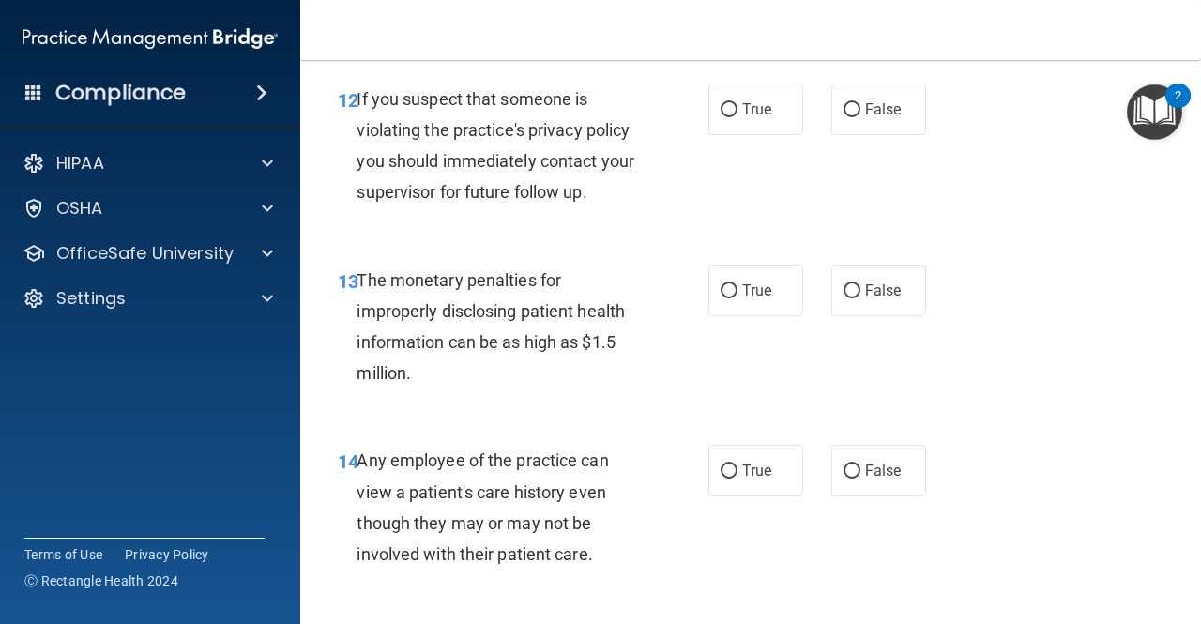
scroll to position [2151, 0]
click at [745, 111] on span "True" at bounding box center [756, 108] width 29 height 18
click at [738, 111] on input "True" at bounding box center [729, 109] width 17 height 14
radio input "true"
click at [730, 314] on label "True" at bounding box center [756, 290] width 95 height 52
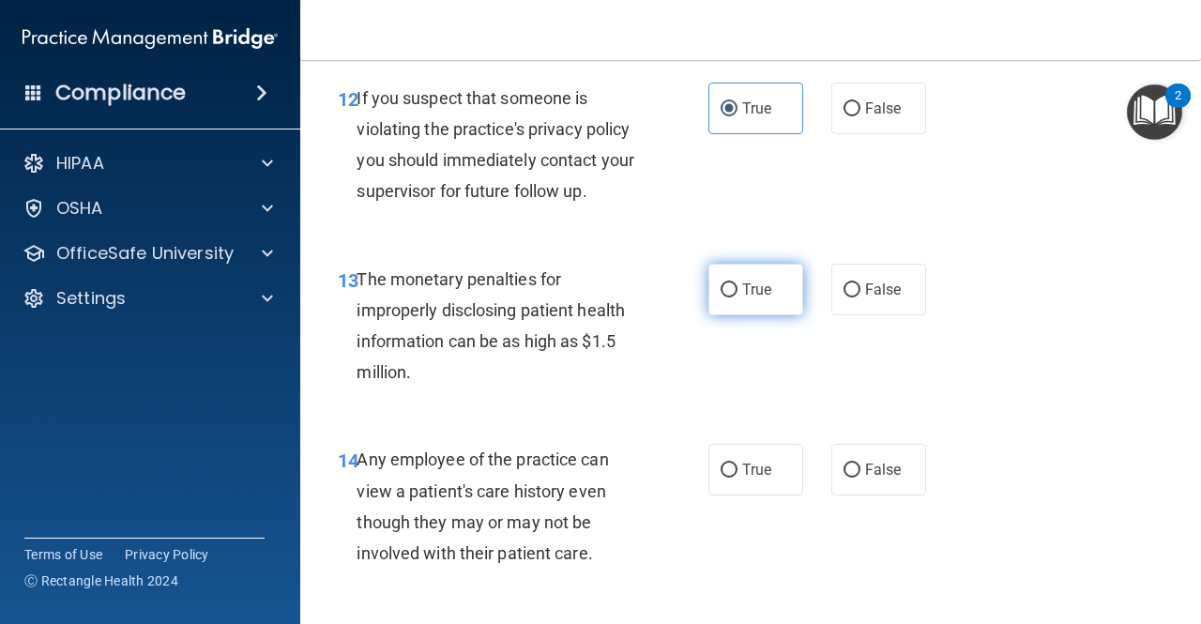
click at [730, 298] on input "True" at bounding box center [729, 290] width 17 height 14
radio input "true"
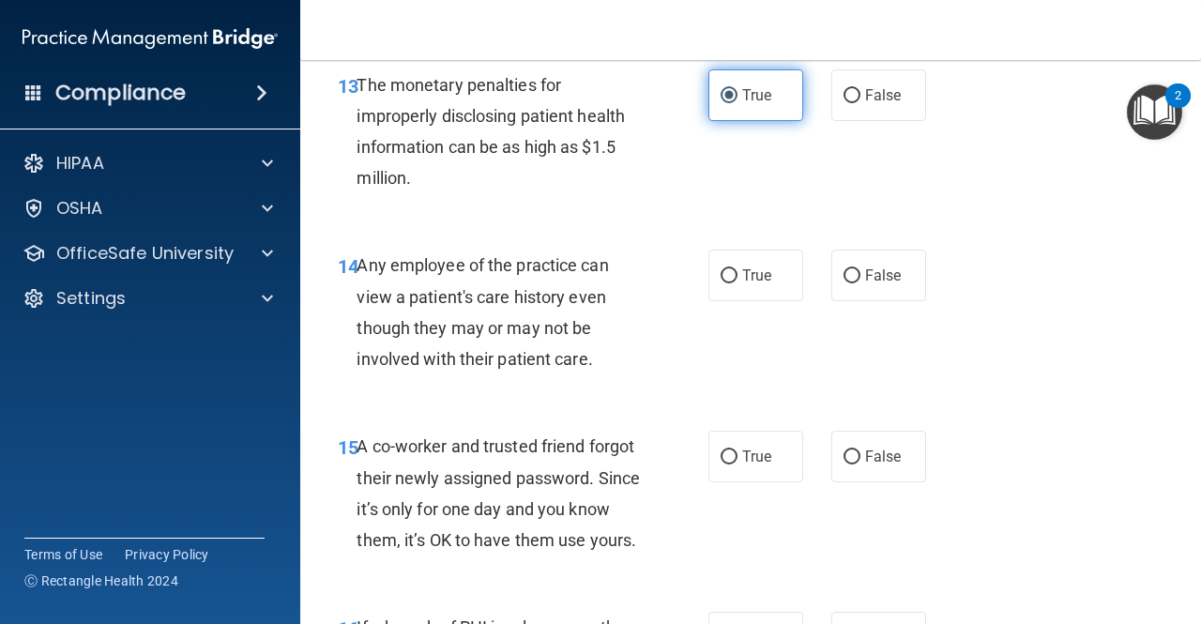
scroll to position [2350, 0]
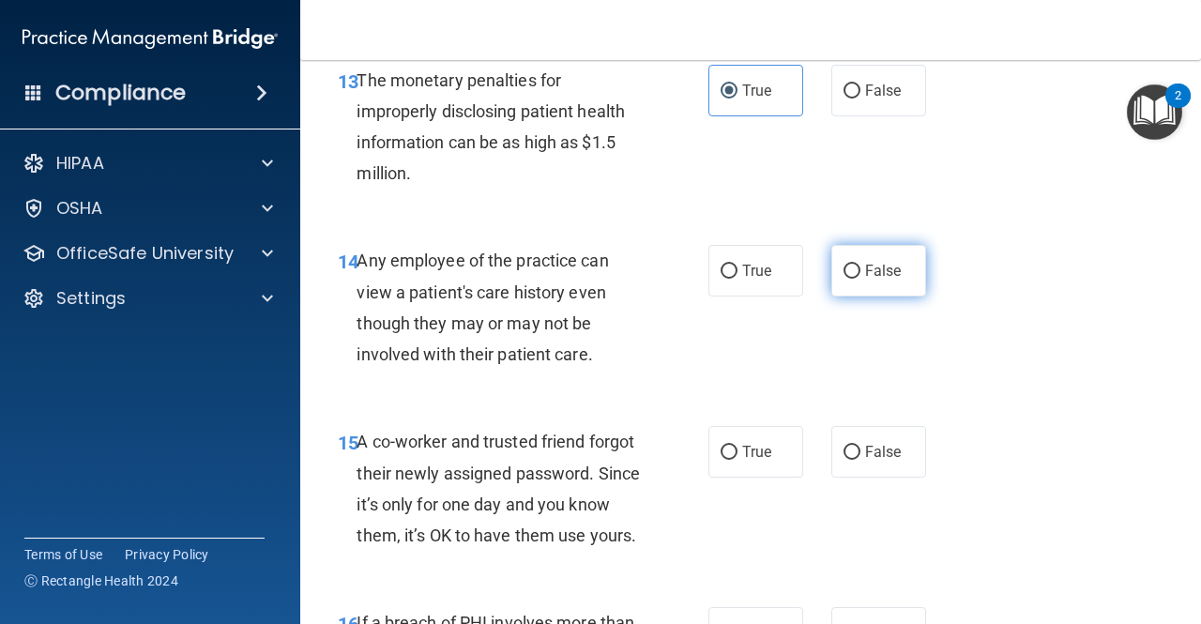
click at [854, 289] on label "False" at bounding box center [879, 271] width 95 height 52
click at [854, 279] on input "False" at bounding box center [852, 272] width 17 height 14
radio input "true"
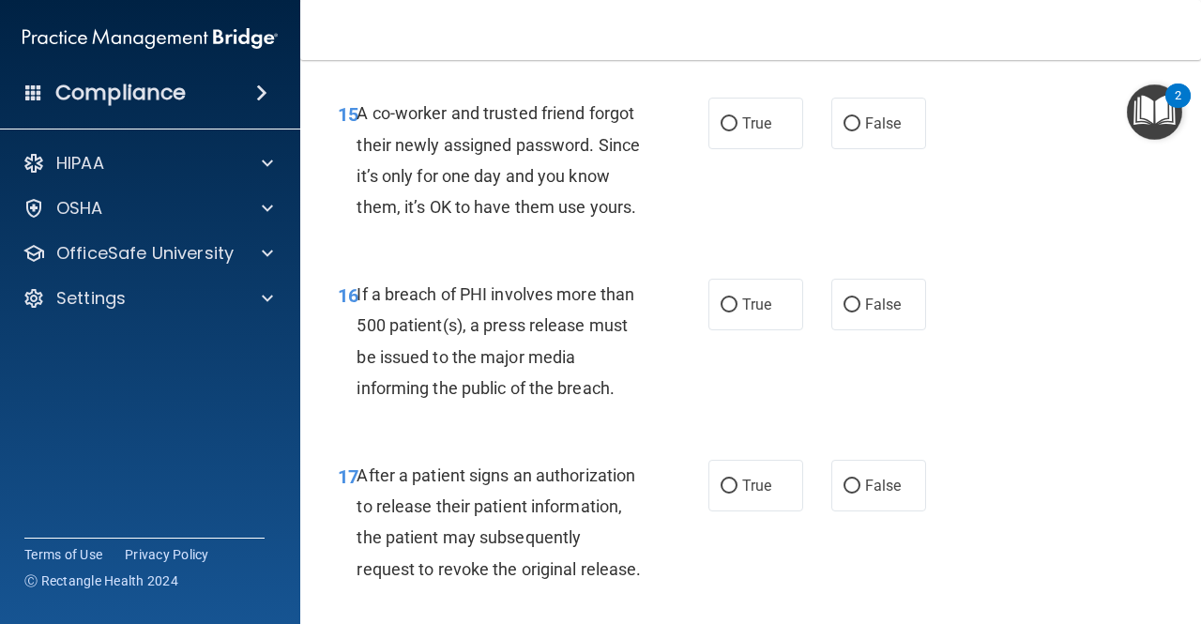
scroll to position [2681, 0]
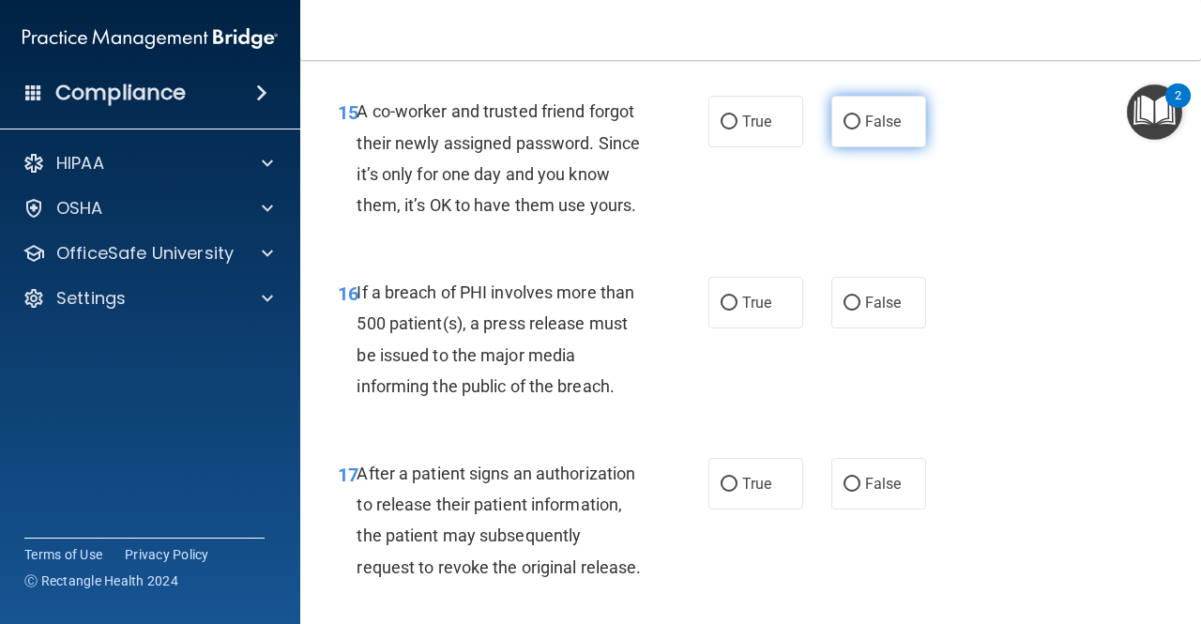
click at [849, 126] on input "False" at bounding box center [852, 122] width 17 height 14
radio input "true"
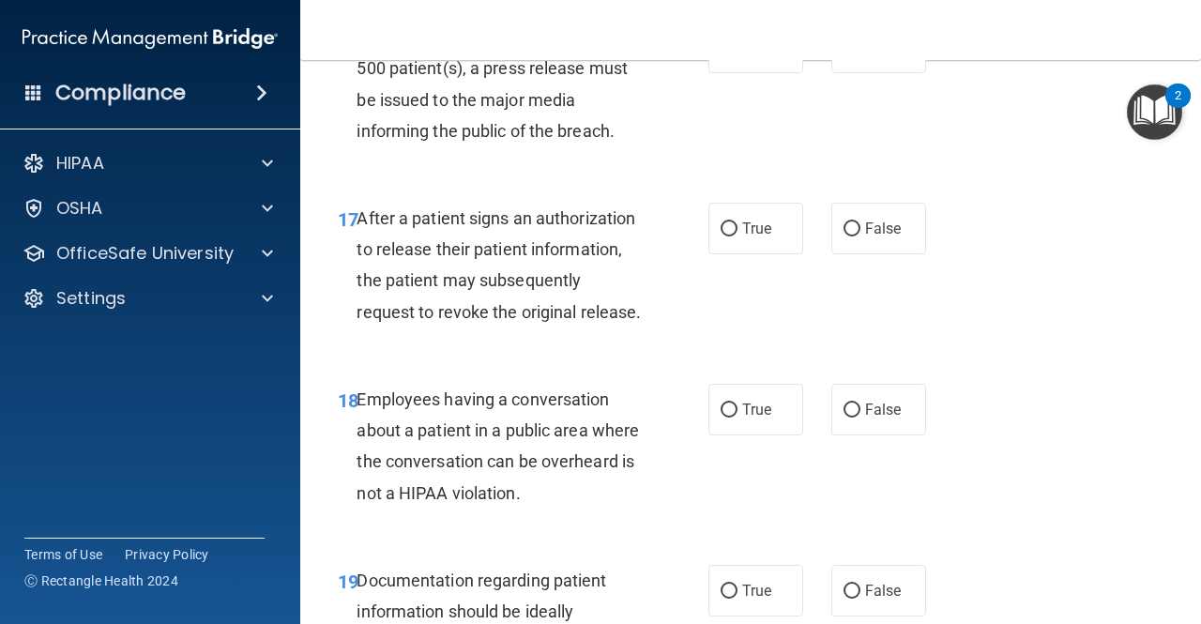
scroll to position [2924, 0]
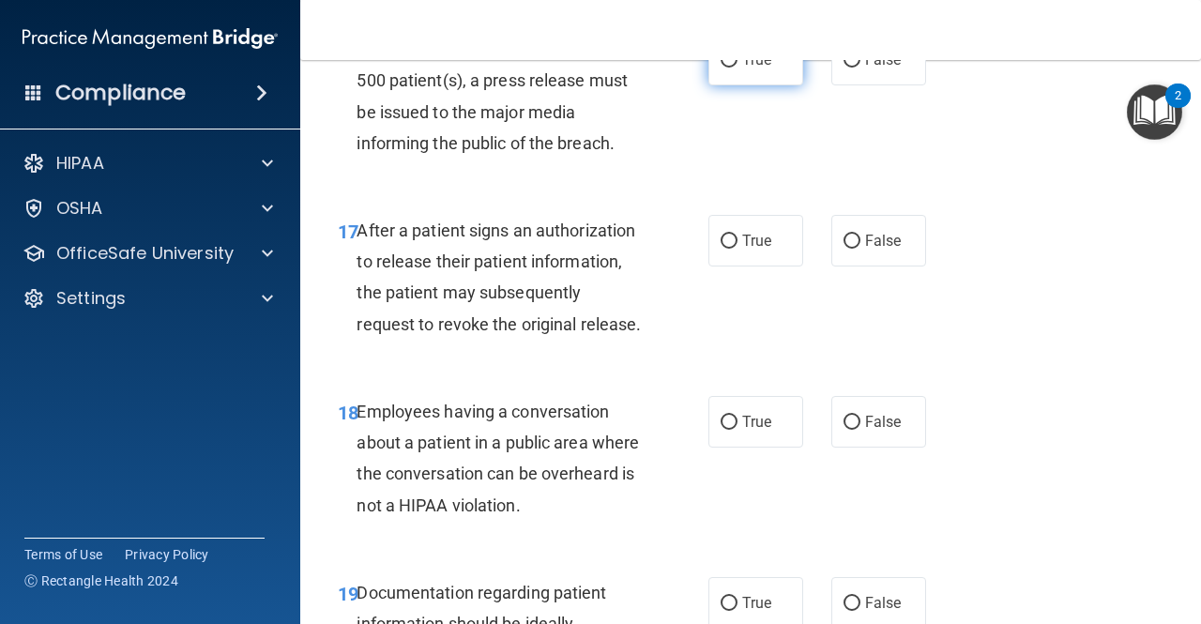
click at [721, 68] on input "True" at bounding box center [729, 61] width 17 height 14
radio input "true"
click at [751, 267] on label "True" at bounding box center [756, 241] width 95 height 52
click at [738, 249] on input "True" at bounding box center [729, 242] width 17 height 14
radio input "true"
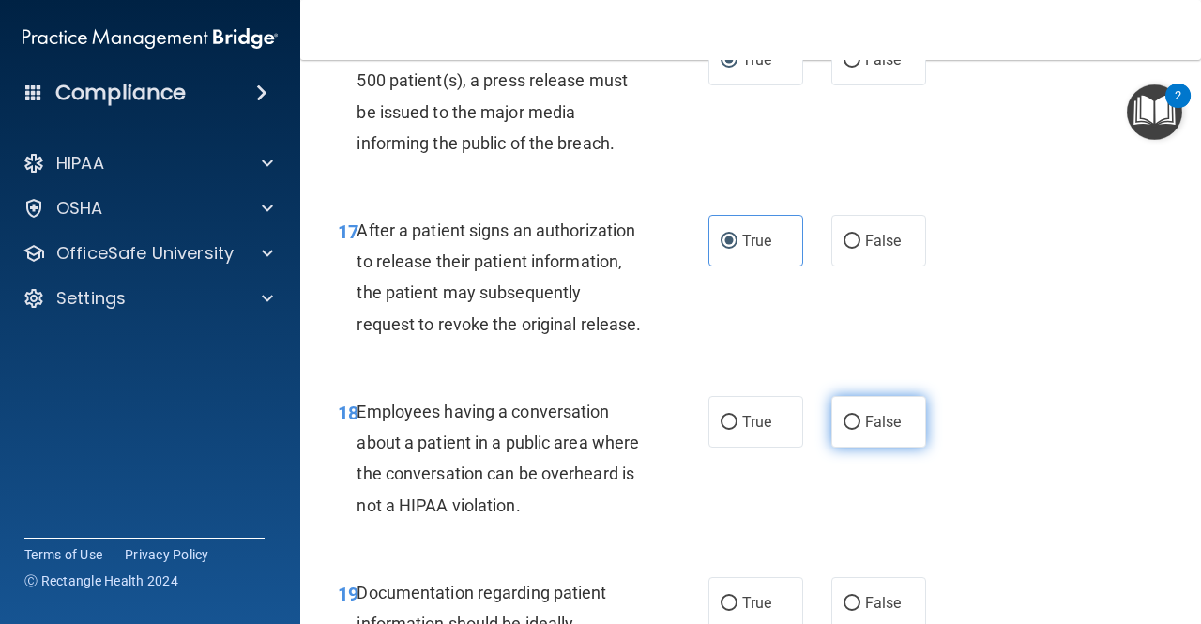
click at [867, 448] on label "False" at bounding box center [879, 422] width 95 height 52
click at [861, 430] on input "False" at bounding box center [852, 423] width 17 height 14
radio input "true"
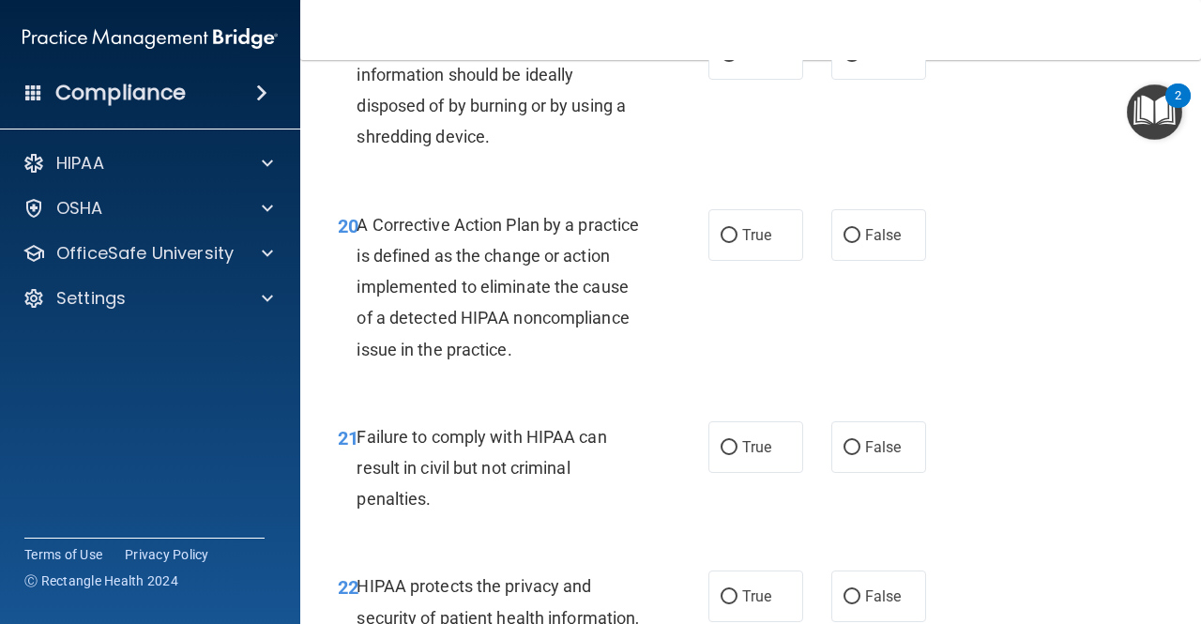
scroll to position [3474, 0]
click at [728, 79] on label "True" at bounding box center [756, 53] width 95 height 52
click at [728, 61] on input "True" at bounding box center [729, 54] width 17 height 14
radio input "true"
click at [709, 260] on label "True" at bounding box center [756, 234] width 95 height 52
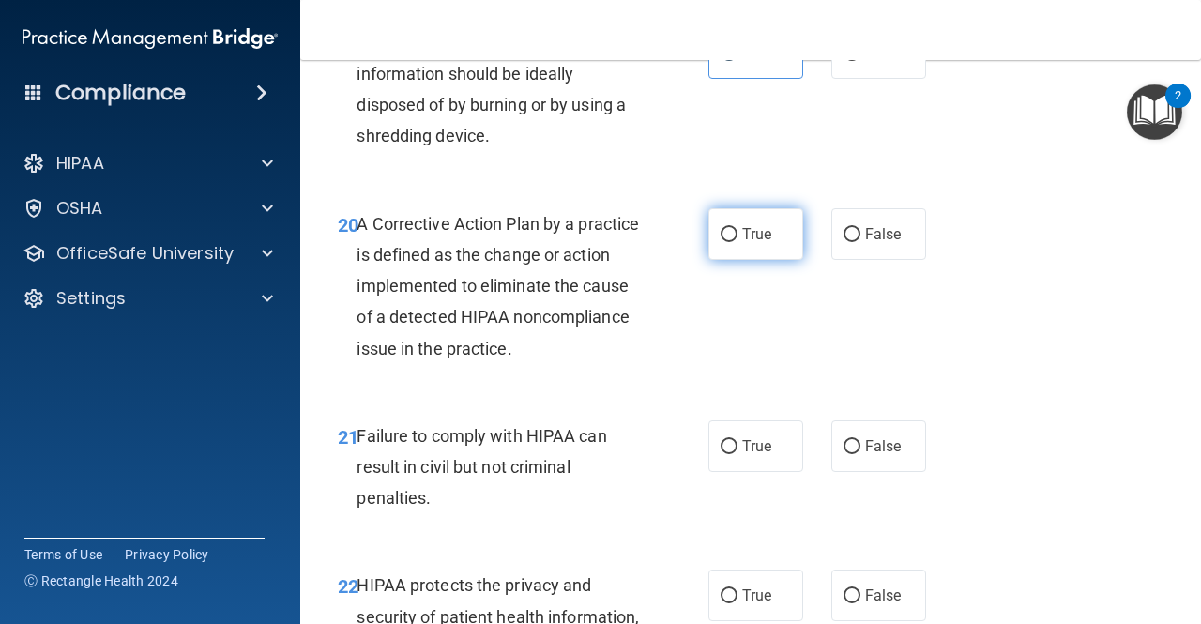
click at [721, 242] on input "True" at bounding box center [729, 235] width 17 height 14
radio input "true"
click at [772, 472] on label "True" at bounding box center [756, 447] width 95 height 52
click at [738, 454] on input "True" at bounding box center [729, 447] width 17 height 14
radio input "true"
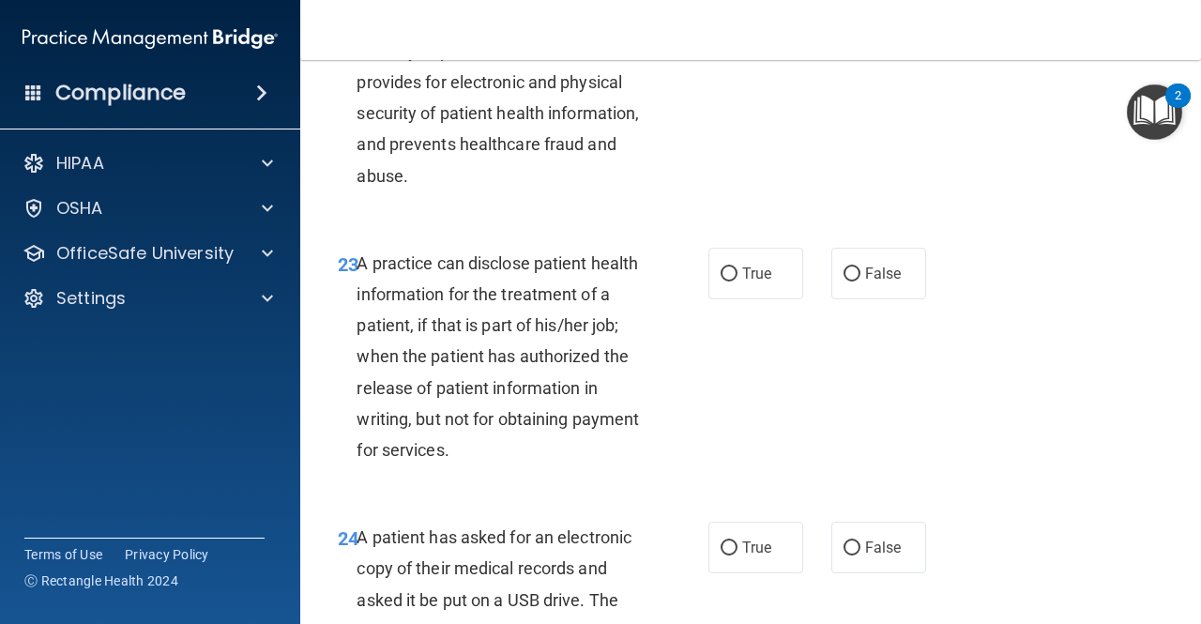
scroll to position [4042, 0]
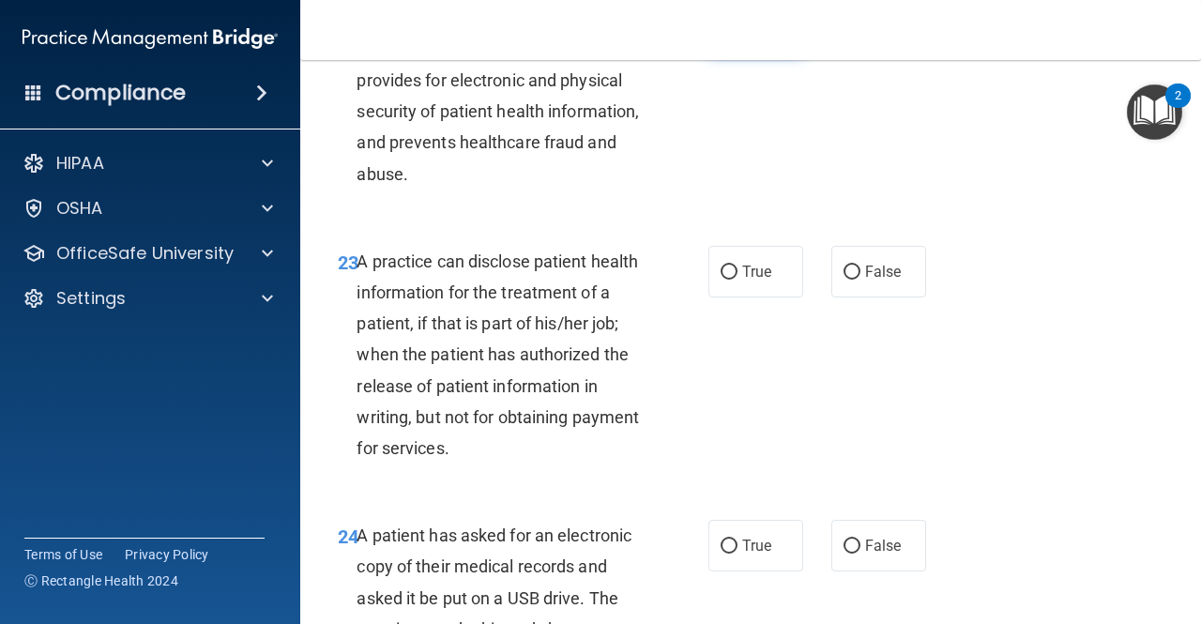
click at [725, 36] on input "True" at bounding box center [729, 29] width 17 height 14
radio input "true"
click at [867, 281] on span "False" at bounding box center [883, 272] width 37 height 18
click at [861, 280] on input "False" at bounding box center [852, 273] width 17 height 14
radio input "true"
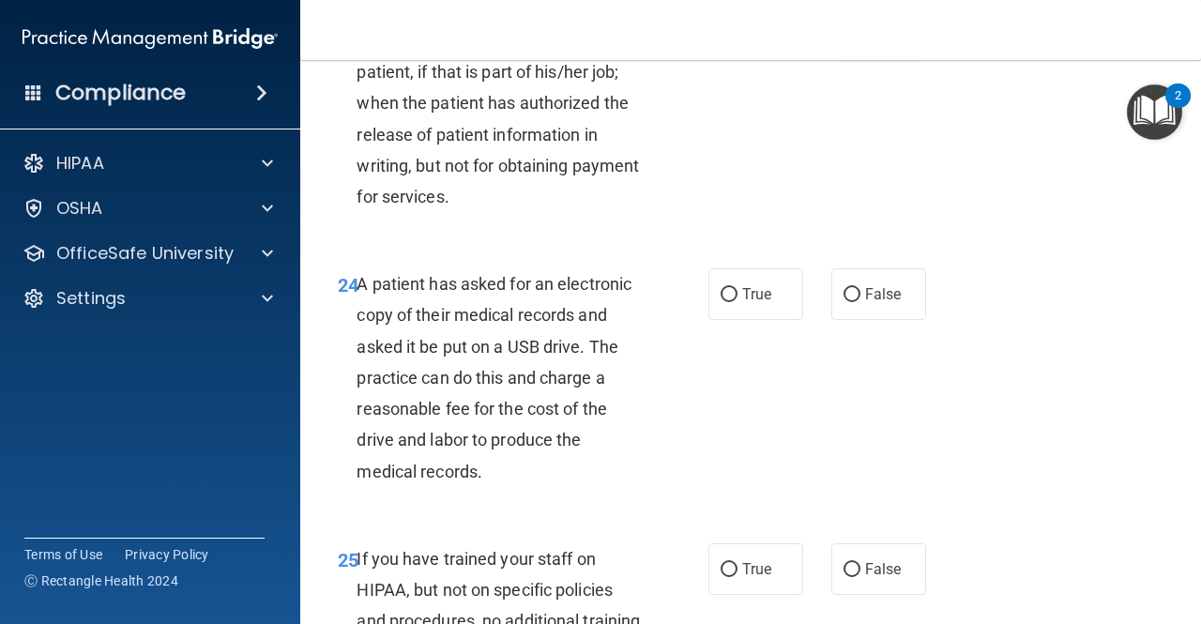
scroll to position [4294, 0]
click at [728, 301] on input "True" at bounding box center [729, 294] width 17 height 14
radio input "true"
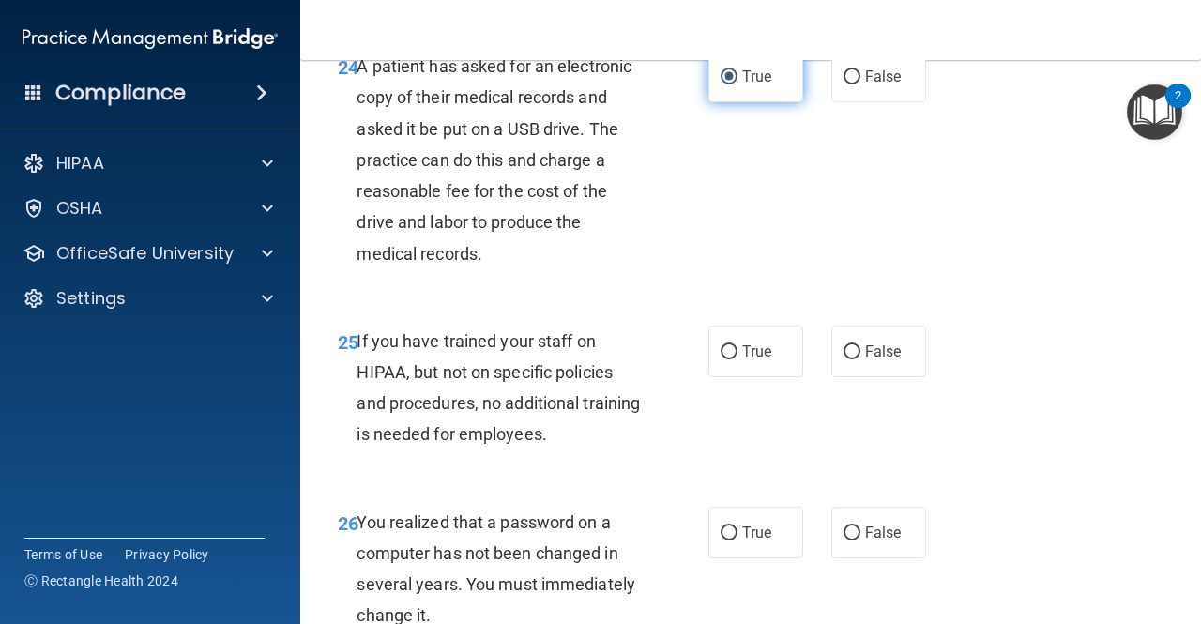
scroll to position [4510, 0]
click at [729, 85] on input "True" at bounding box center [729, 78] width 17 height 14
click at [850, 103] on label "False" at bounding box center [879, 78] width 95 height 52
click at [850, 85] on input "False" at bounding box center [852, 78] width 17 height 14
radio input "true"
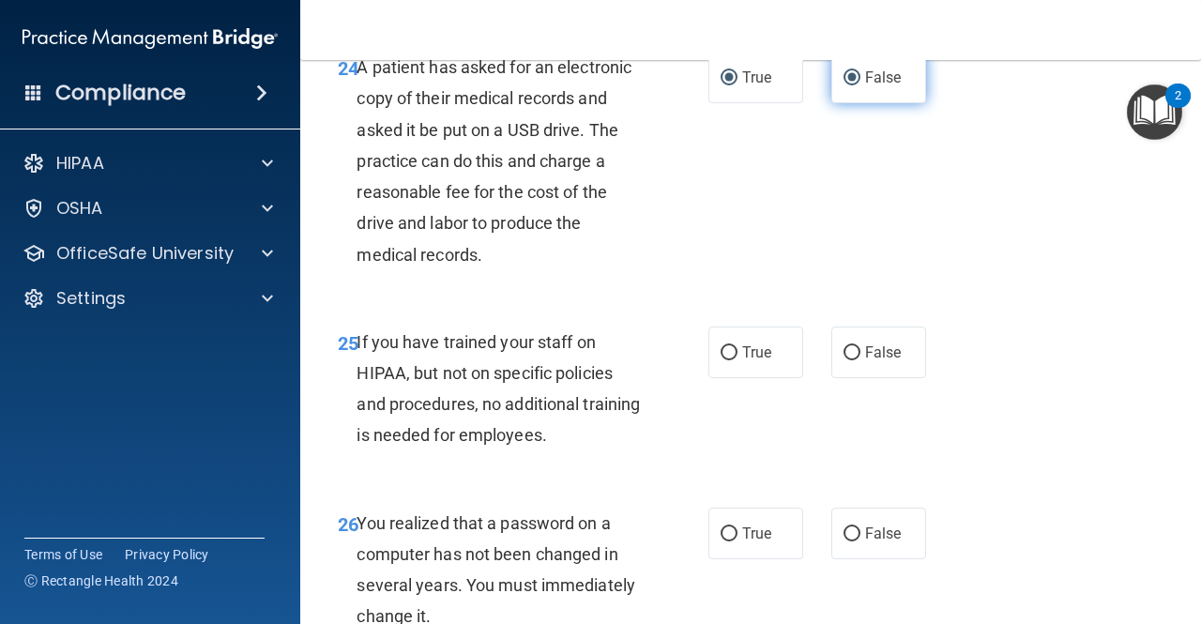
radio input "false"
click at [851, 360] on input "False" at bounding box center [852, 353] width 17 height 14
radio input "true"
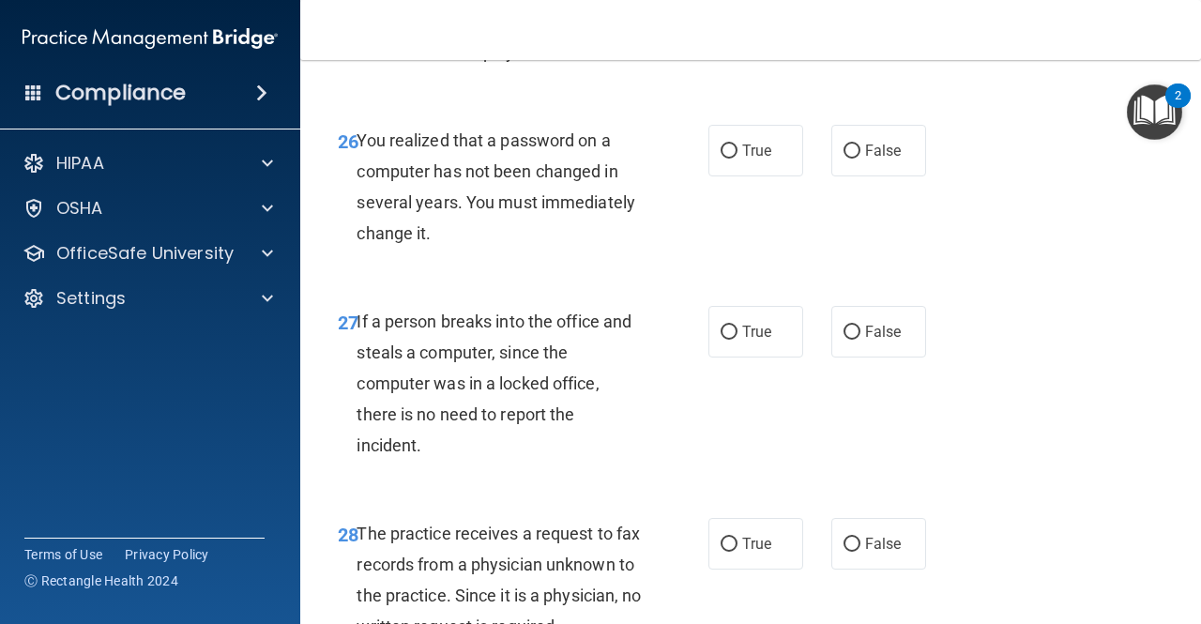
scroll to position [4894, 0]
click at [764, 176] on label "True" at bounding box center [756, 150] width 95 height 52
click at [738, 158] on input "True" at bounding box center [729, 151] width 17 height 14
radio input "true"
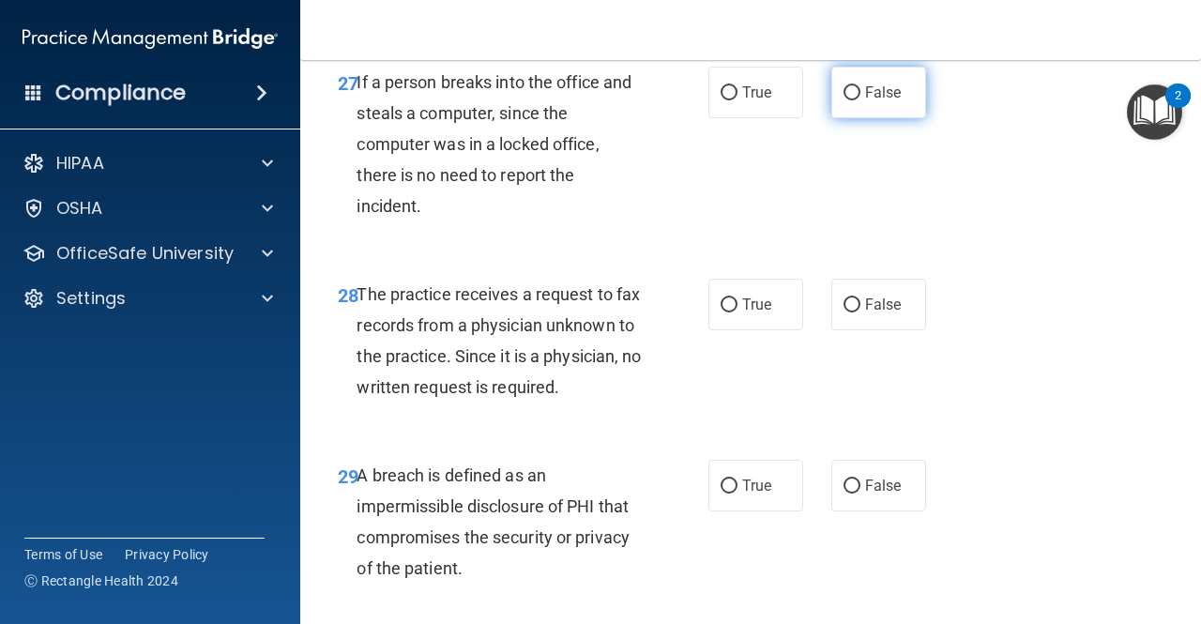
click at [884, 101] on span "False" at bounding box center [883, 93] width 37 height 18
click at [861, 100] on input "False" at bounding box center [852, 93] width 17 height 14
radio input "true"
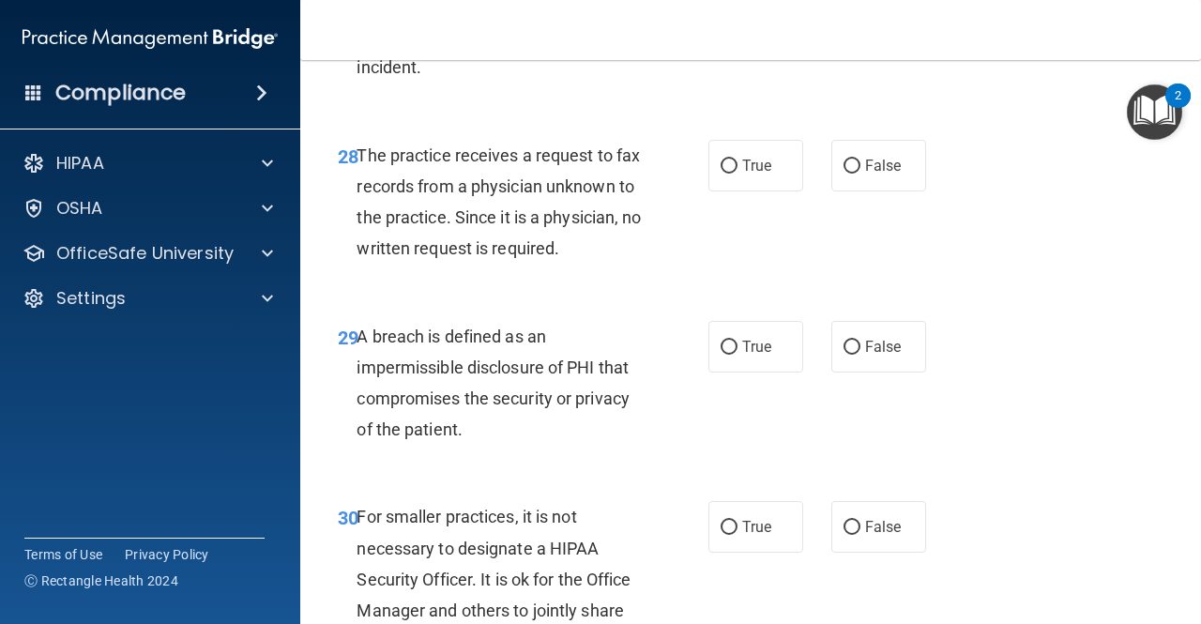
scroll to position [5273, 0]
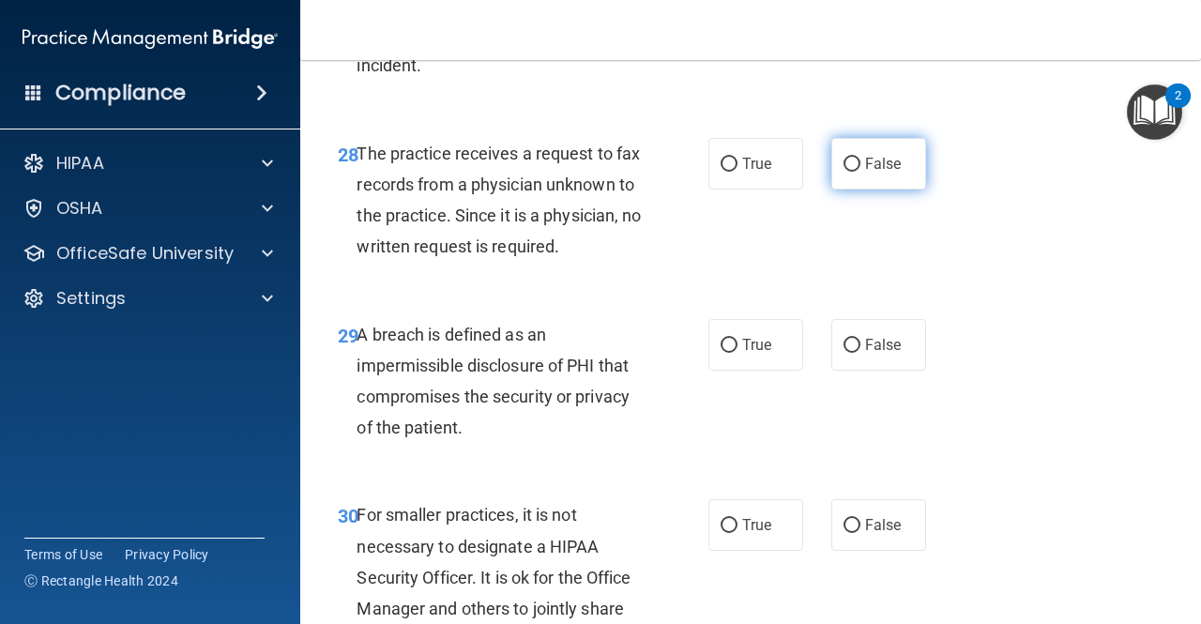
click at [916, 190] on label "False" at bounding box center [879, 164] width 95 height 52
click at [861, 172] on input "False" at bounding box center [852, 165] width 17 height 14
radio input "true"
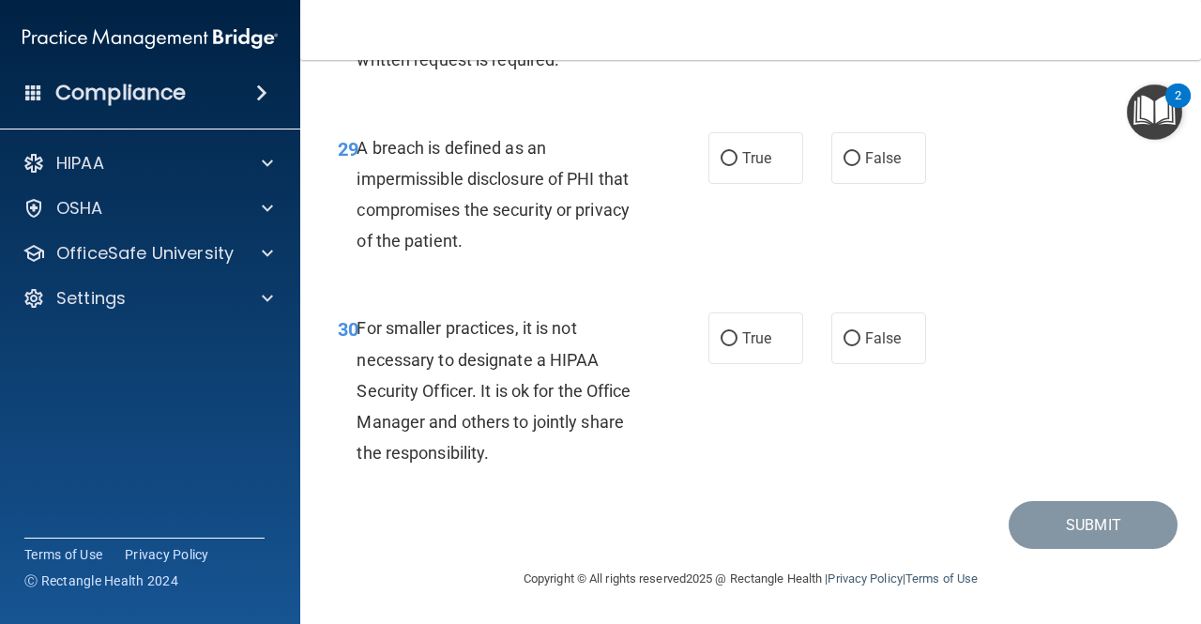
scroll to position [5504, 0]
click at [897, 364] on label "False" at bounding box center [879, 339] width 95 height 52
click at [861, 346] on input "False" at bounding box center [852, 339] width 17 height 14
radio input "true"
click at [727, 166] on input "True" at bounding box center [729, 159] width 17 height 14
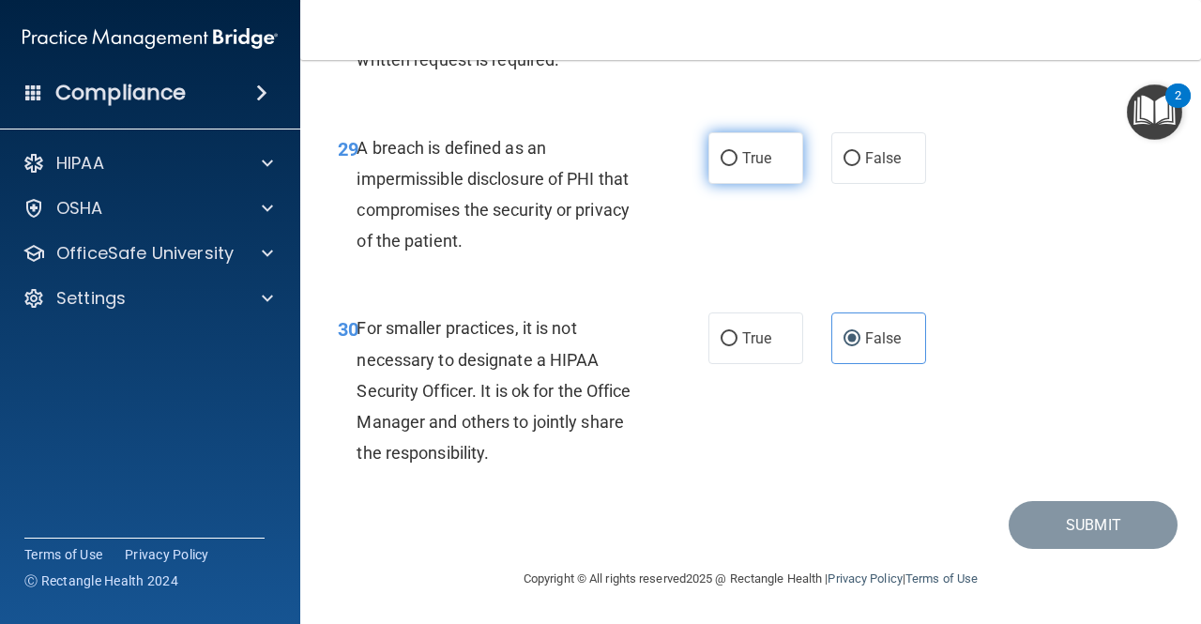
radio input "true"
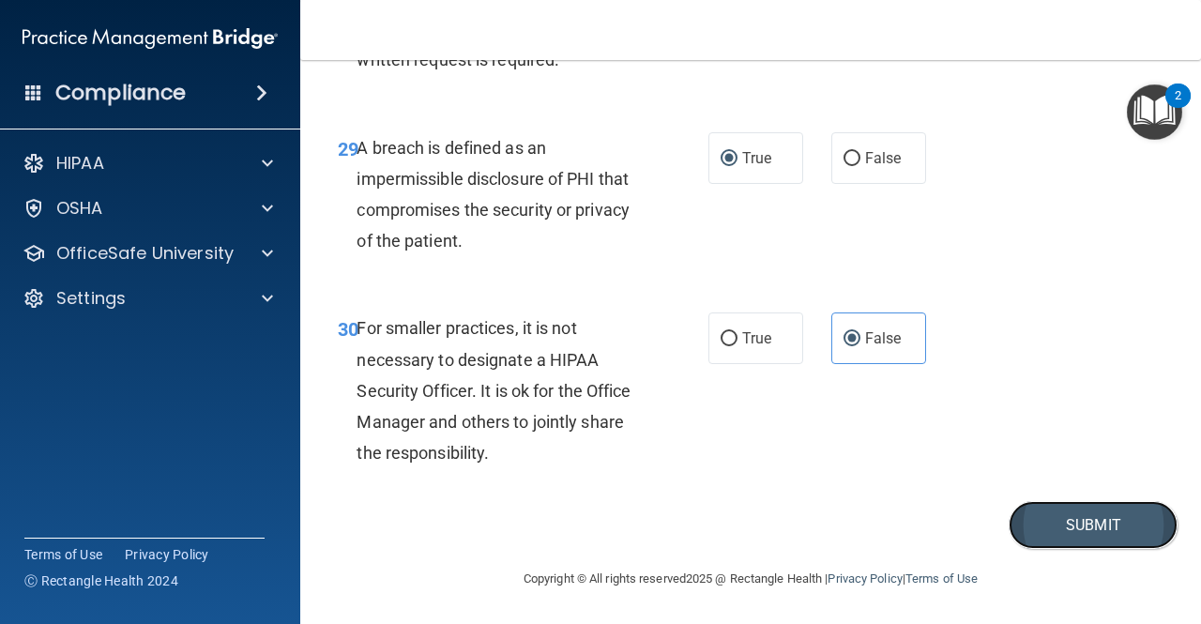
click at [1048, 549] on button "Submit" at bounding box center [1093, 525] width 169 height 48
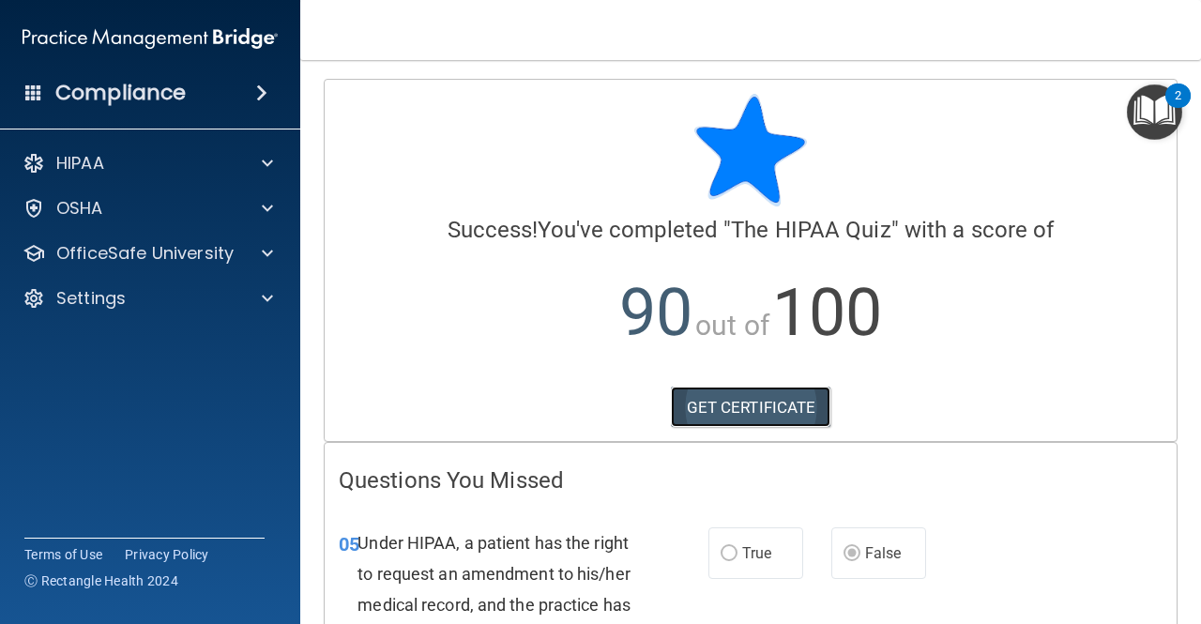
click at [727, 405] on link "GET CERTIFICATE" at bounding box center [751, 407] width 161 height 41
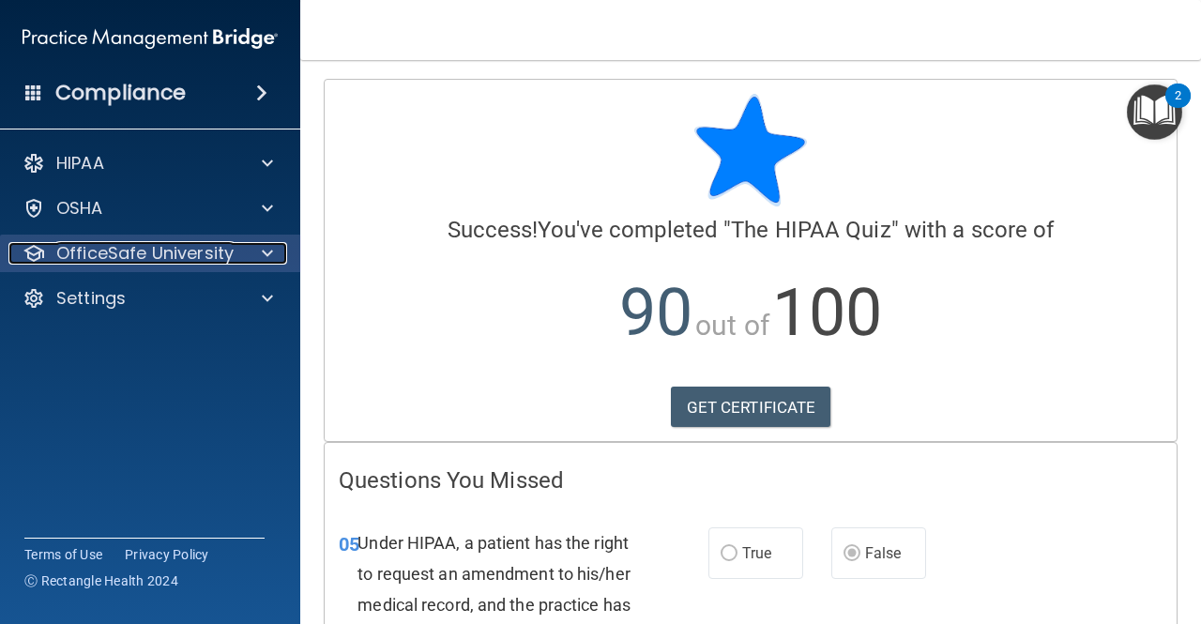
click at [129, 257] on p "OfficeSafe University" at bounding box center [144, 253] width 177 height 23
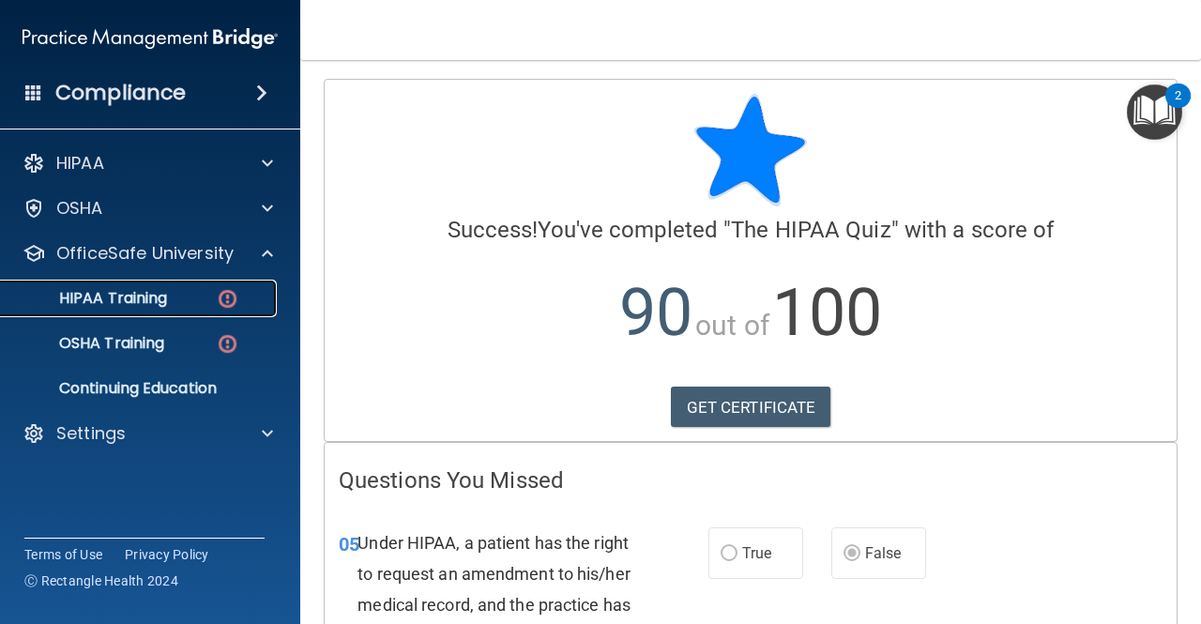
click at [92, 304] on p "HIPAA Training" at bounding box center [89, 298] width 155 height 19
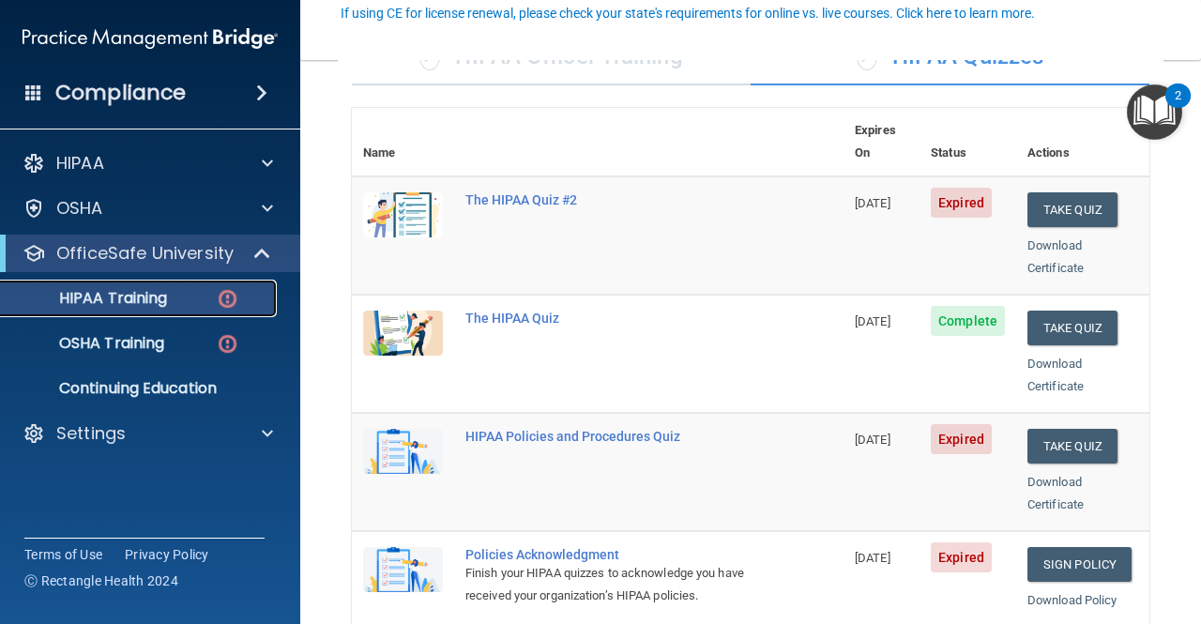
scroll to position [177, 0]
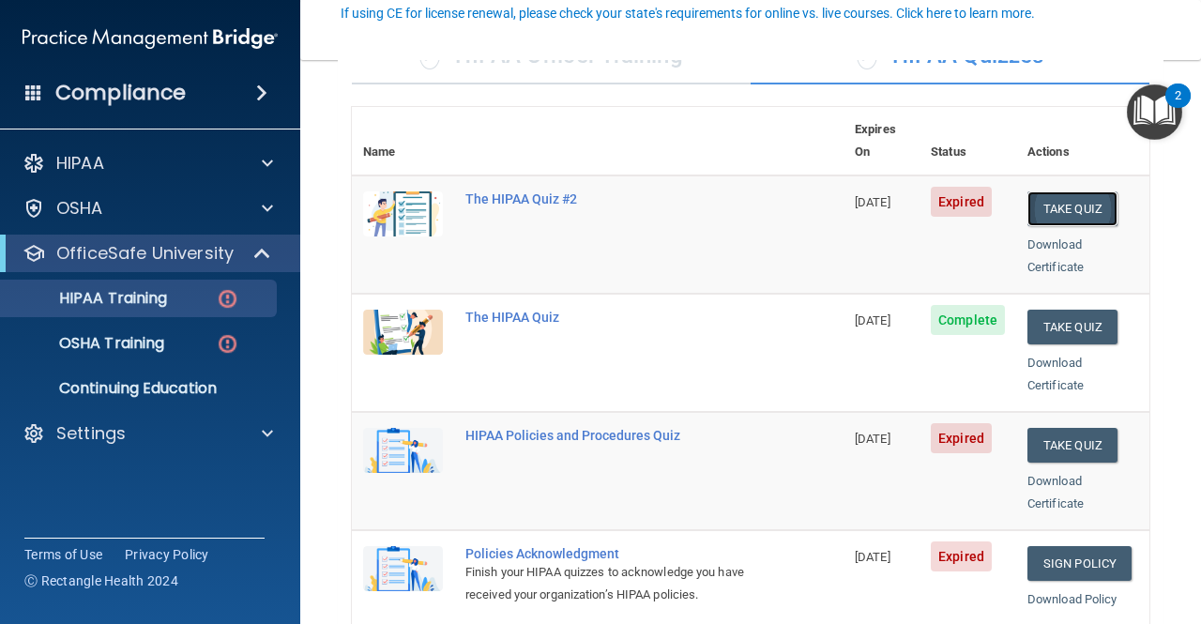
click at [1048, 191] on button "Take Quiz" at bounding box center [1073, 208] width 90 height 35
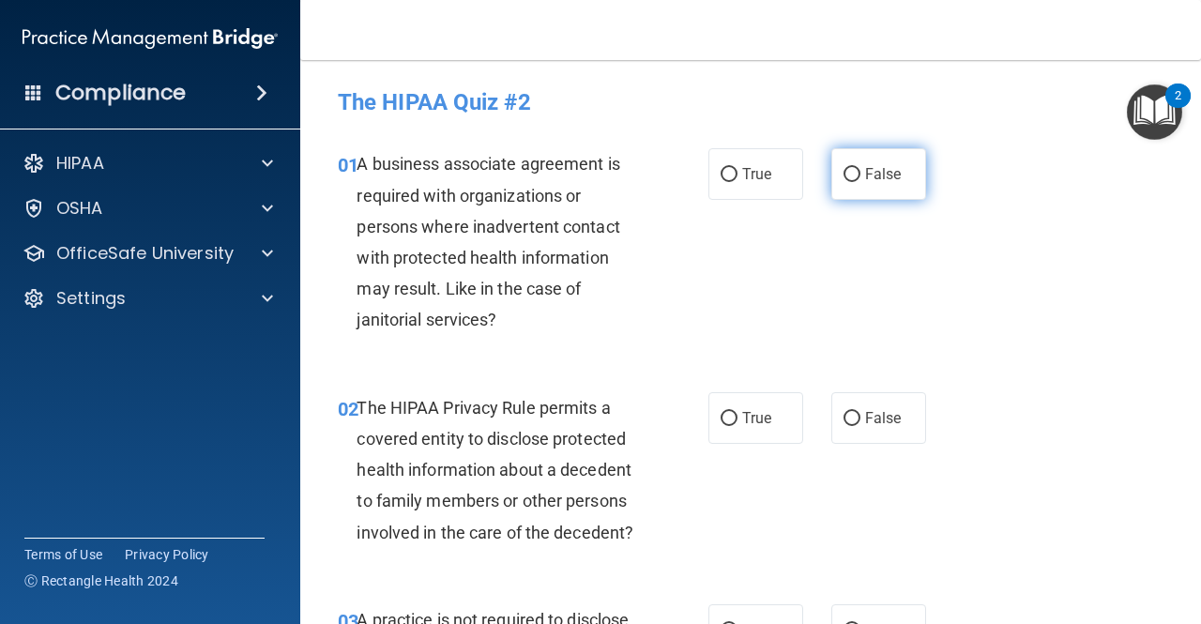
click at [847, 177] on input "False" at bounding box center [852, 175] width 17 height 14
radio input "true"
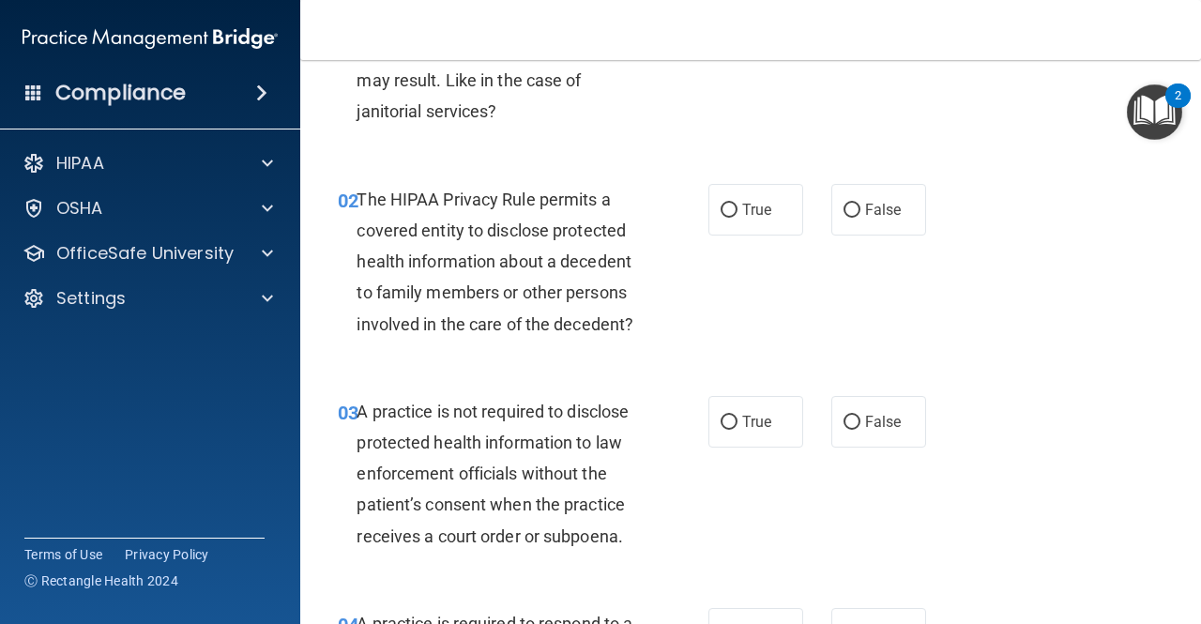
scroll to position [215, 0]
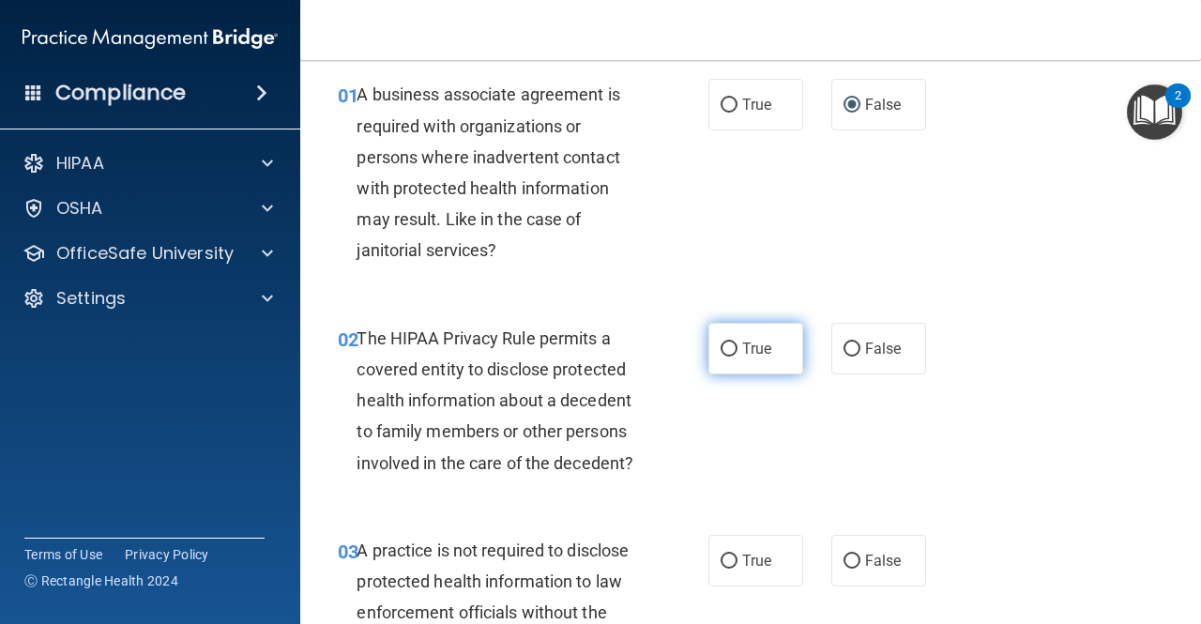
click at [751, 355] on span "True" at bounding box center [756, 349] width 29 height 18
click at [738, 355] on input "True" at bounding box center [729, 350] width 17 height 14
radio input "true"
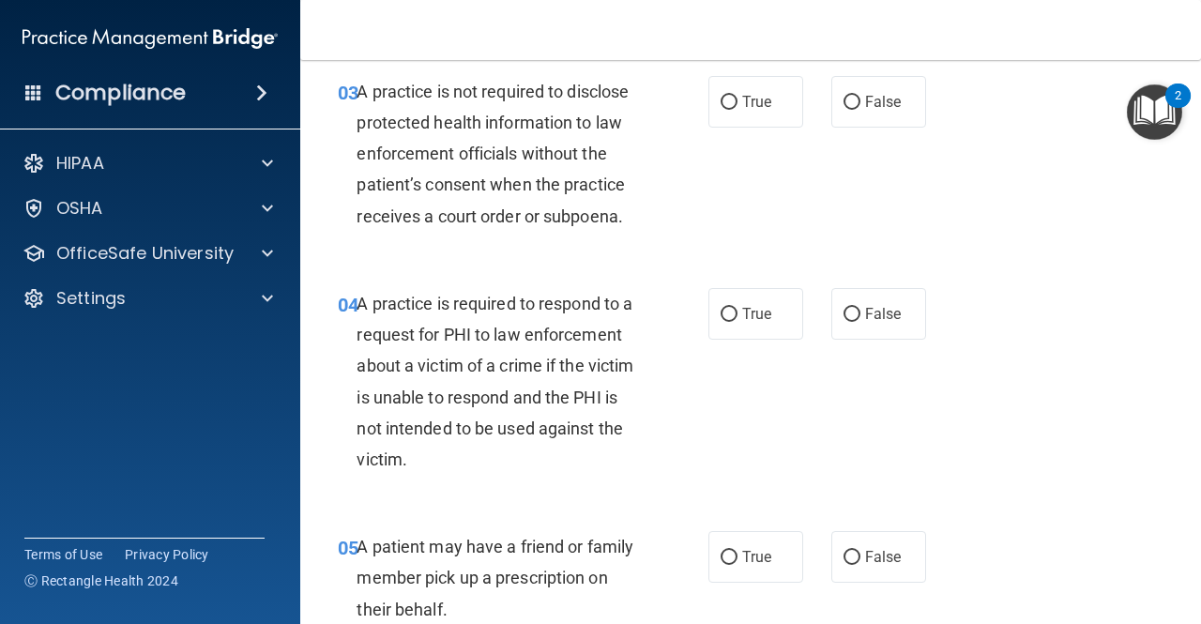
scroll to position [533, 0]
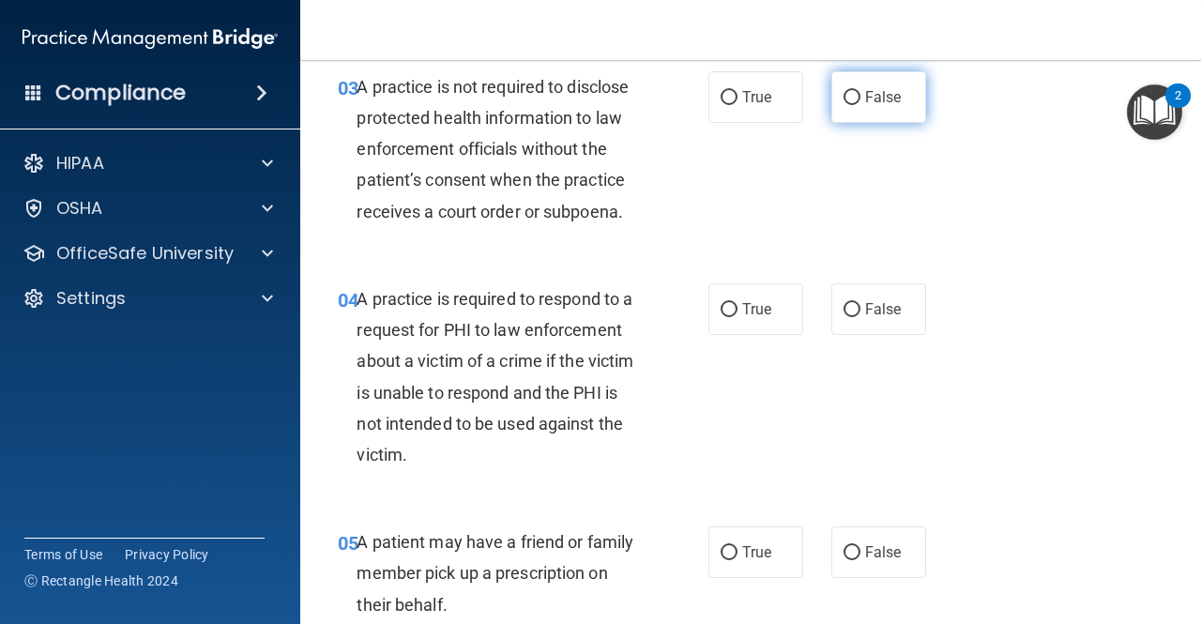
click at [844, 99] on input "False" at bounding box center [852, 98] width 17 height 14
radio input "true"
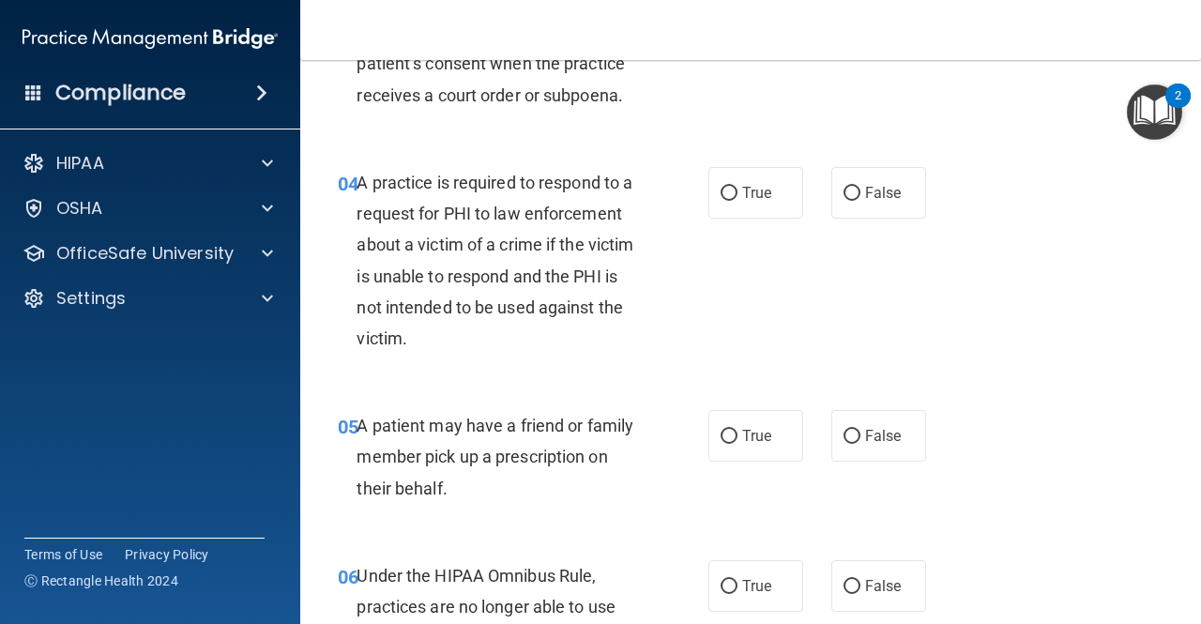
scroll to position [687, 0]
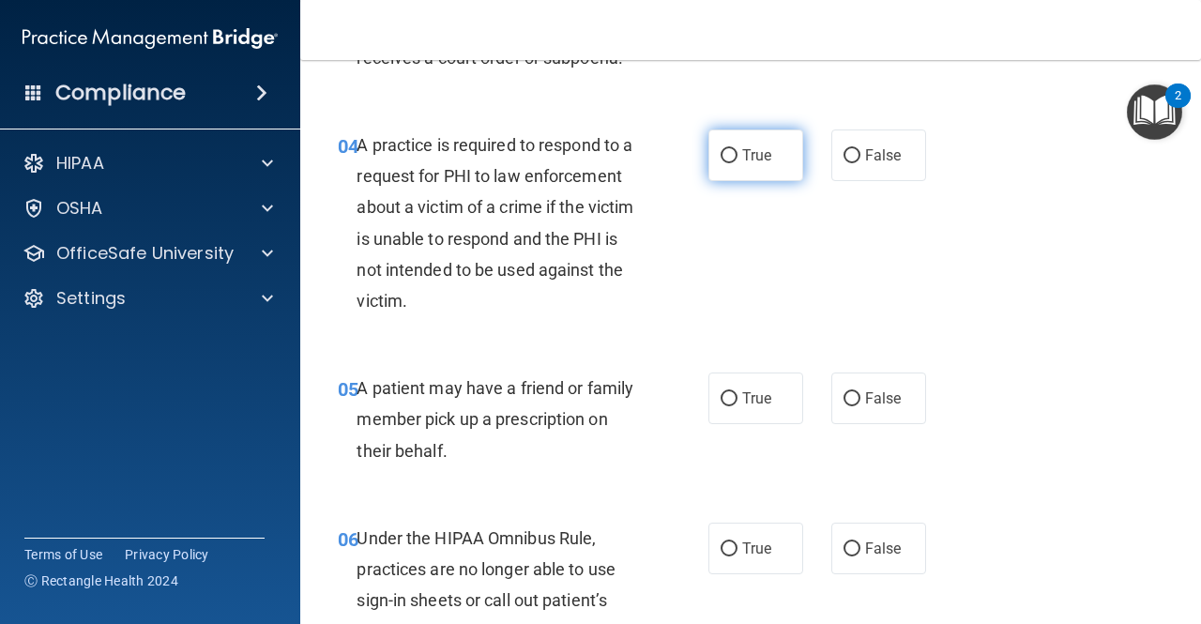
click at [746, 176] on label "True" at bounding box center [756, 156] width 95 height 52
click at [738, 163] on input "True" at bounding box center [729, 156] width 17 height 14
radio input "true"
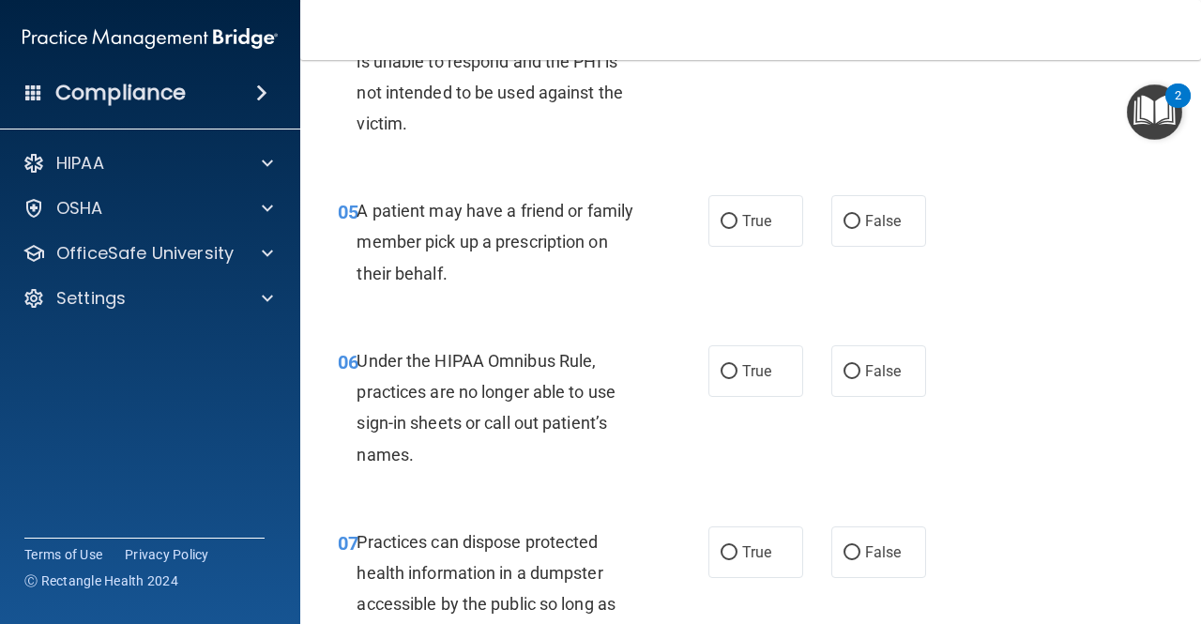
scroll to position [868, 0]
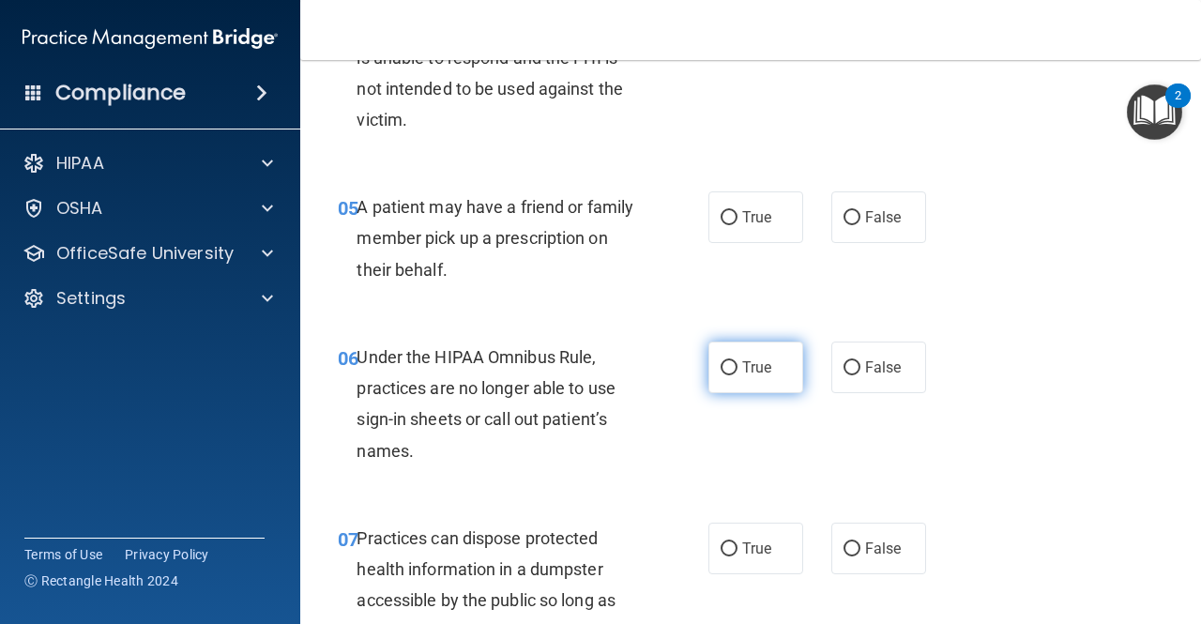
click at [753, 388] on label "True" at bounding box center [756, 368] width 95 height 52
click at [738, 375] on input "True" at bounding box center [729, 368] width 17 height 14
radio input "true"
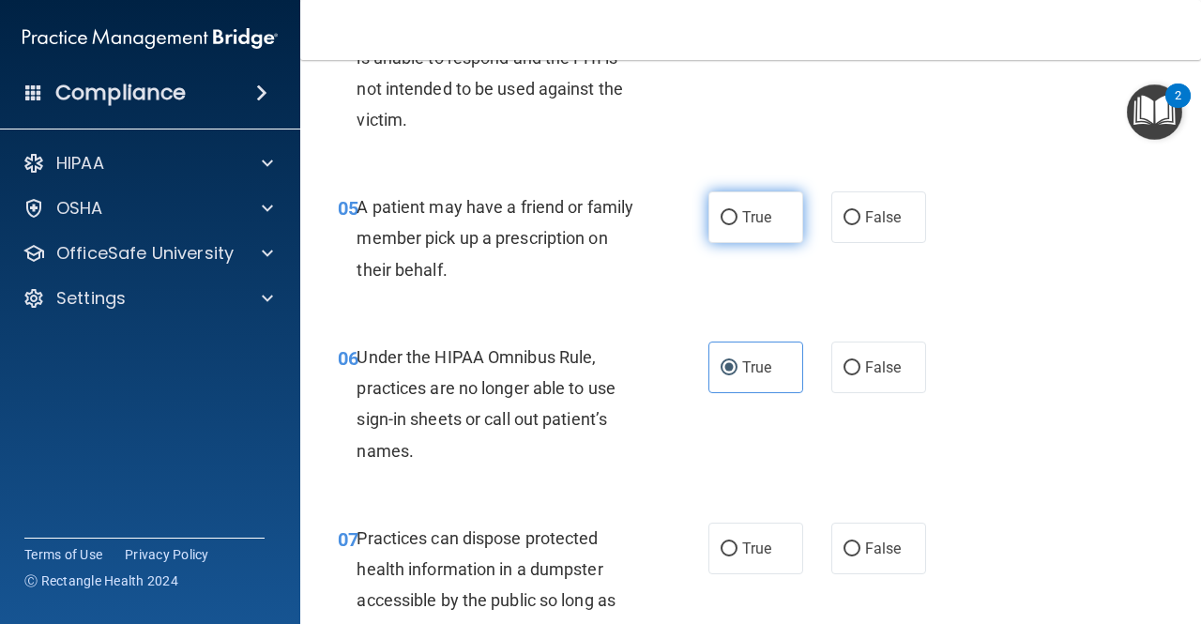
click at [746, 230] on label "True" at bounding box center [756, 217] width 95 height 52
click at [738, 225] on input "True" at bounding box center [729, 218] width 17 height 14
radio input "true"
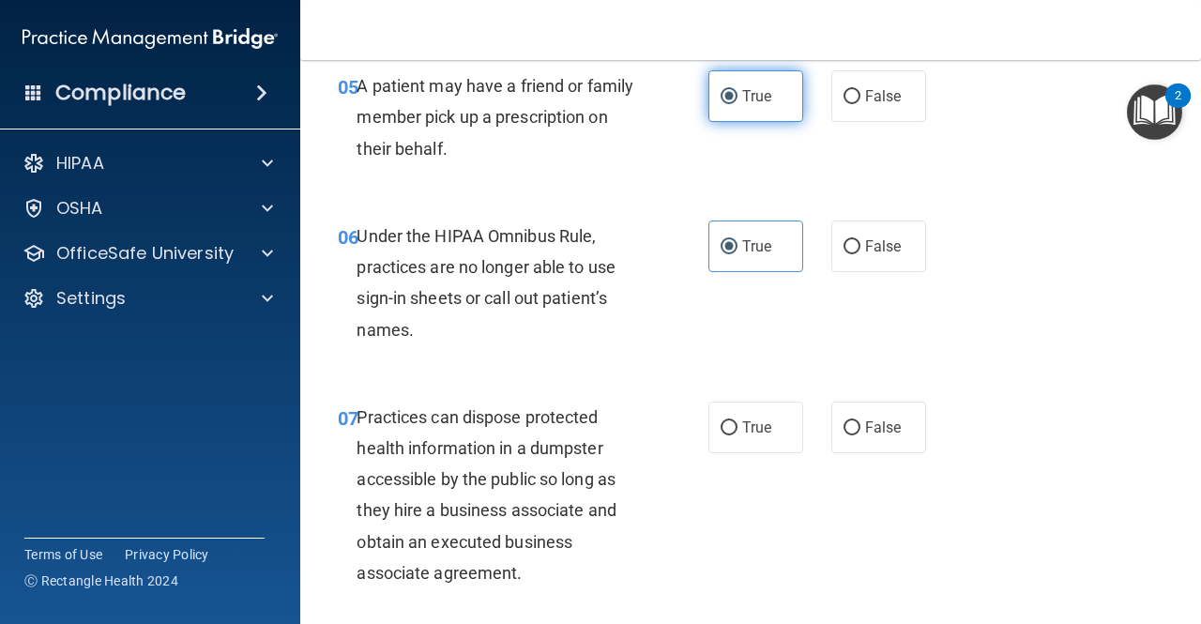
scroll to position [993, 0]
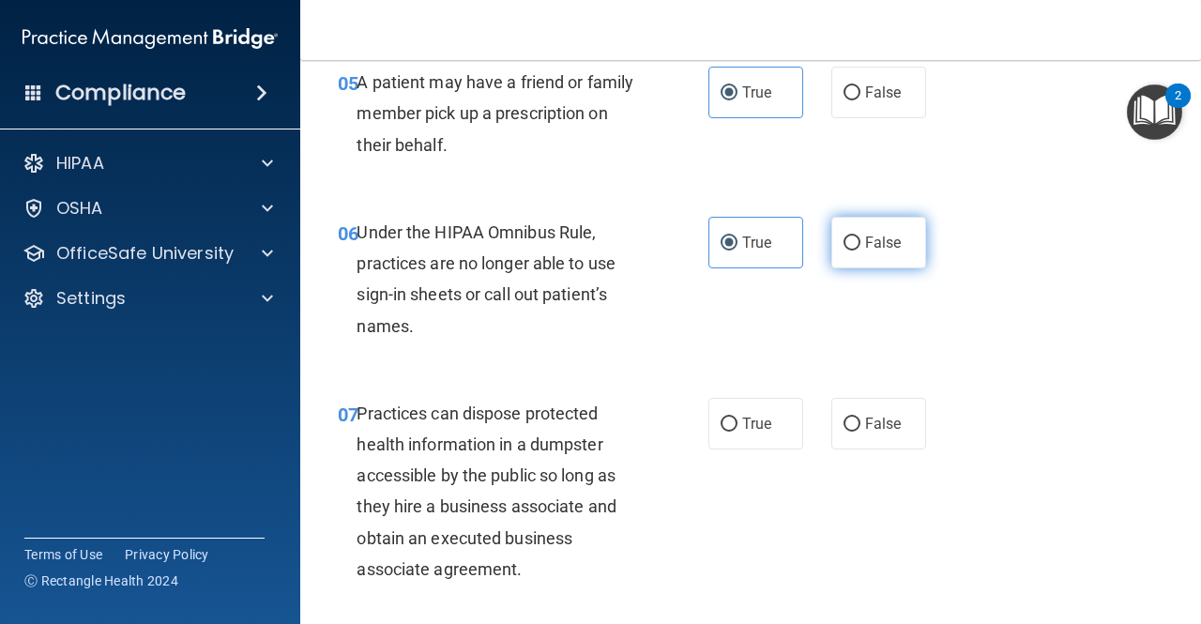
click at [849, 267] on label "False" at bounding box center [879, 243] width 95 height 52
click at [849, 251] on input "False" at bounding box center [852, 244] width 17 height 14
radio input "true"
radio input "false"
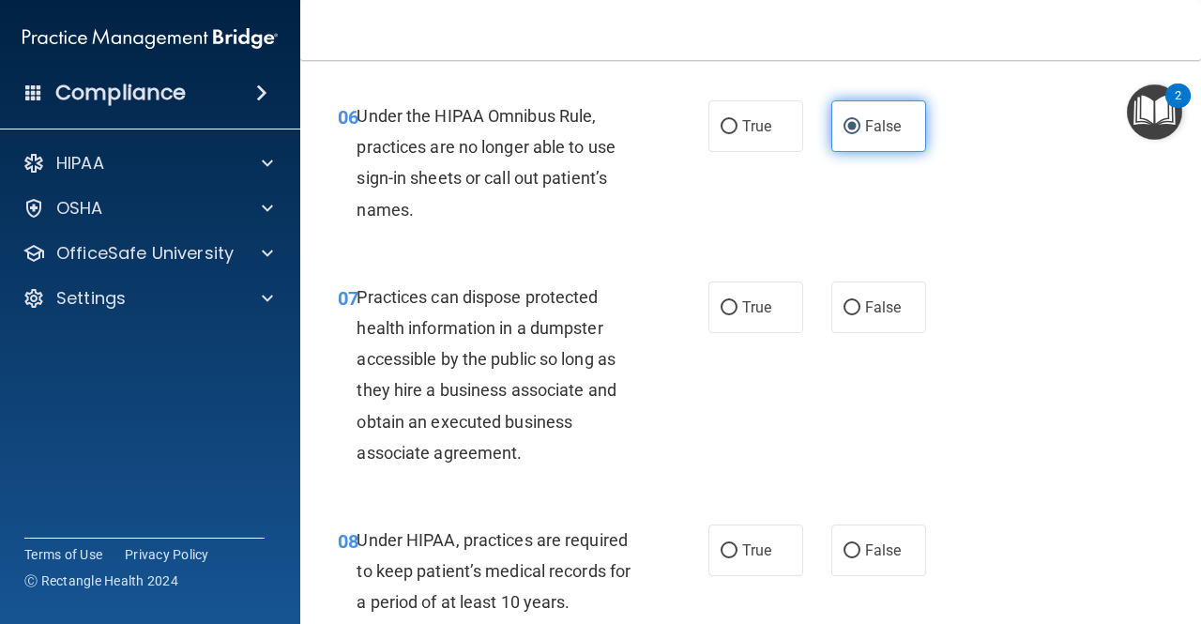
scroll to position [1105, 0]
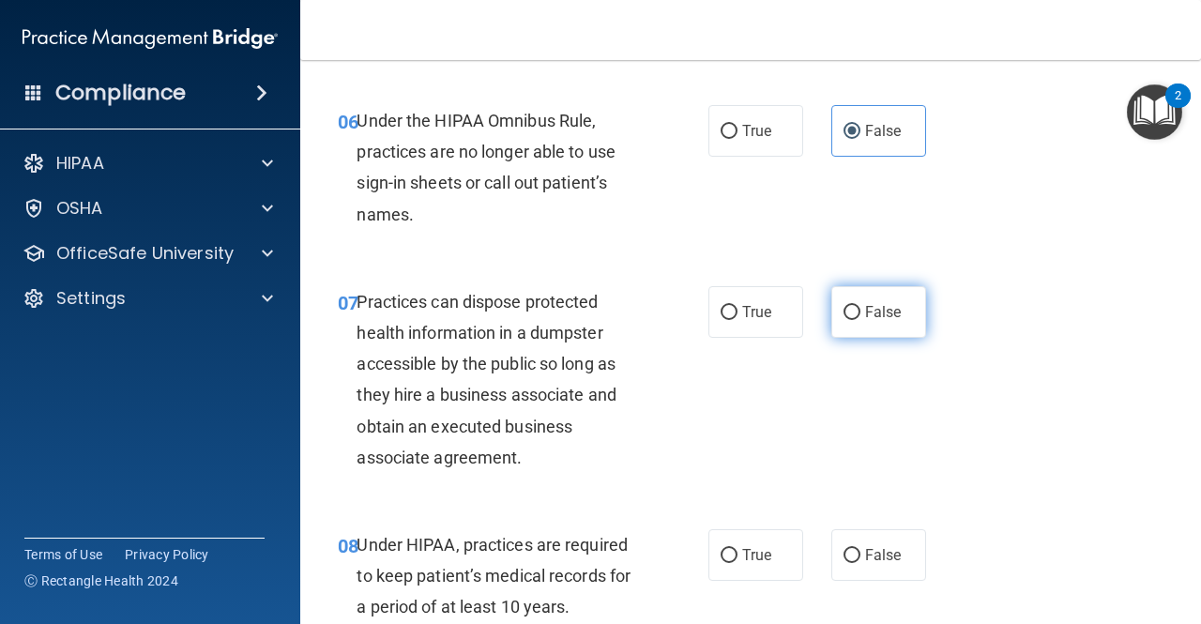
click at [865, 314] on span "False" at bounding box center [883, 312] width 37 height 18
click at [861, 314] on input "False" at bounding box center [852, 313] width 17 height 14
radio input "true"
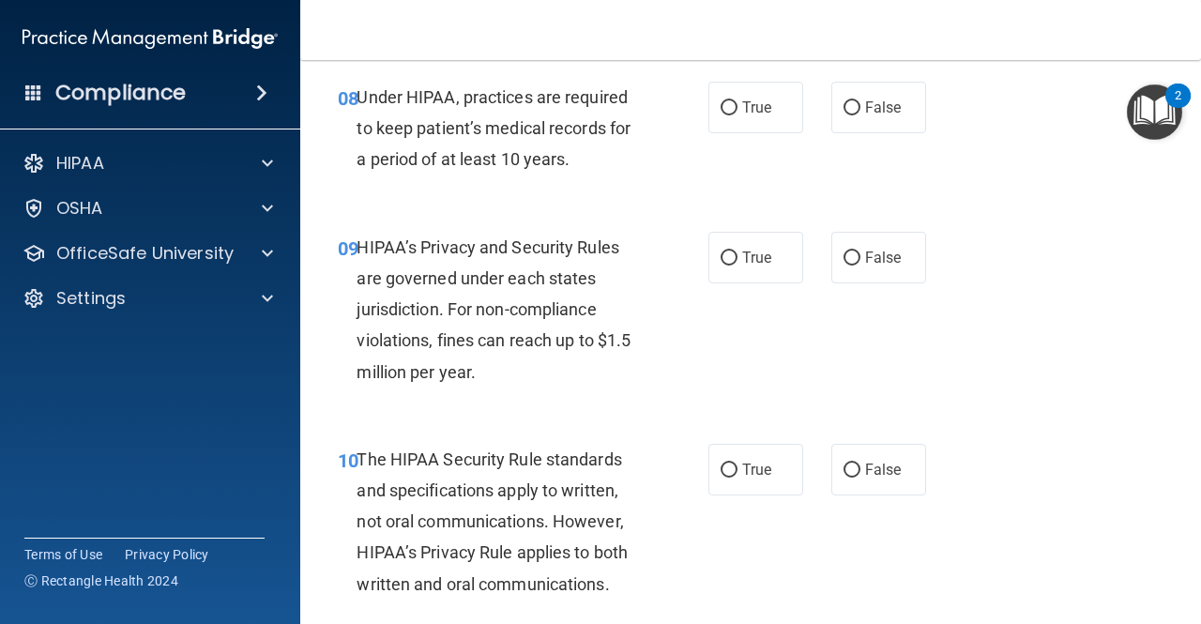
scroll to position [1554, 0]
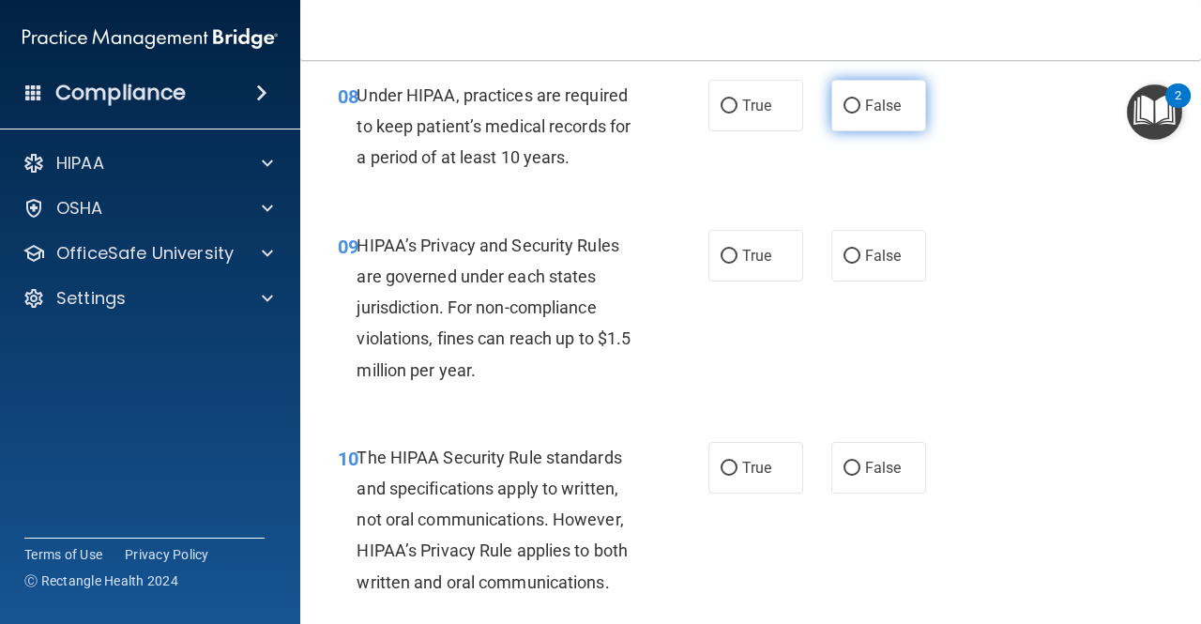
click at [849, 103] on input "False" at bounding box center [852, 106] width 17 height 14
radio input "true"
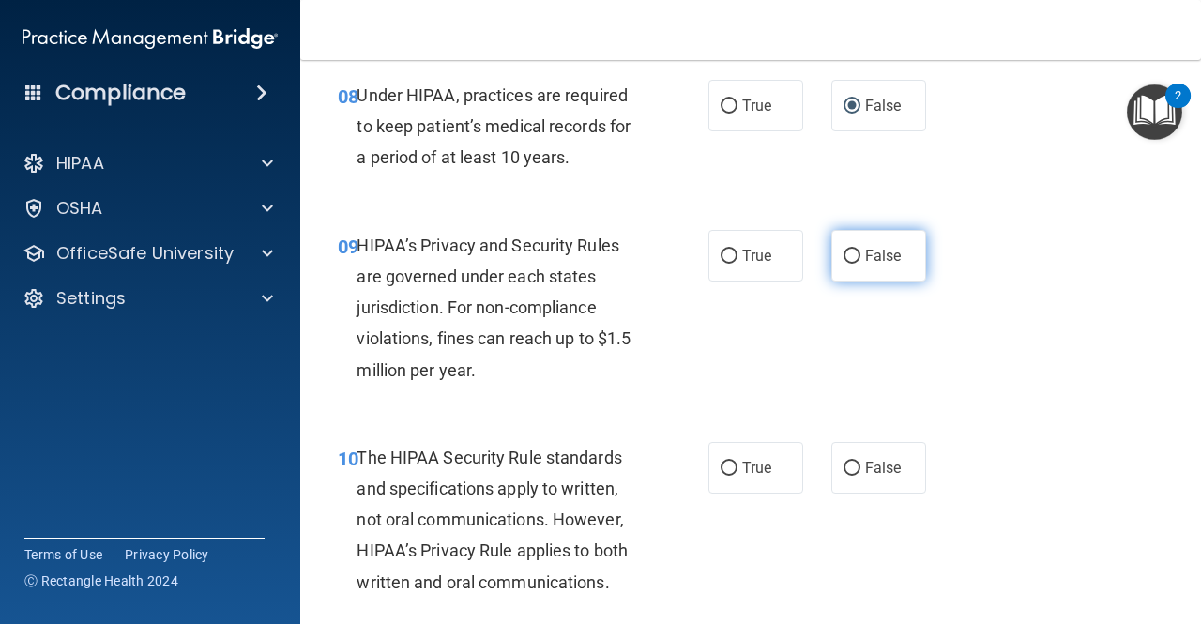
click at [864, 265] on label "False" at bounding box center [879, 256] width 95 height 52
click at [861, 264] on input "False" at bounding box center [852, 257] width 17 height 14
radio input "true"
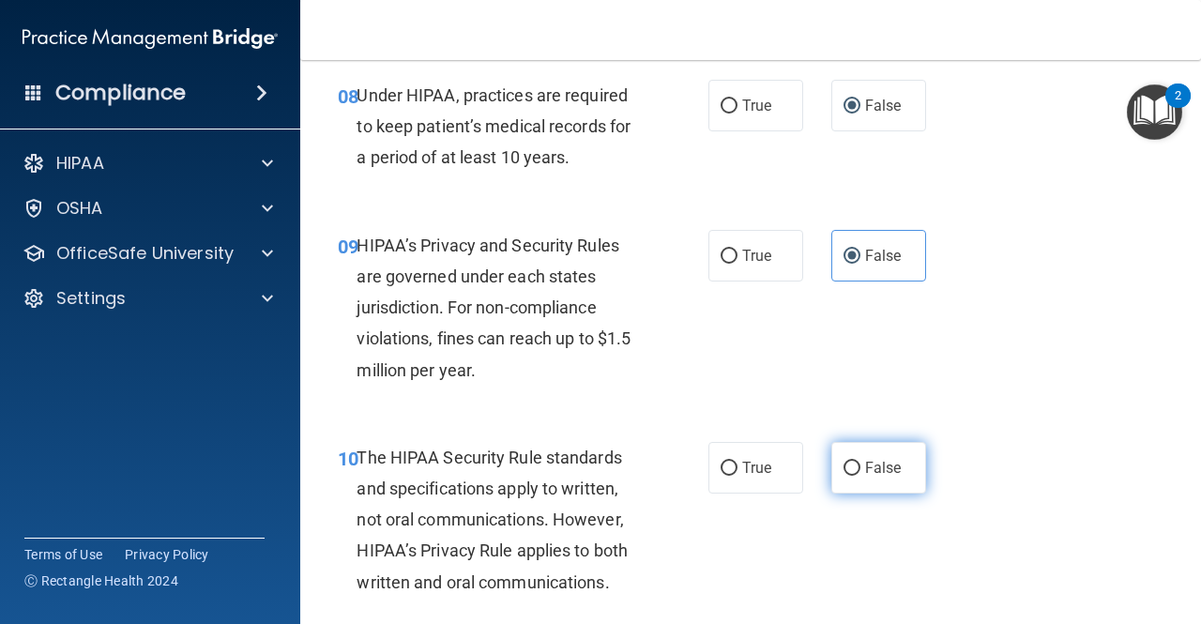
click at [874, 467] on span "False" at bounding box center [883, 468] width 37 height 18
click at [861, 467] on input "False" at bounding box center [852, 469] width 17 height 14
radio input "true"
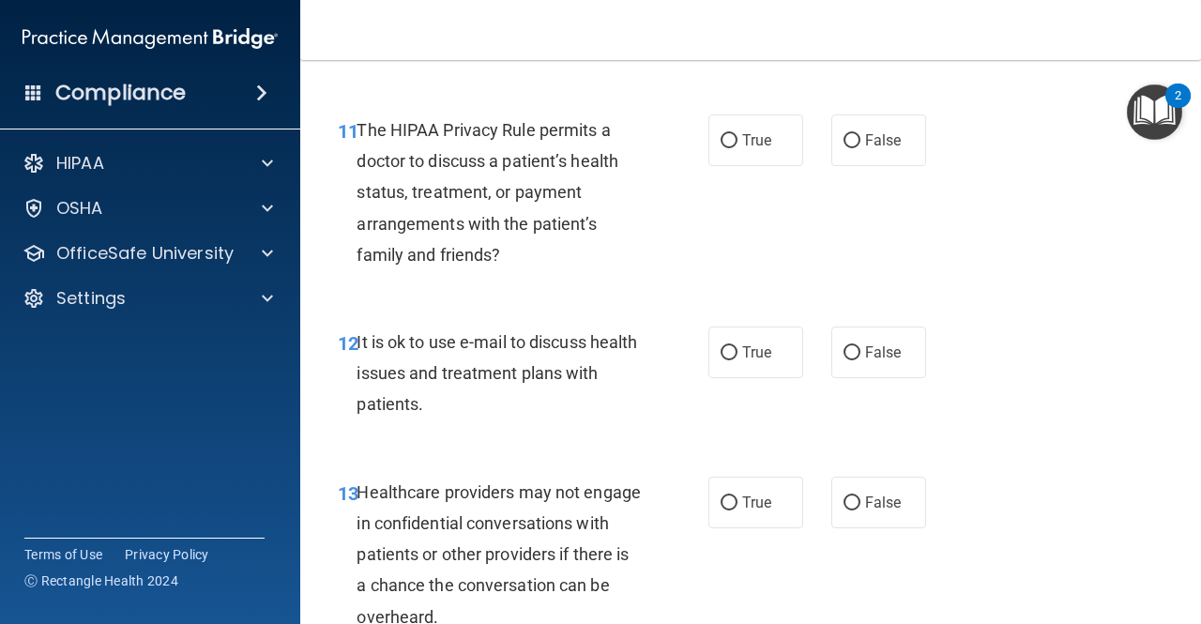
scroll to position [2095, 0]
click at [849, 137] on input "False" at bounding box center [852, 140] width 17 height 14
radio input "true"
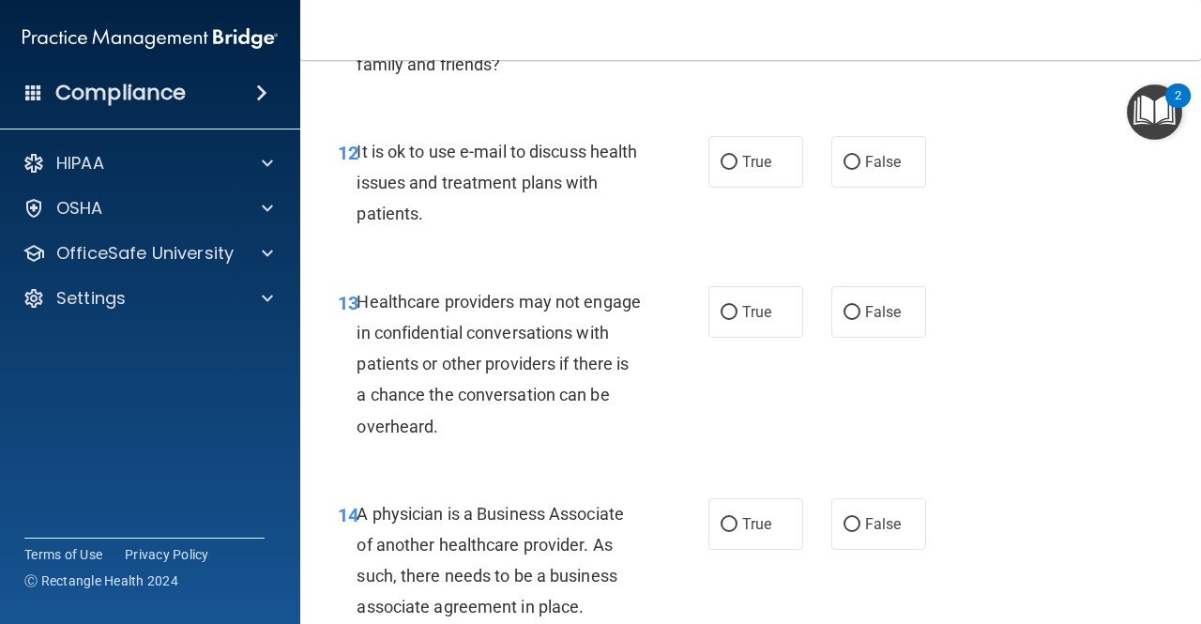
scroll to position [2287, 0]
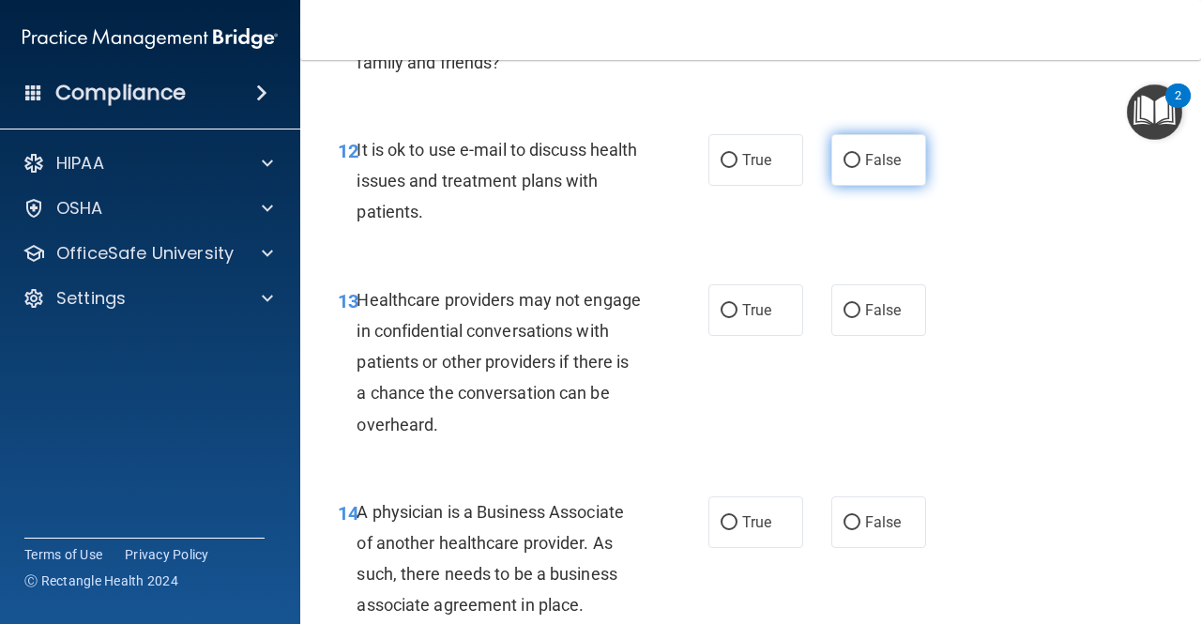
click at [845, 166] on input "False" at bounding box center [852, 161] width 17 height 14
radio input "true"
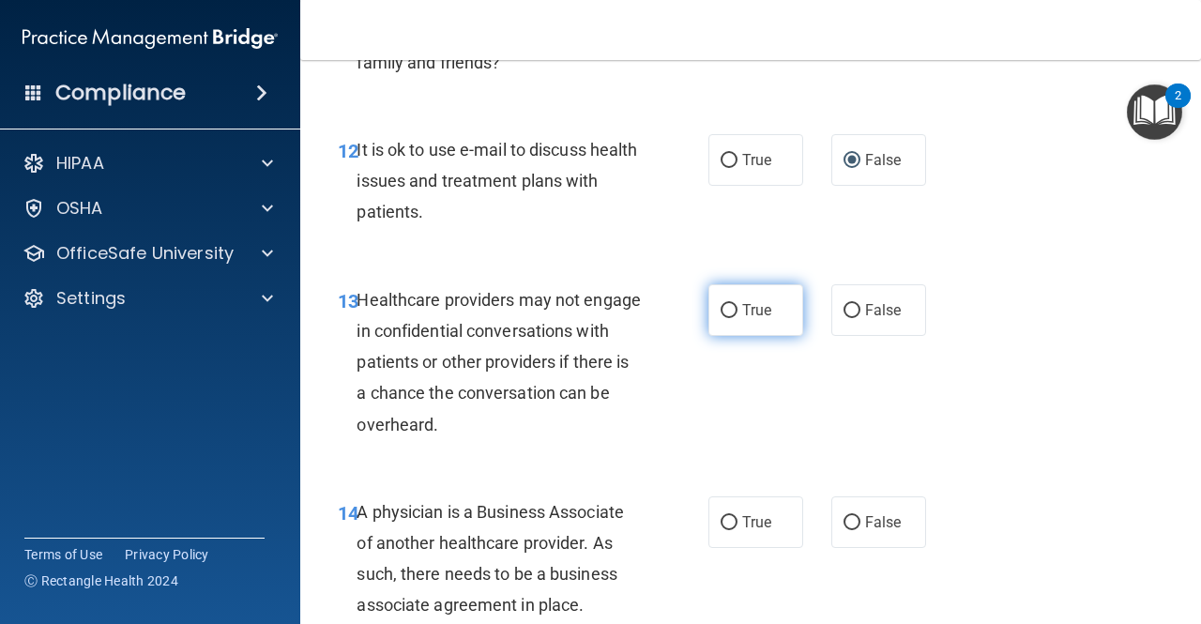
click at [720, 329] on label "True" at bounding box center [756, 310] width 95 height 52
click at [721, 318] on input "True" at bounding box center [729, 311] width 17 height 14
radio input "true"
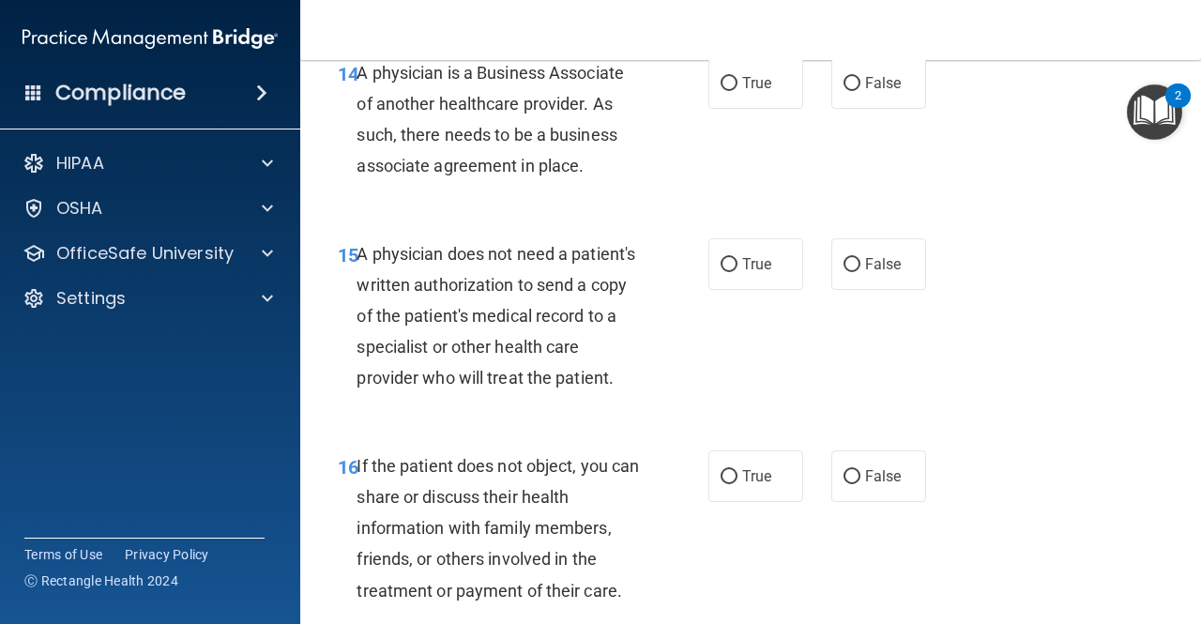
scroll to position [2722, 0]
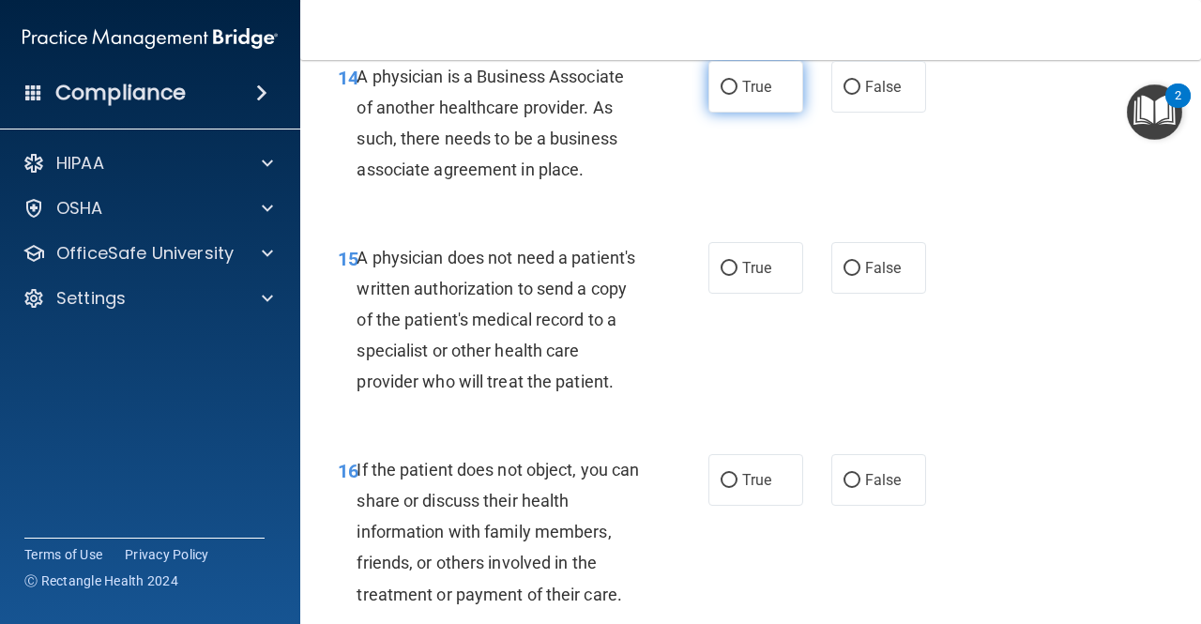
click at [721, 91] on input "True" at bounding box center [729, 88] width 17 height 14
radio input "true"
click at [881, 282] on label "False" at bounding box center [879, 268] width 95 height 52
click at [861, 276] on input "False" at bounding box center [852, 269] width 17 height 14
radio input "true"
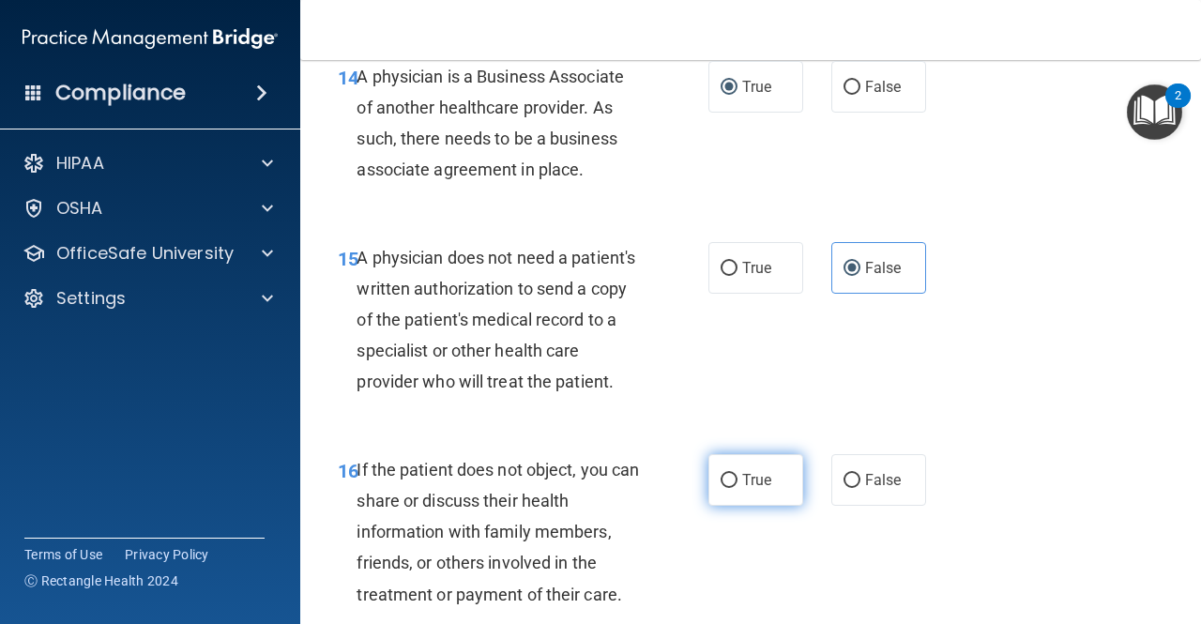
click at [741, 506] on label "True" at bounding box center [756, 480] width 95 height 52
click at [738, 488] on input "True" at bounding box center [729, 481] width 17 height 14
radio input "true"
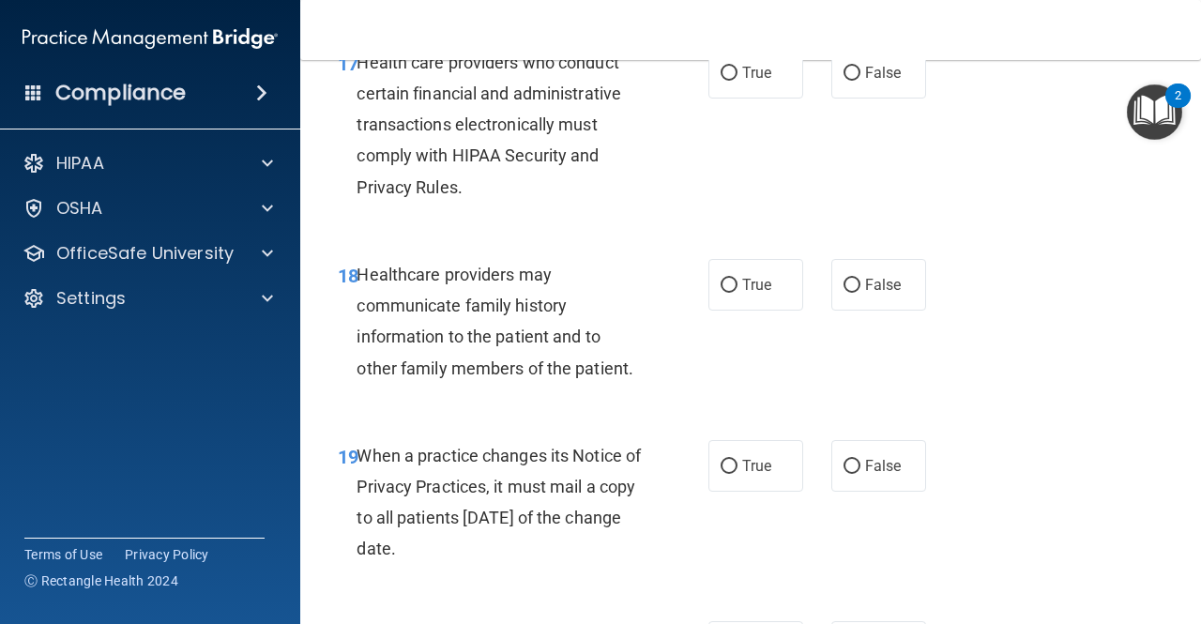
scroll to position [3354, 0]
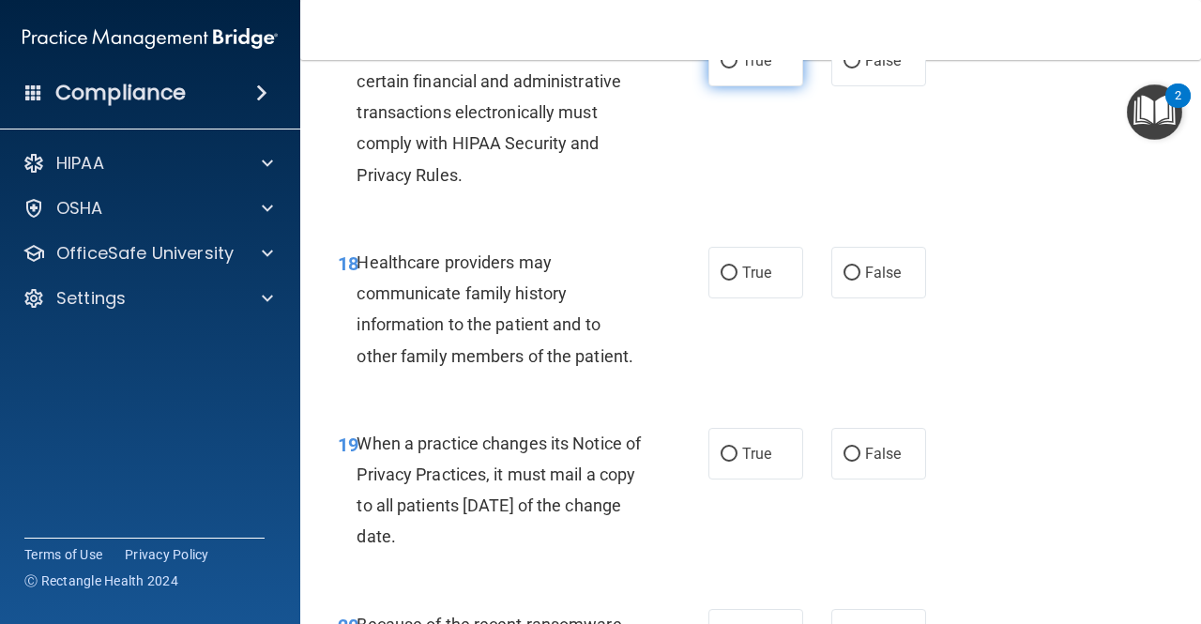
click at [728, 69] on input "True" at bounding box center [729, 61] width 17 height 14
radio input "true"
click at [736, 298] on label "True" at bounding box center [756, 273] width 95 height 52
click at [736, 281] on input "True" at bounding box center [729, 274] width 17 height 14
radio input "true"
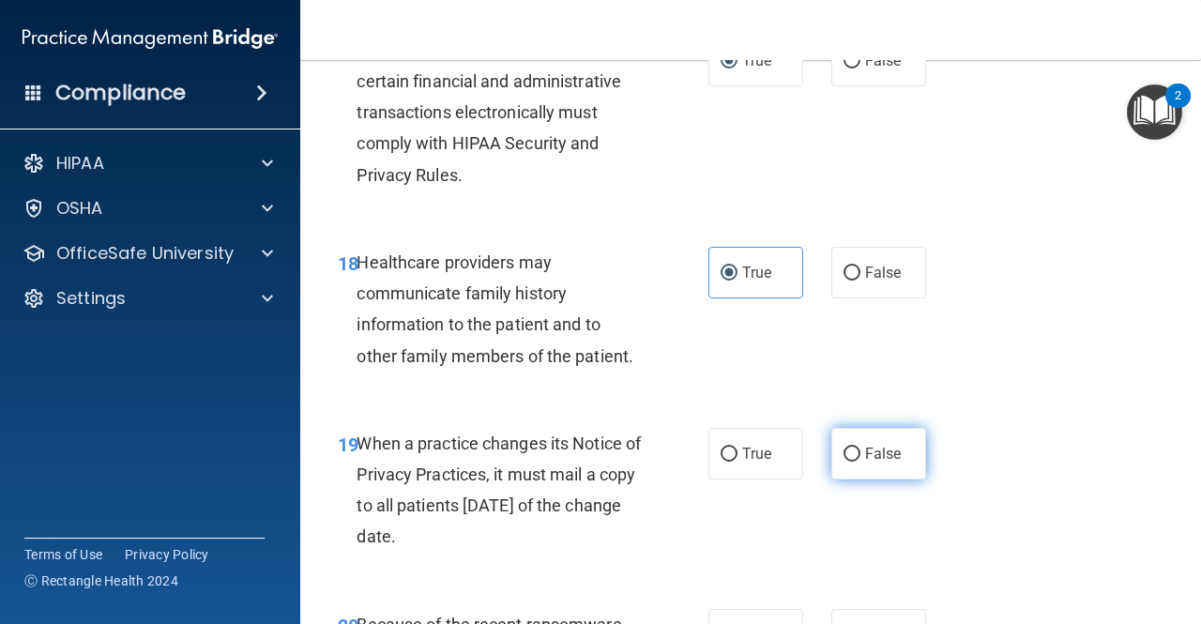
click at [850, 462] on input "False" at bounding box center [852, 455] width 17 height 14
radio input "true"
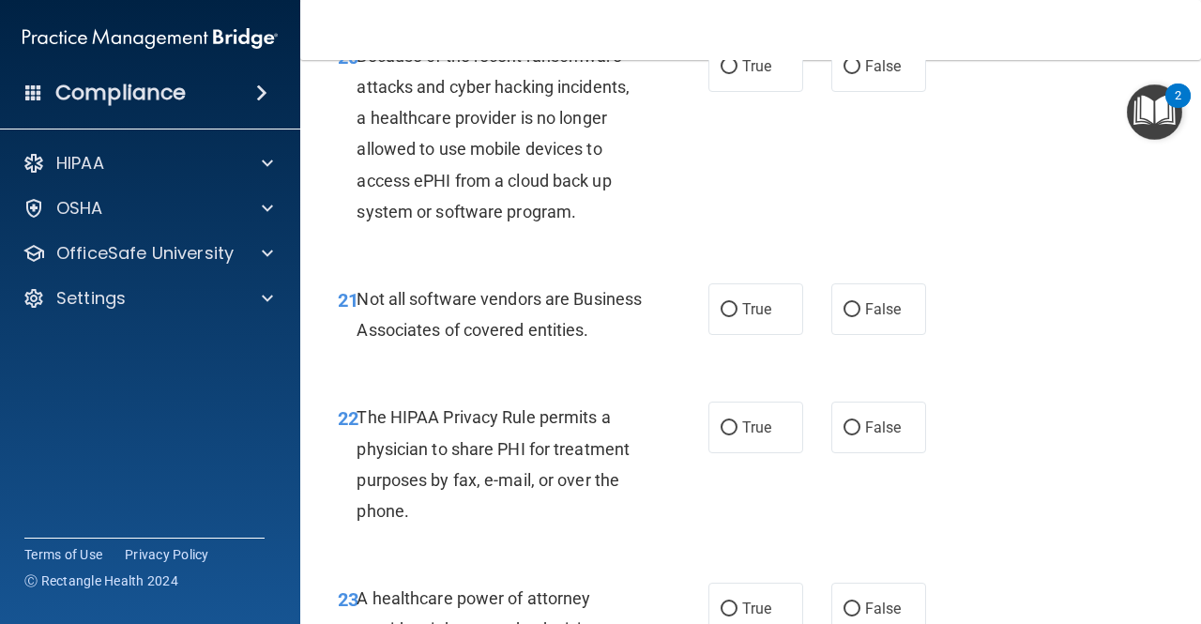
scroll to position [3922, 0]
click at [856, 93] on label "False" at bounding box center [879, 67] width 95 height 52
click at [856, 75] on input "False" at bounding box center [852, 68] width 17 height 14
radio input "true"
click at [727, 318] on input "True" at bounding box center [729, 311] width 17 height 14
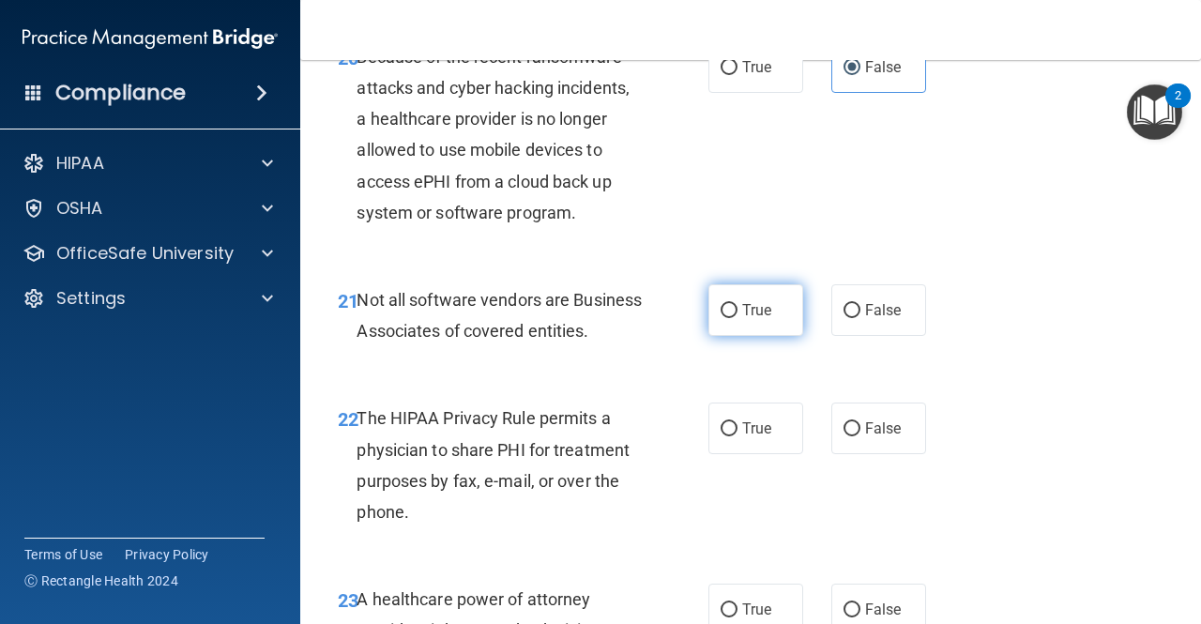
radio input "true"
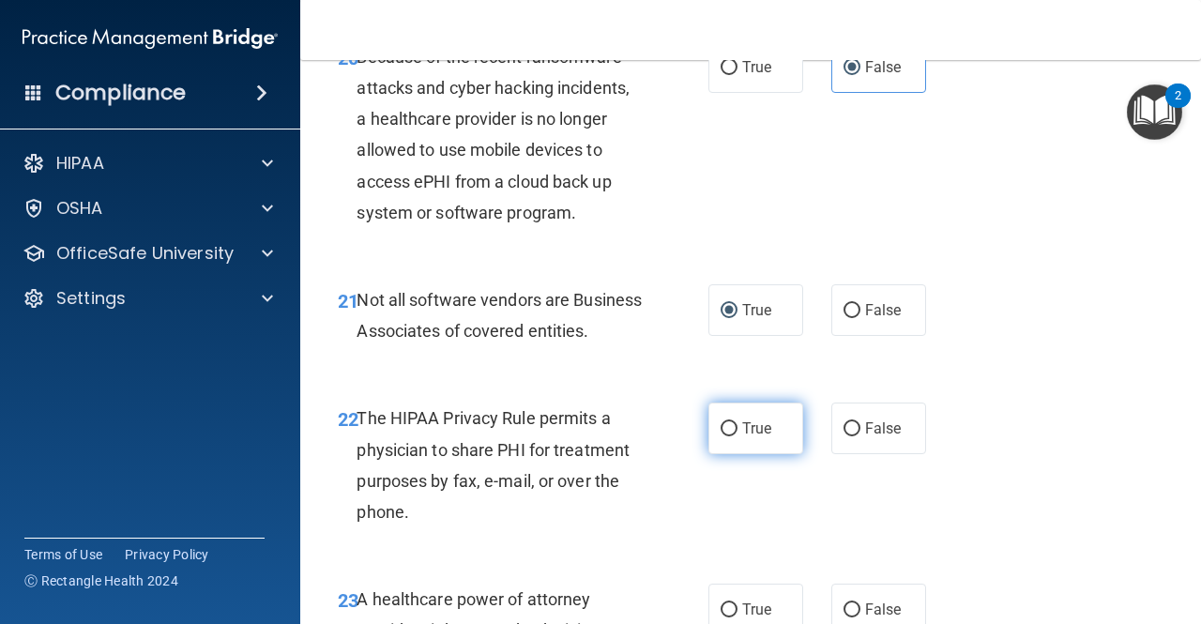
click at [732, 454] on label "True" at bounding box center [756, 429] width 95 height 52
click at [732, 436] on input "True" at bounding box center [729, 429] width 17 height 14
radio input "true"
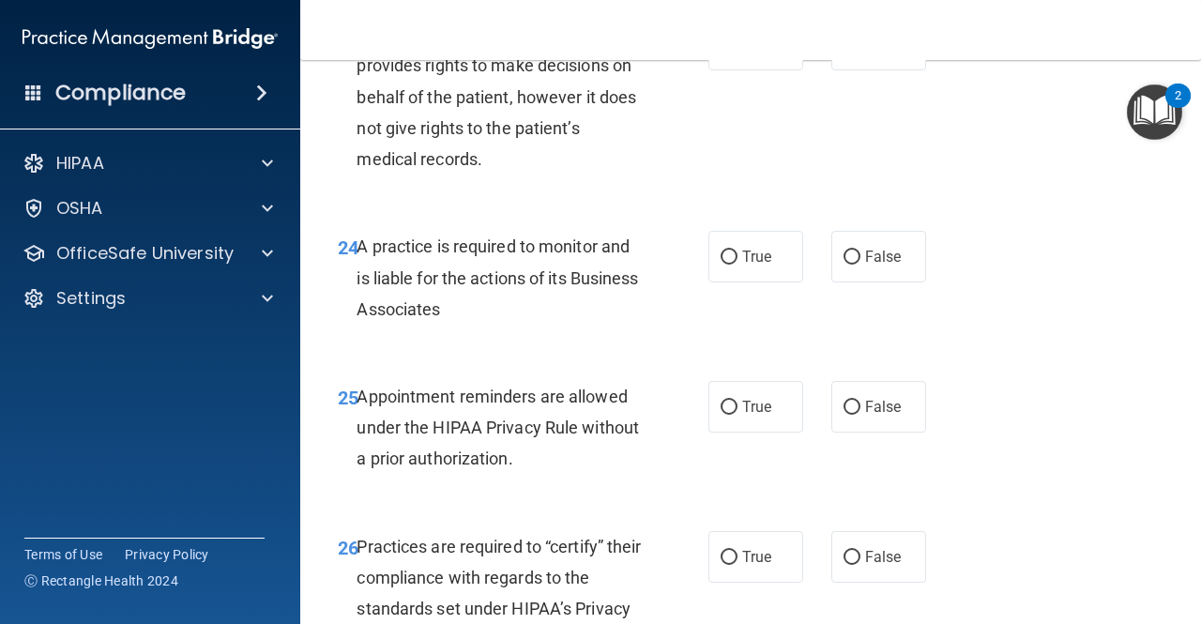
scroll to position [4488, 0]
click at [794, 69] on label "True" at bounding box center [756, 44] width 95 height 52
click at [738, 52] on input "True" at bounding box center [729, 45] width 17 height 14
radio input "true"
click at [865, 53] on span "False" at bounding box center [883, 44] width 37 height 18
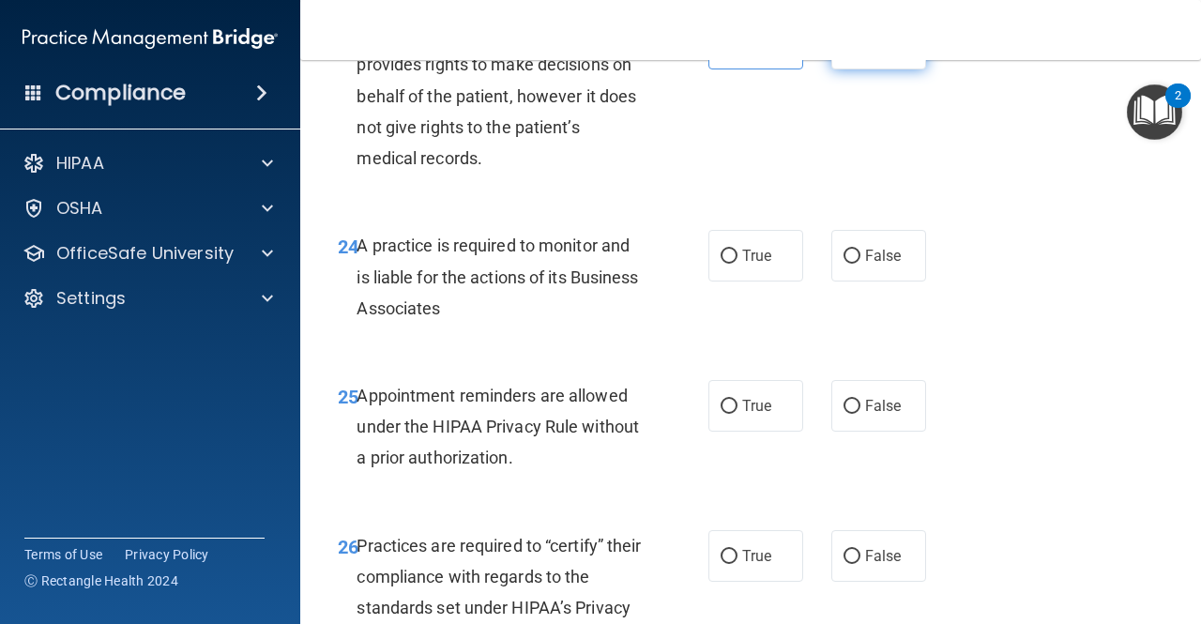
click at [861, 52] on input "False" at bounding box center [852, 45] width 17 height 14
radio input "true"
radio input "false"
click at [725, 264] on input "True" at bounding box center [729, 257] width 17 height 14
radio input "true"
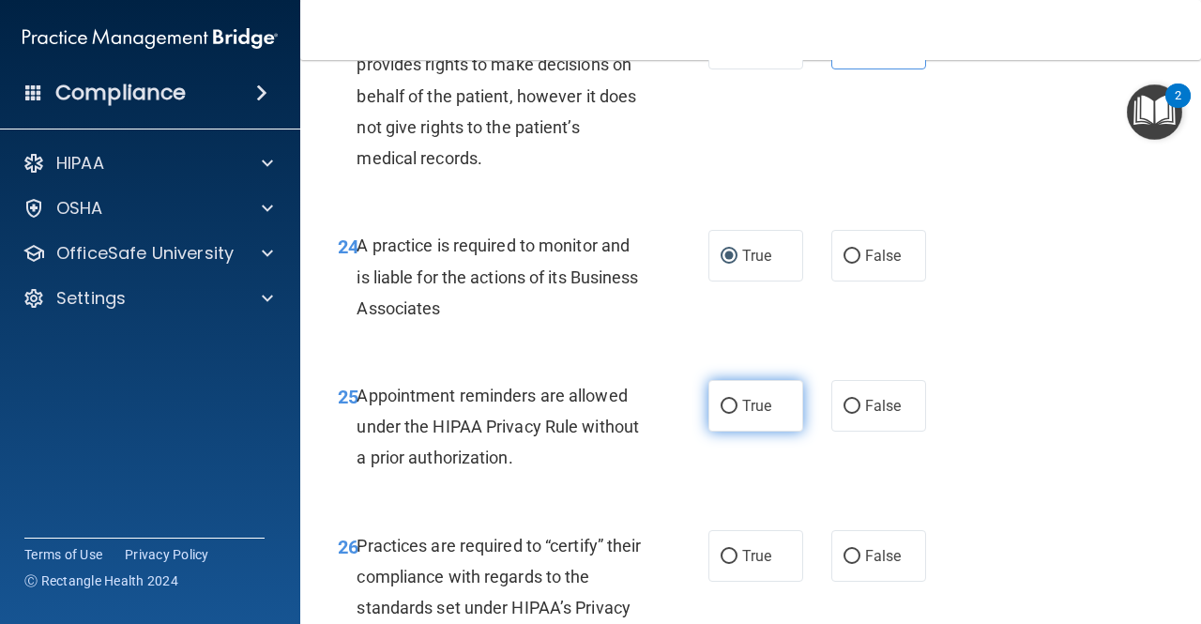
click at [747, 432] on label "True" at bounding box center [756, 406] width 95 height 52
click at [738, 414] on input "True" at bounding box center [729, 407] width 17 height 14
radio input "true"
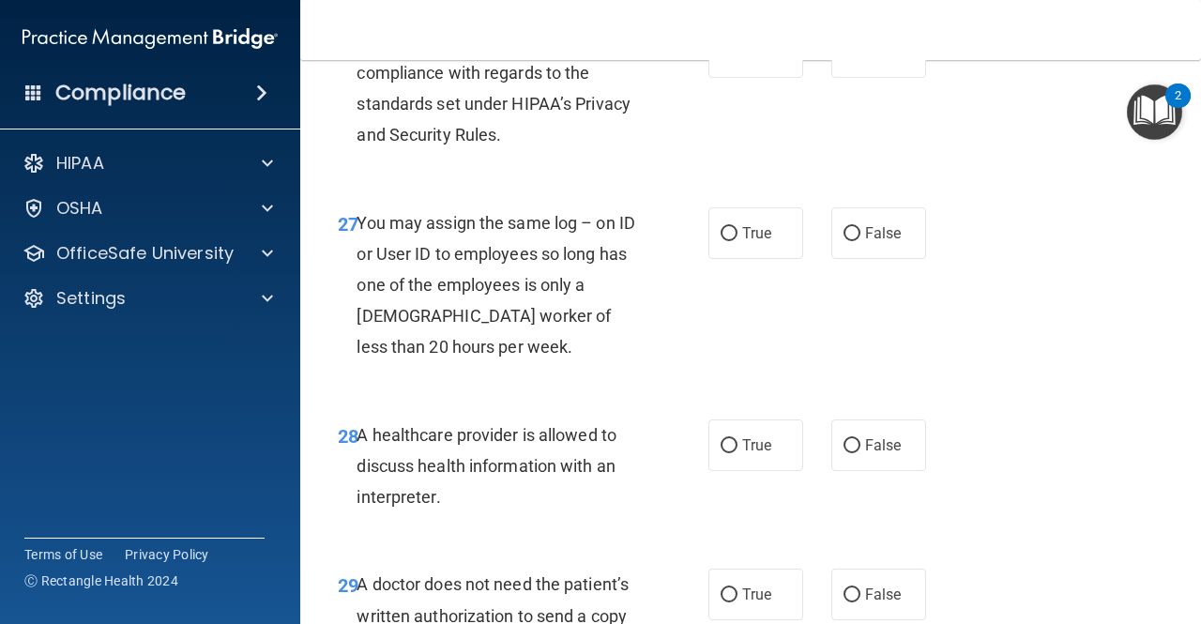
scroll to position [4994, 0]
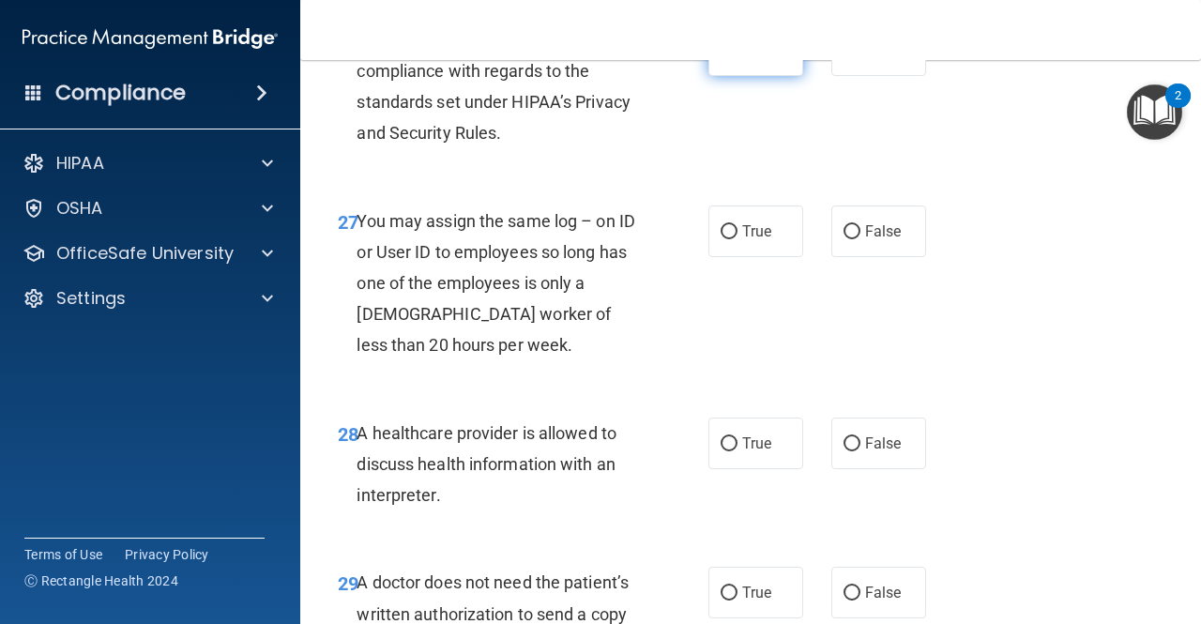
click at [721, 58] on input "True" at bounding box center [729, 51] width 17 height 14
radio input "true"
click at [862, 257] on label "False" at bounding box center [879, 232] width 95 height 52
click at [861, 239] on input "False" at bounding box center [852, 232] width 17 height 14
radio input "true"
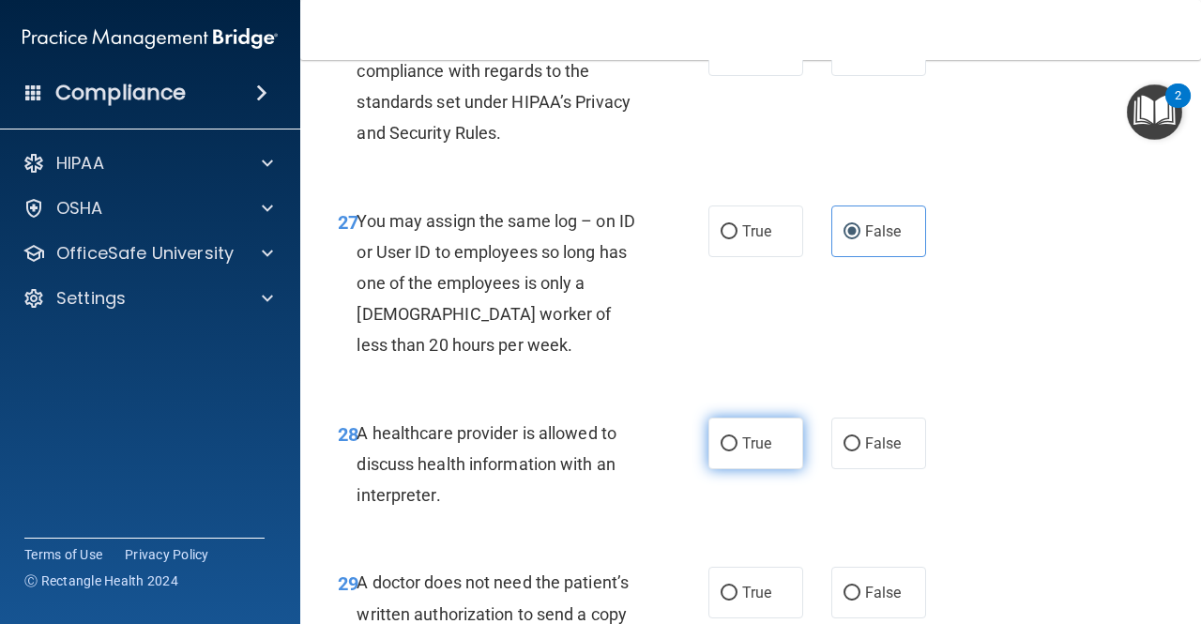
click at [742, 452] on span "True" at bounding box center [756, 444] width 29 height 18
click at [738, 451] on input "True" at bounding box center [729, 444] width 17 height 14
radio input "true"
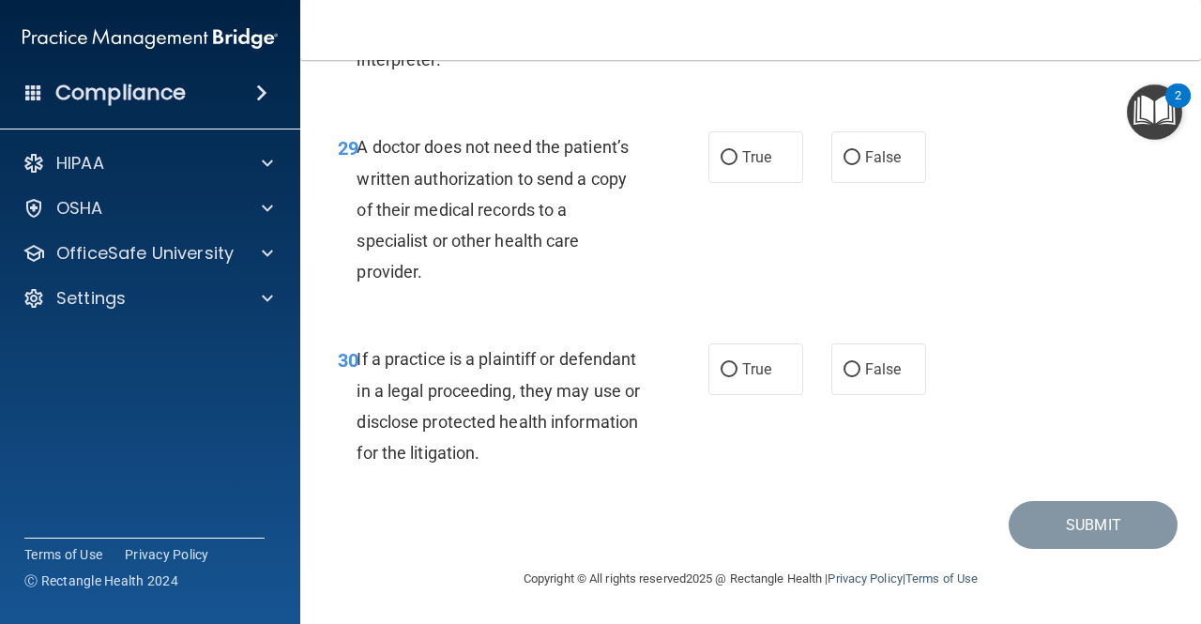
scroll to position [5490, 0]
click at [844, 163] on input "False" at bounding box center [852, 158] width 17 height 14
radio input "true"
click at [727, 370] on input "True" at bounding box center [729, 370] width 17 height 14
radio input "true"
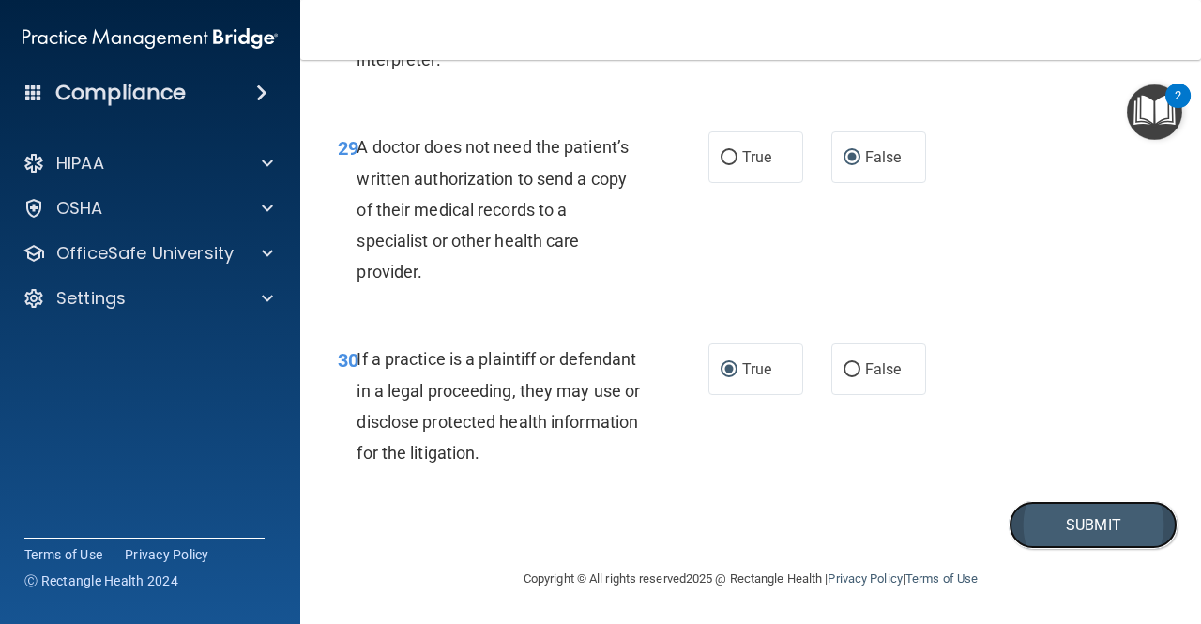
click at [1014, 528] on button "Submit" at bounding box center [1093, 525] width 169 height 48
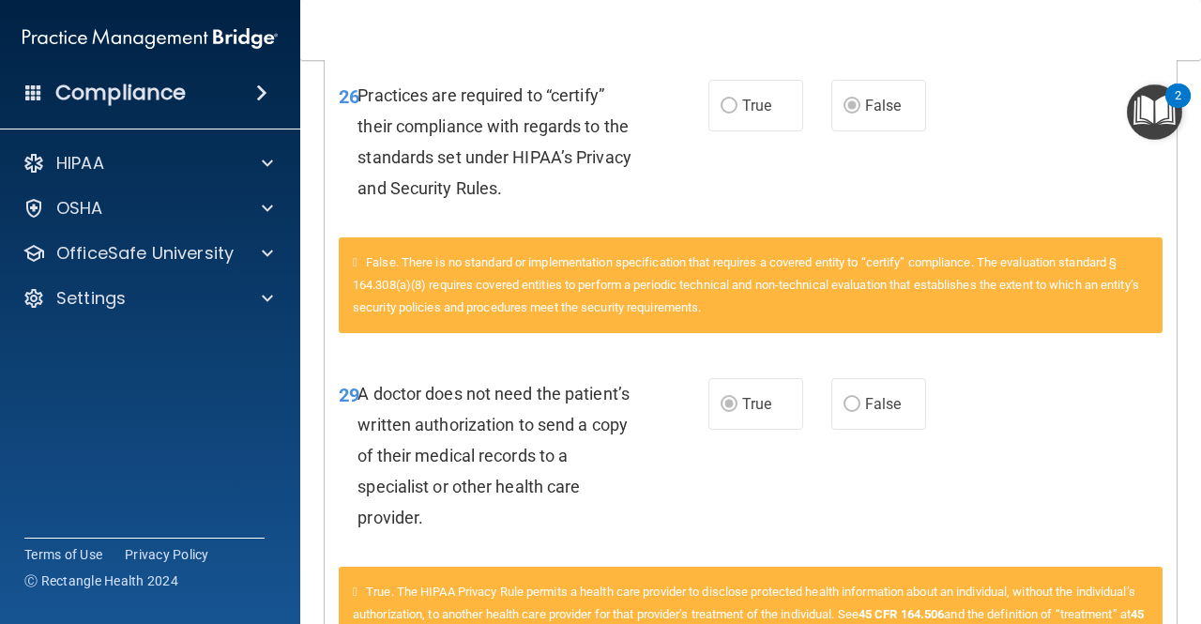
scroll to position [2899, 0]
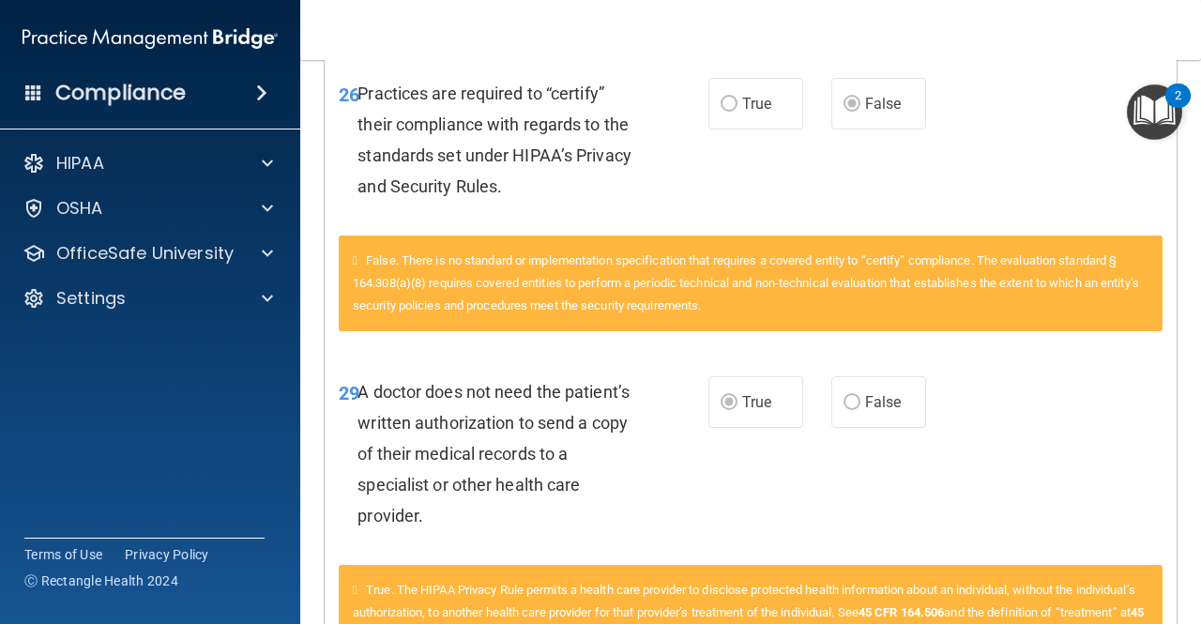
click at [1027, 475] on div "29 A doctor does not need the patient’s written authorization to send a copy of…" at bounding box center [751, 459] width 852 height 212
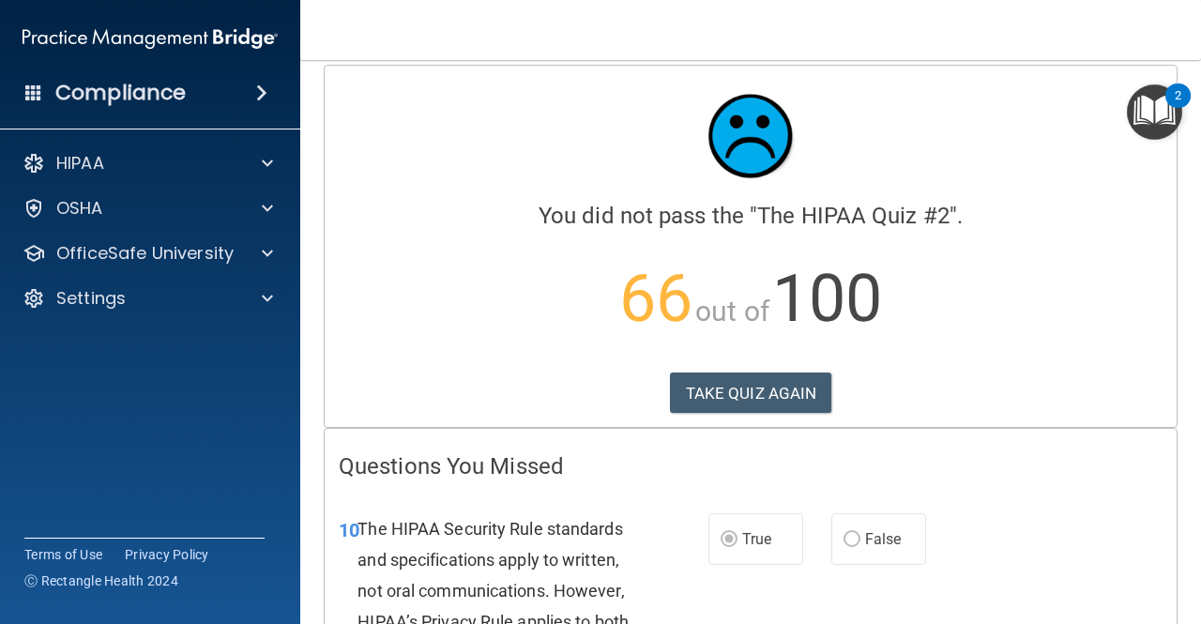
scroll to position [0, 0]
